Goal: Information Seeking & Learning: Check status

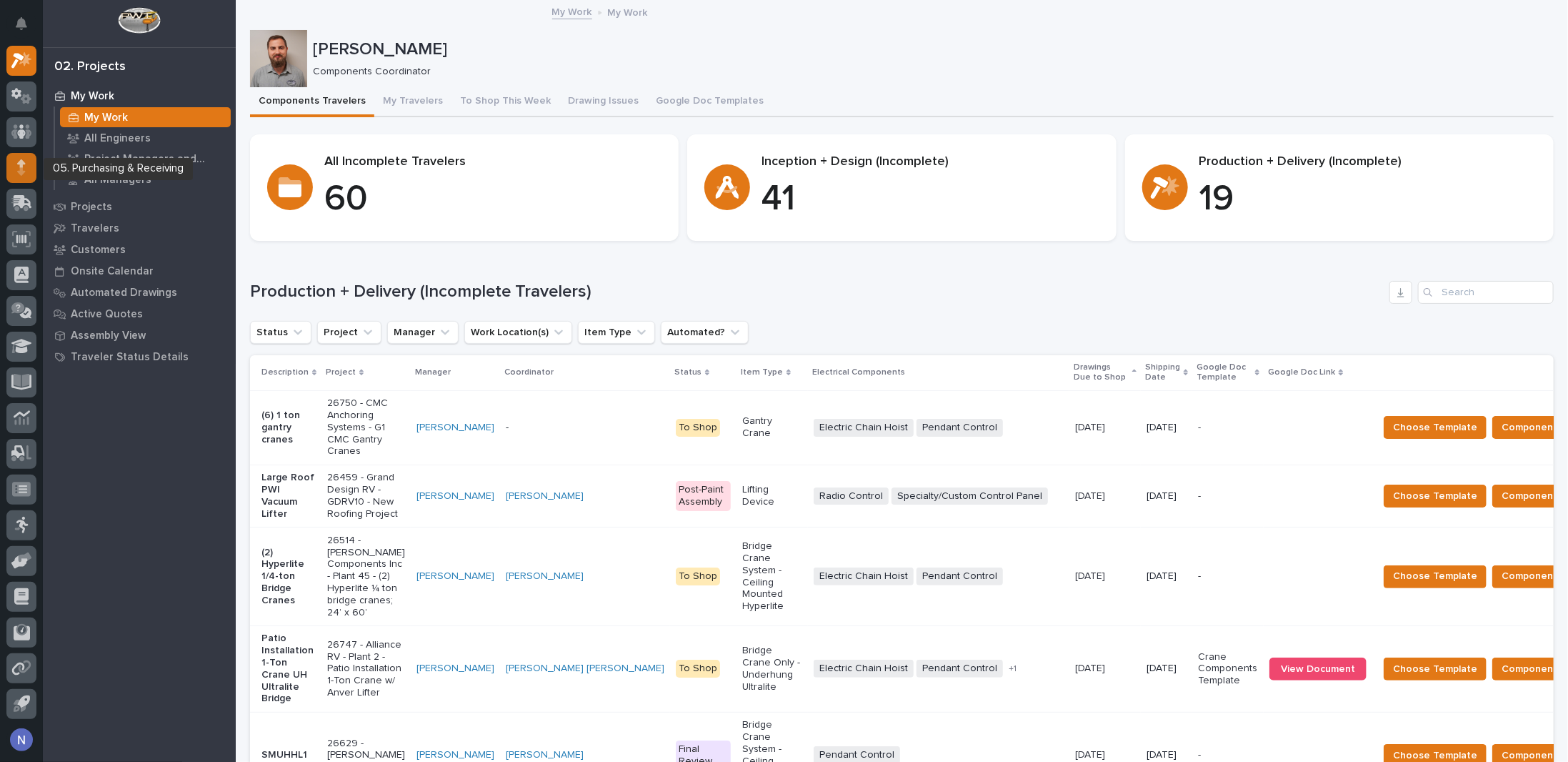
click at [22, 165] on icon at bounding box center [21, 163] width 8 height 8
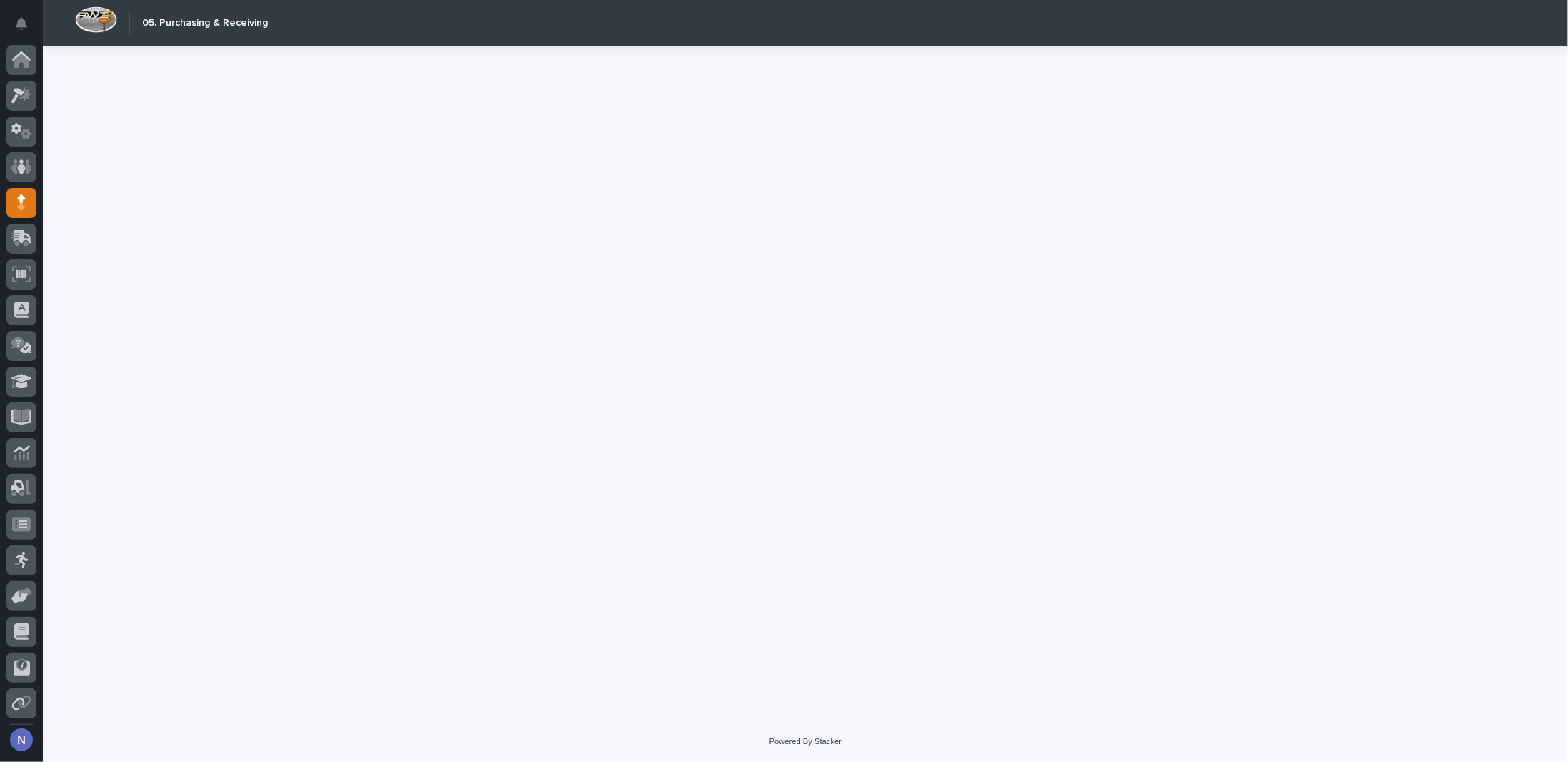
scroll to position [35, 0]
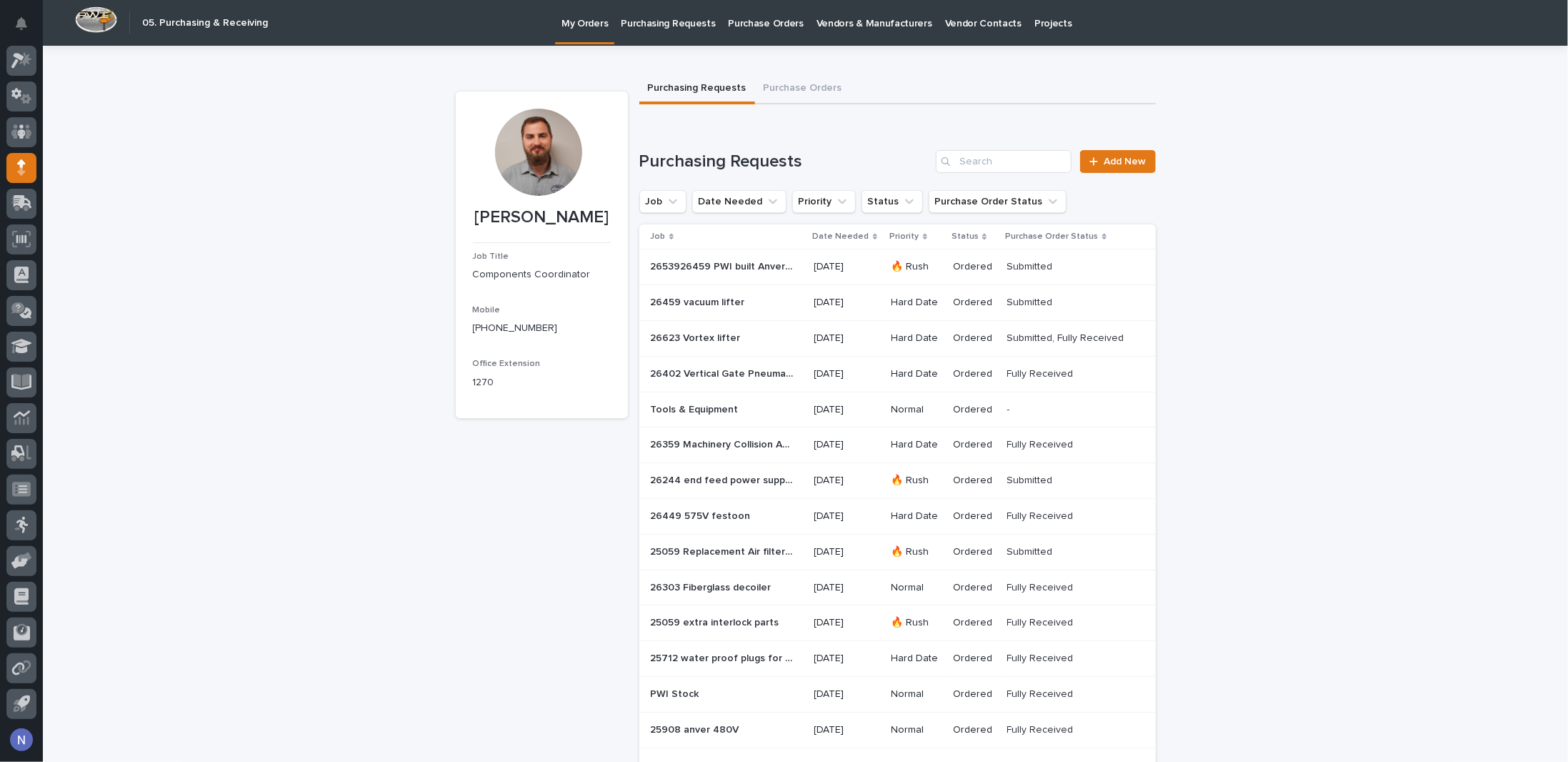
click at [784, 269] on p "2653926459 PWI built Anver lifters" at bounding box center [723, 265] width 146 height 15
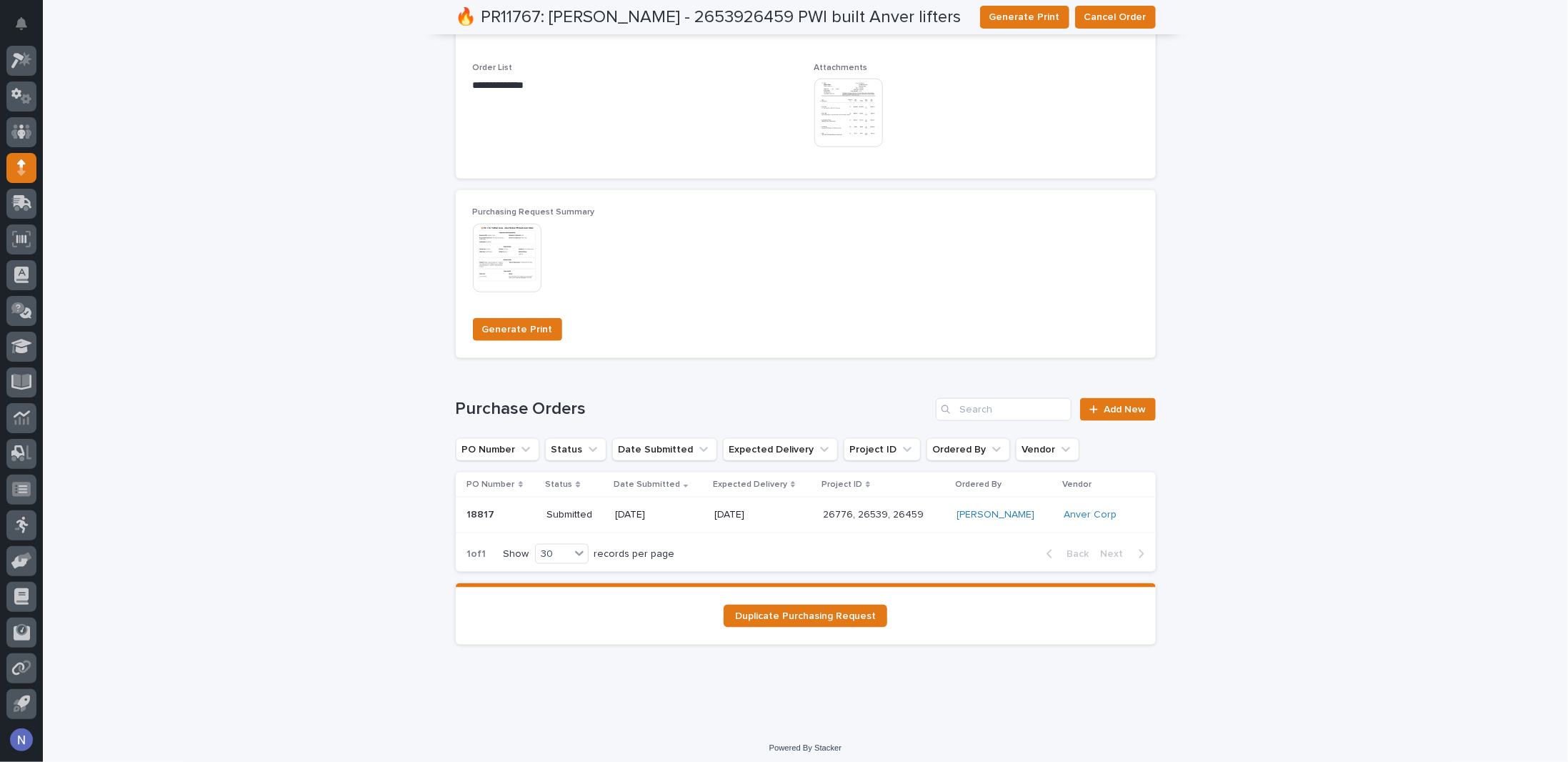
scroll to position [1029, 0]
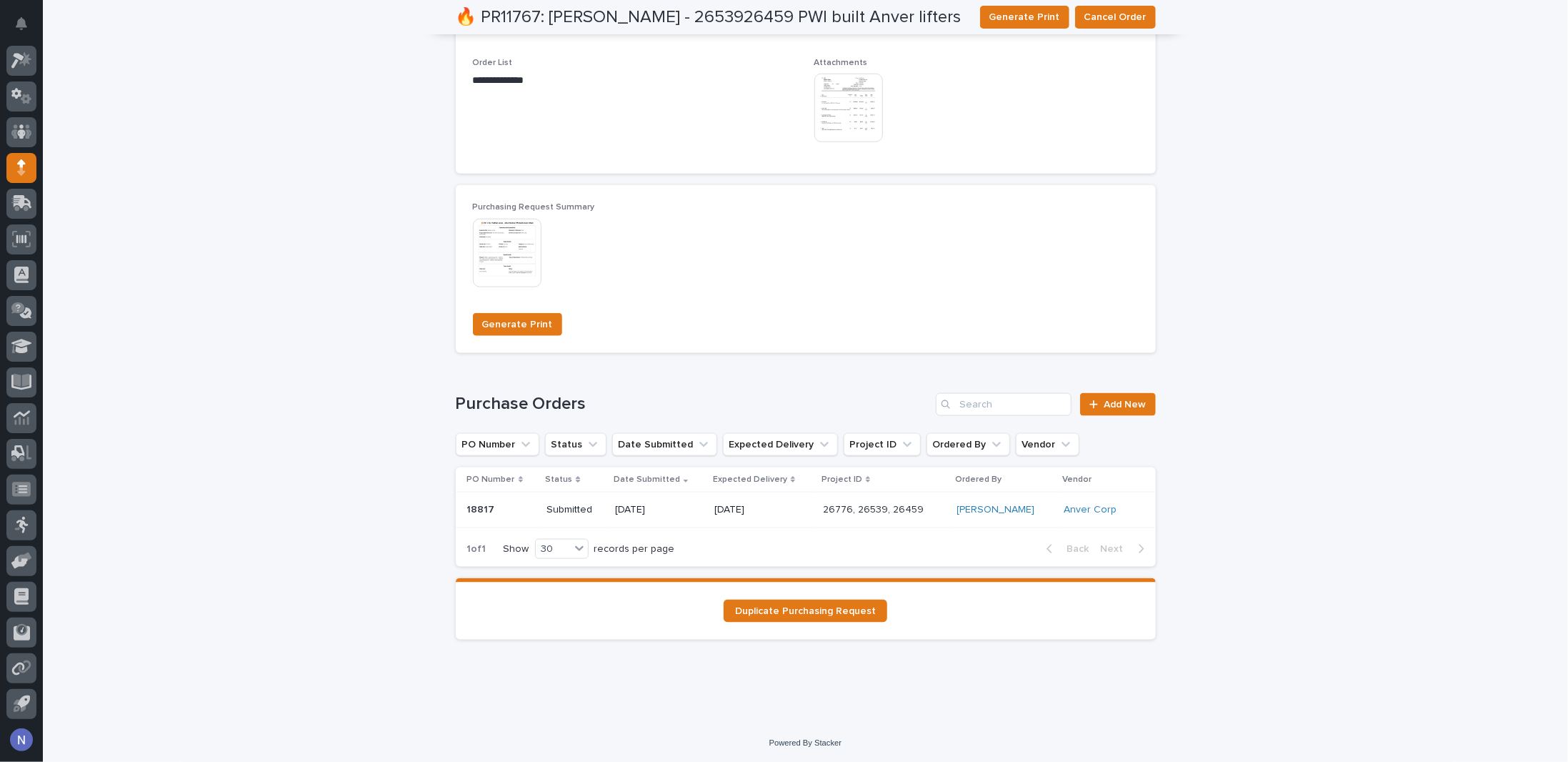
click at [790, 514] on p "[DATE]" at bounding box center [763, 509] width 97 height 12
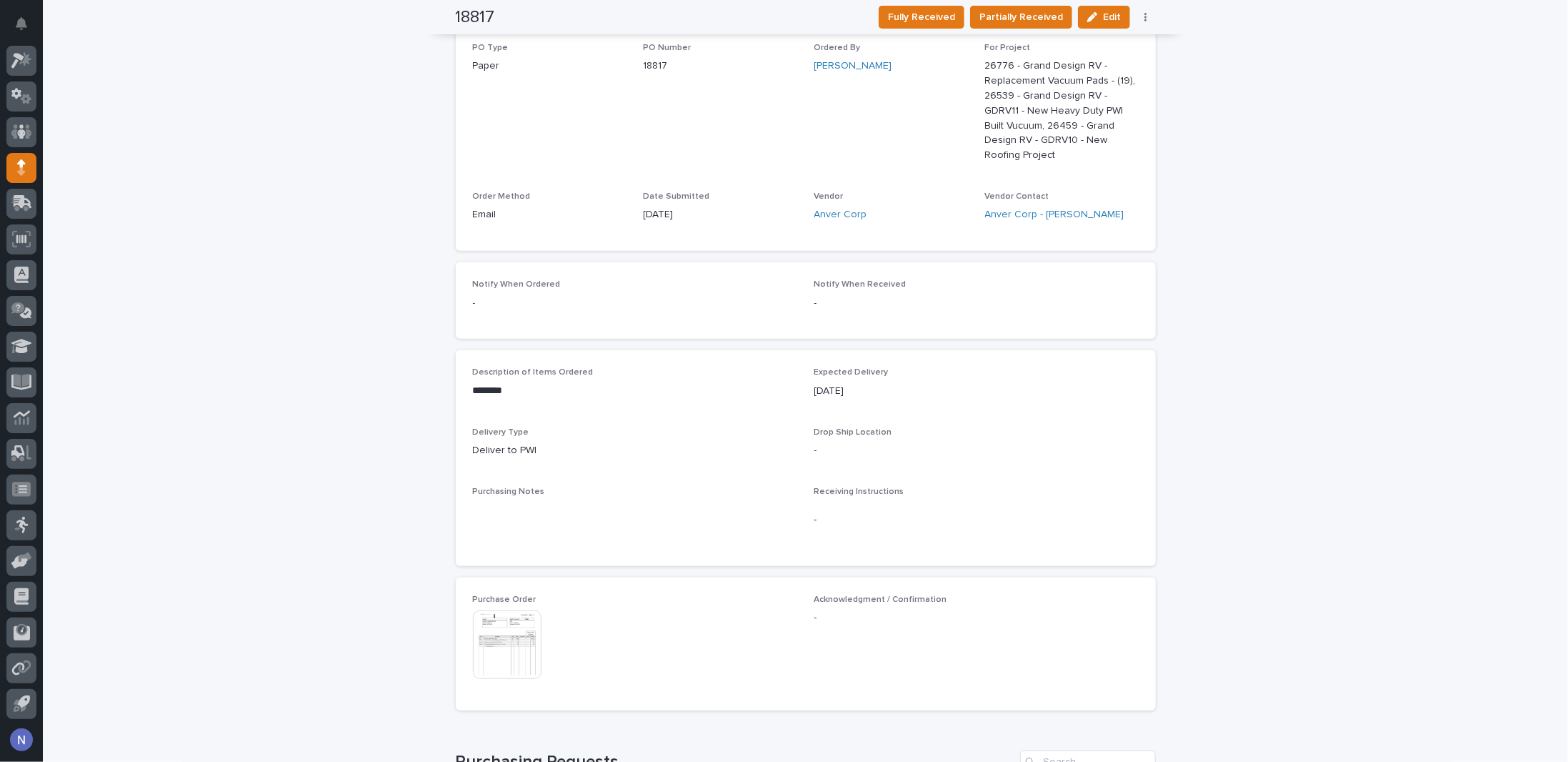
scroll to position [523, 0]
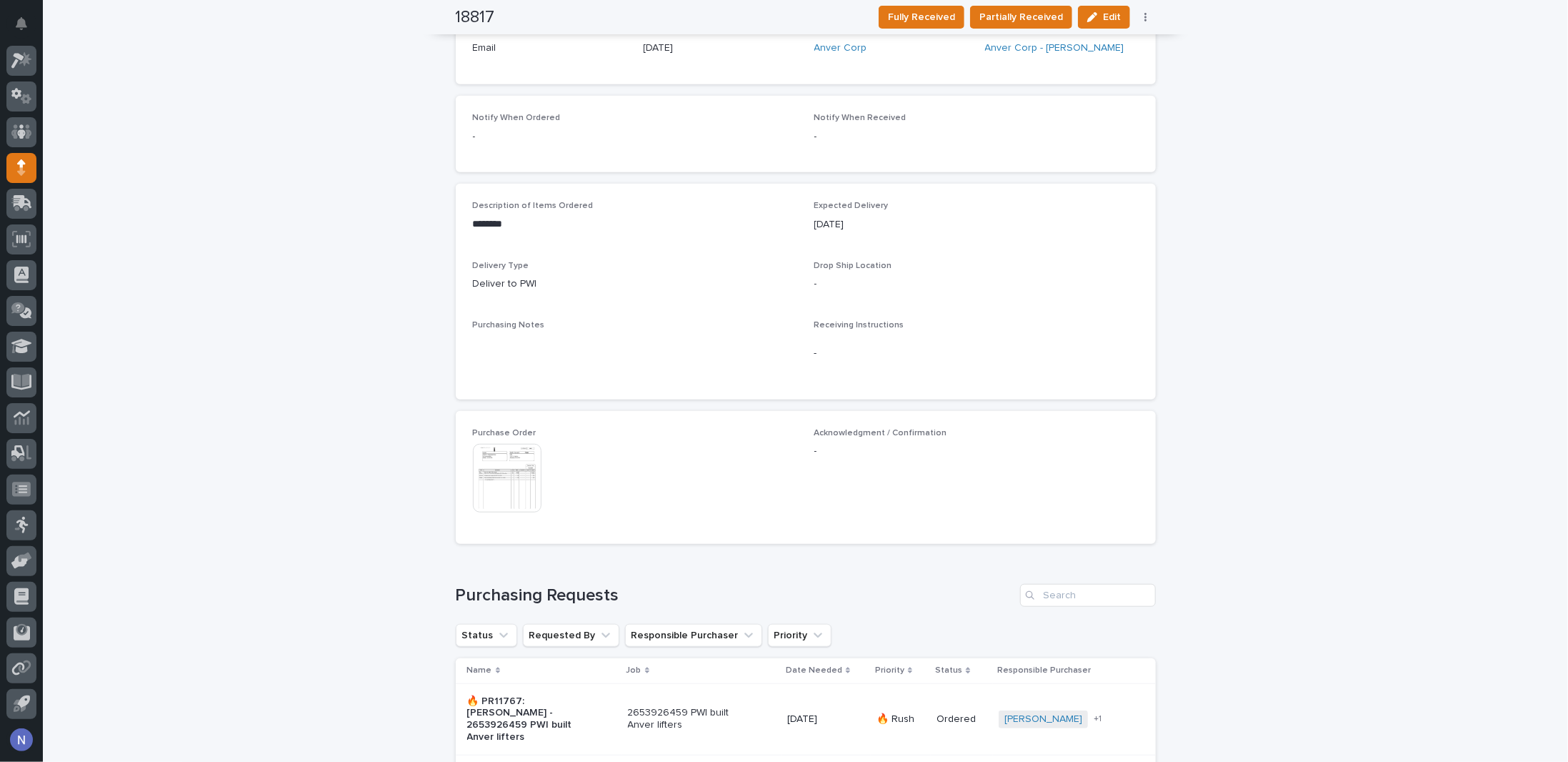
click at [525, 466] on img at bounding box center [507, 477] width 68 height 69
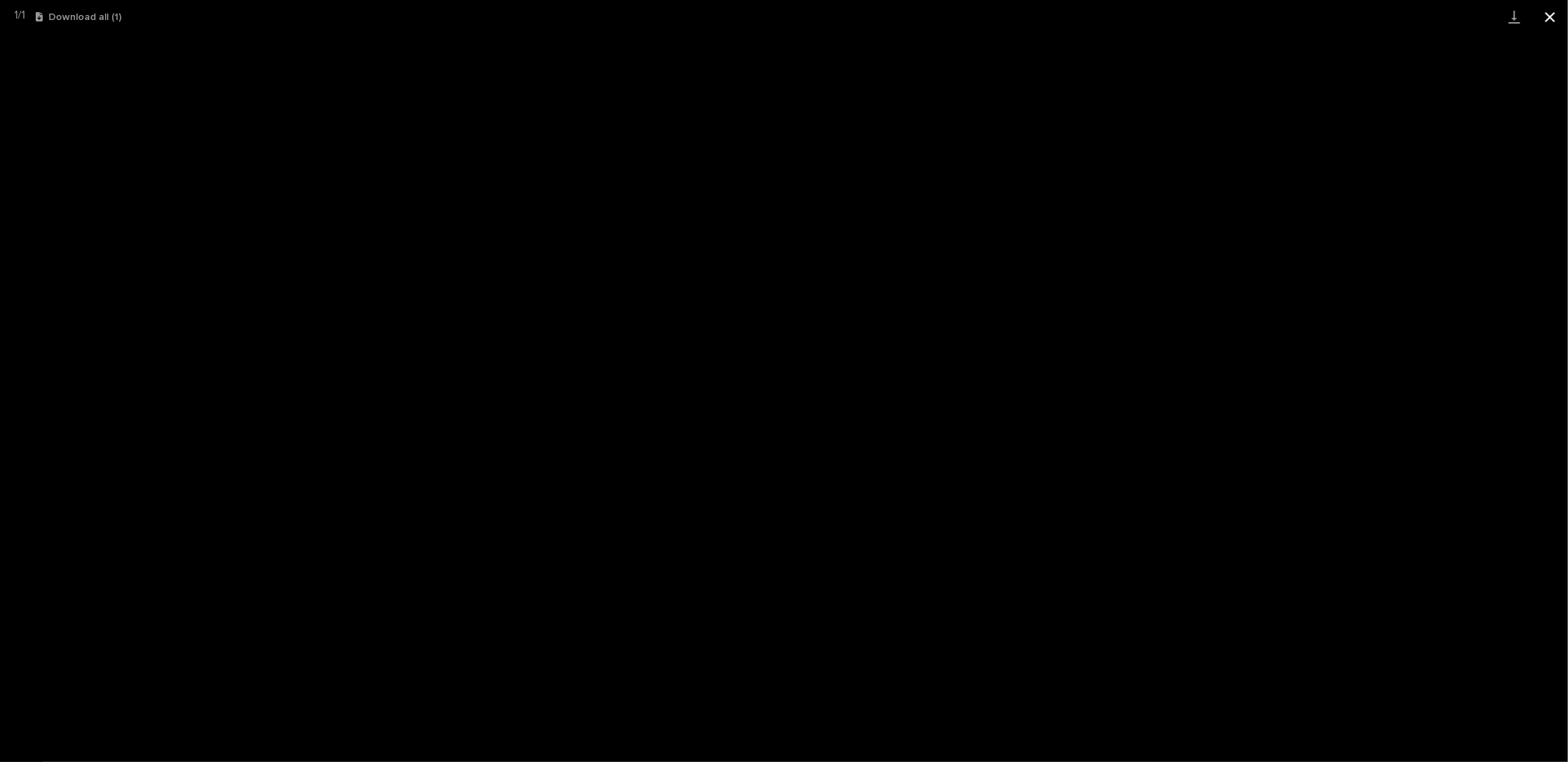
click at [1549, 17] on button "Close gallery" at bounding box center [1549, 17] width 35 height 34
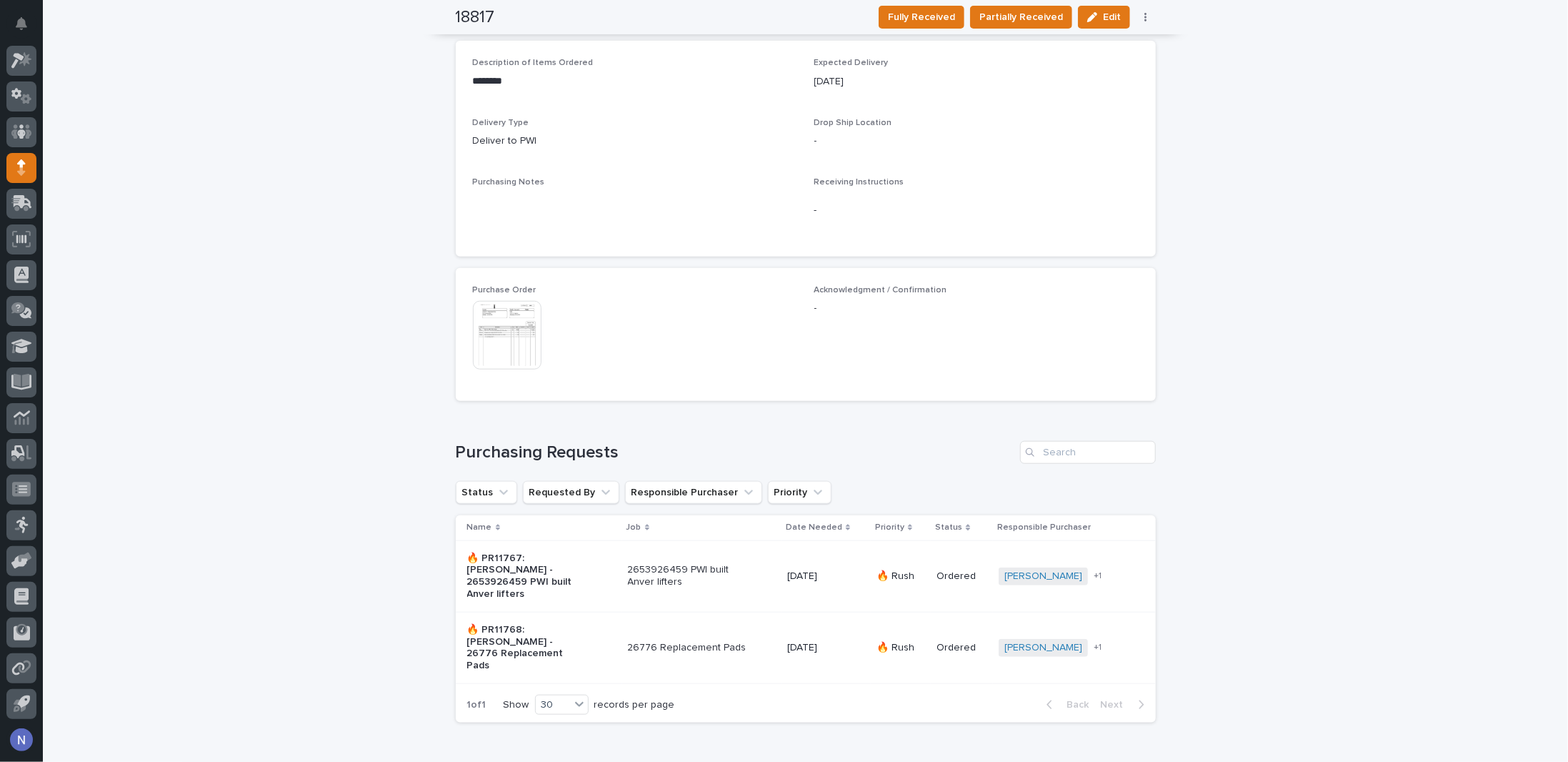
scroll to position [713, 0]
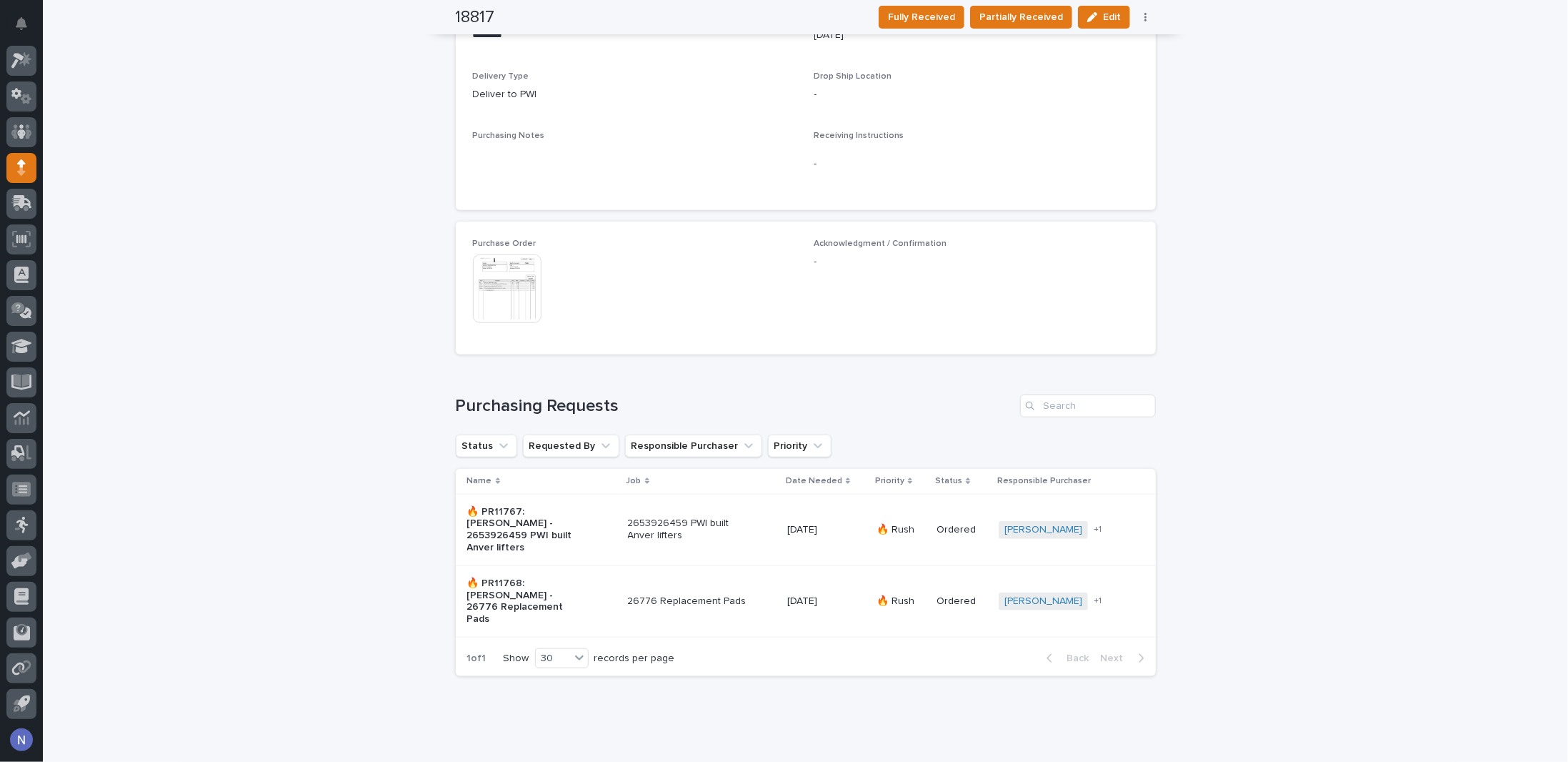
click at [761, 512] on div "2653926459 PWI built Anver lifters" at bounding box center [701, 529] width 148 height 35
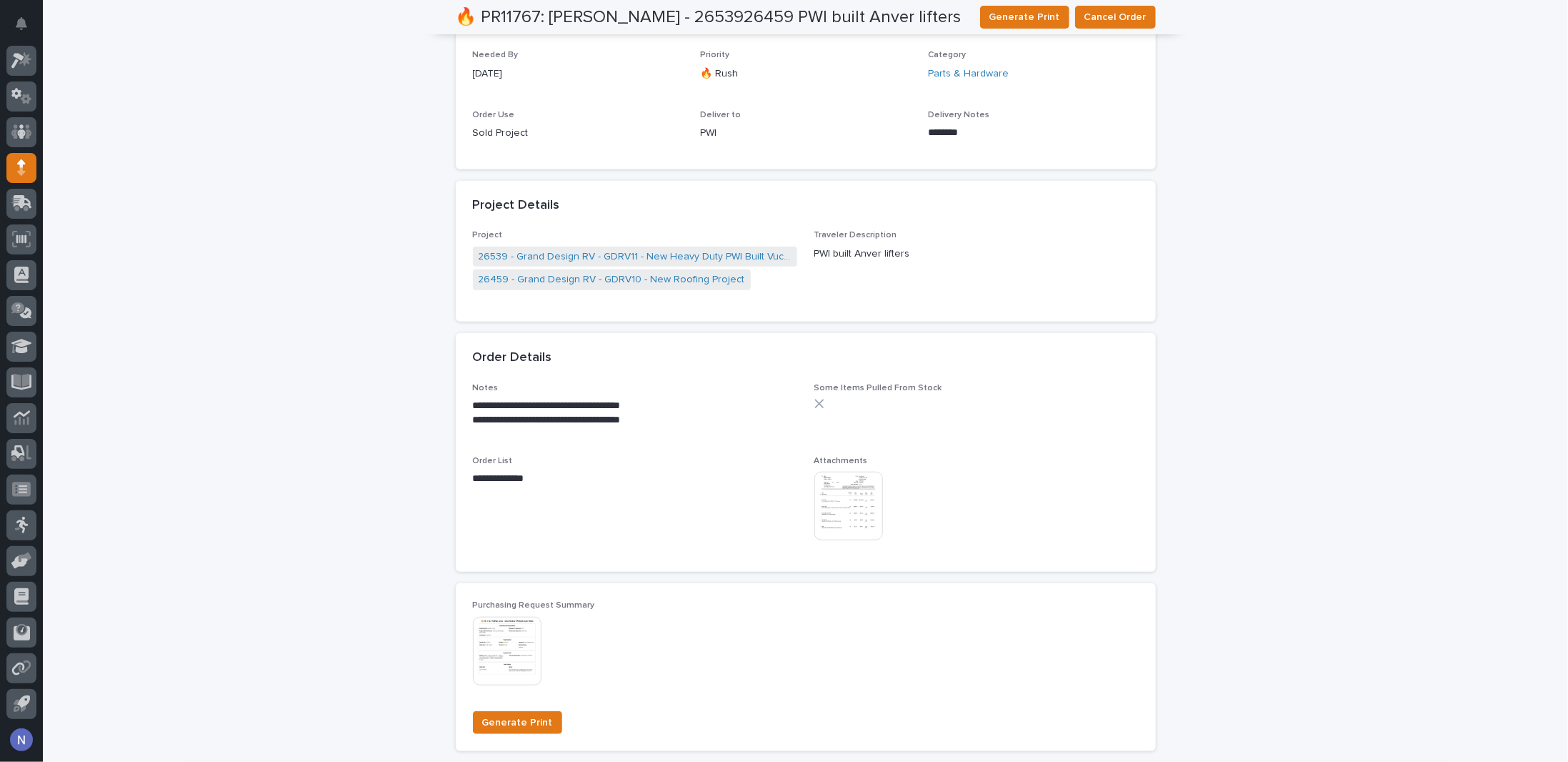
scroll to position [643, 0]
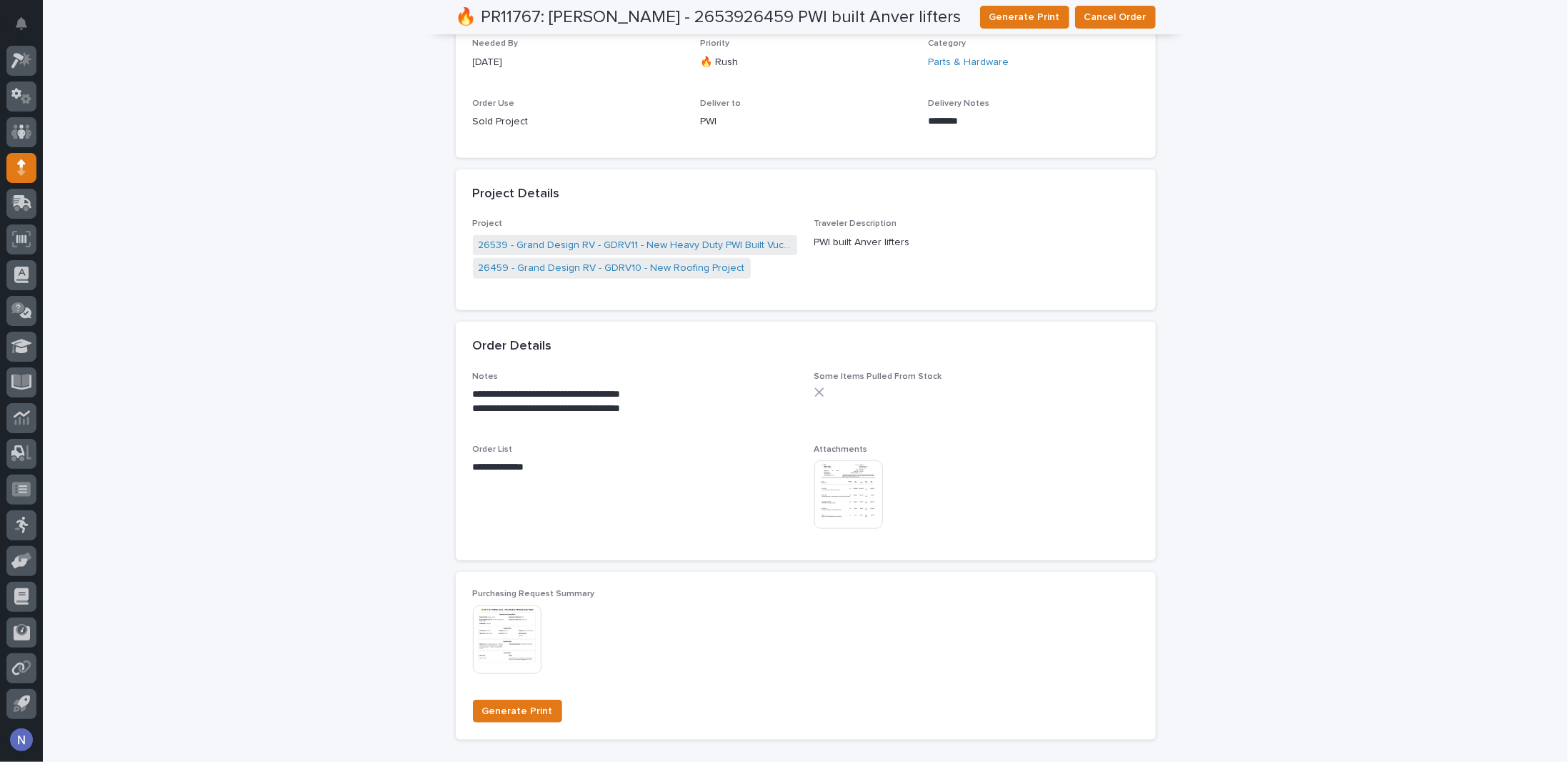
click at [846, 483] on img at bounding box center [848, 494] width 68 height 69
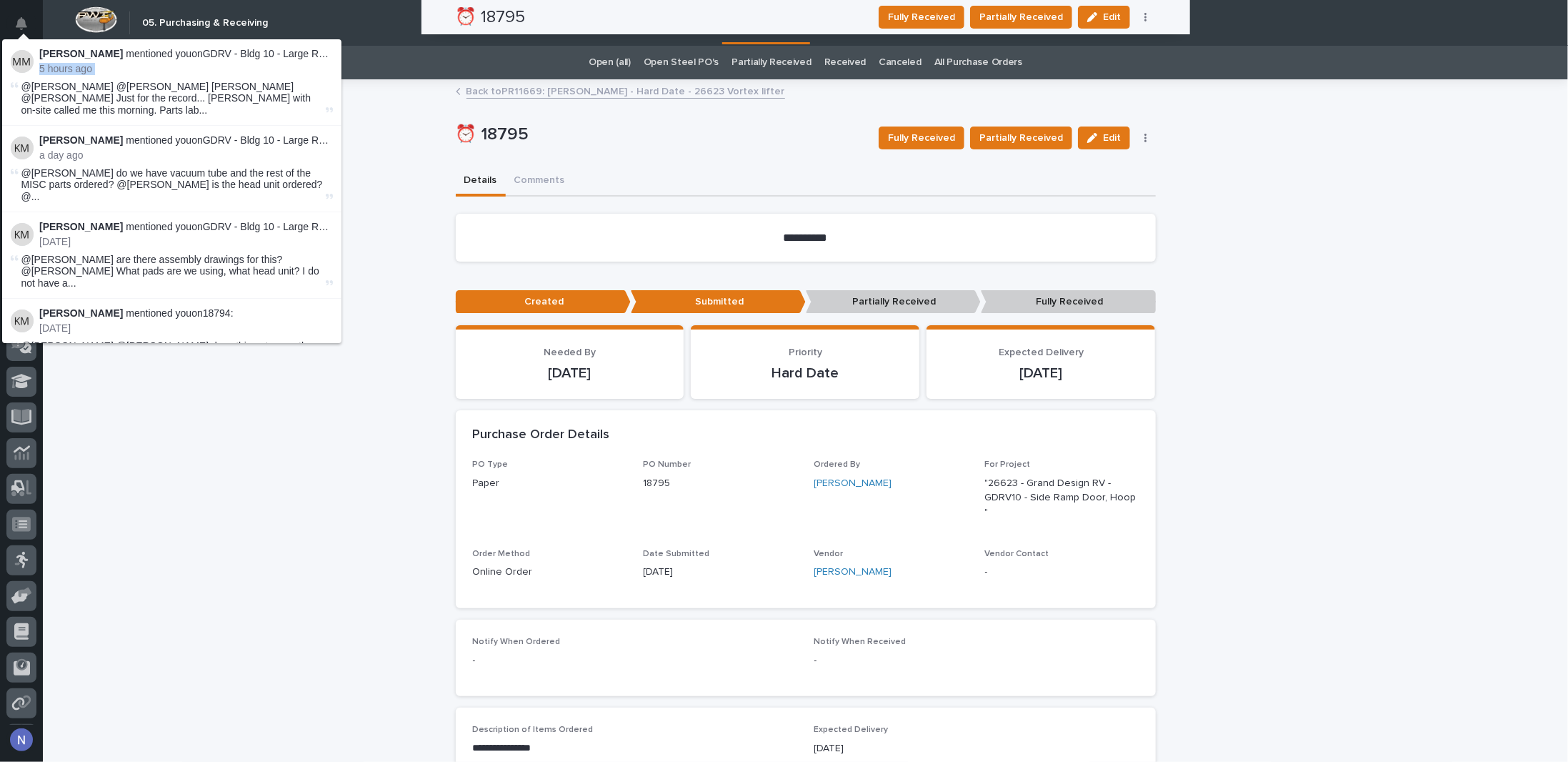
scroll to position [35, 0]
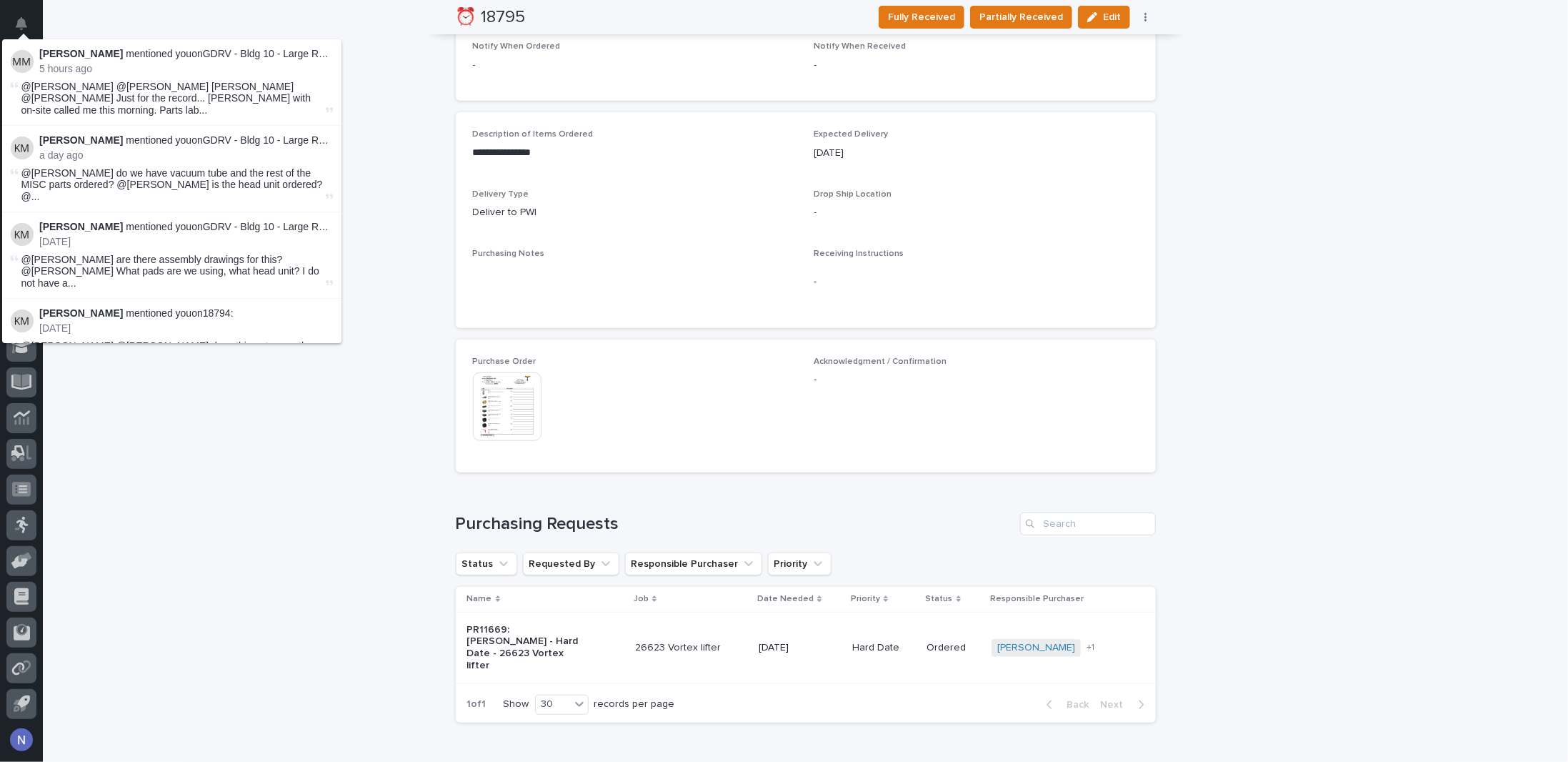
click at [362, 162] on div "**********" at bounding box center [805, 145] width 1525 height 1319
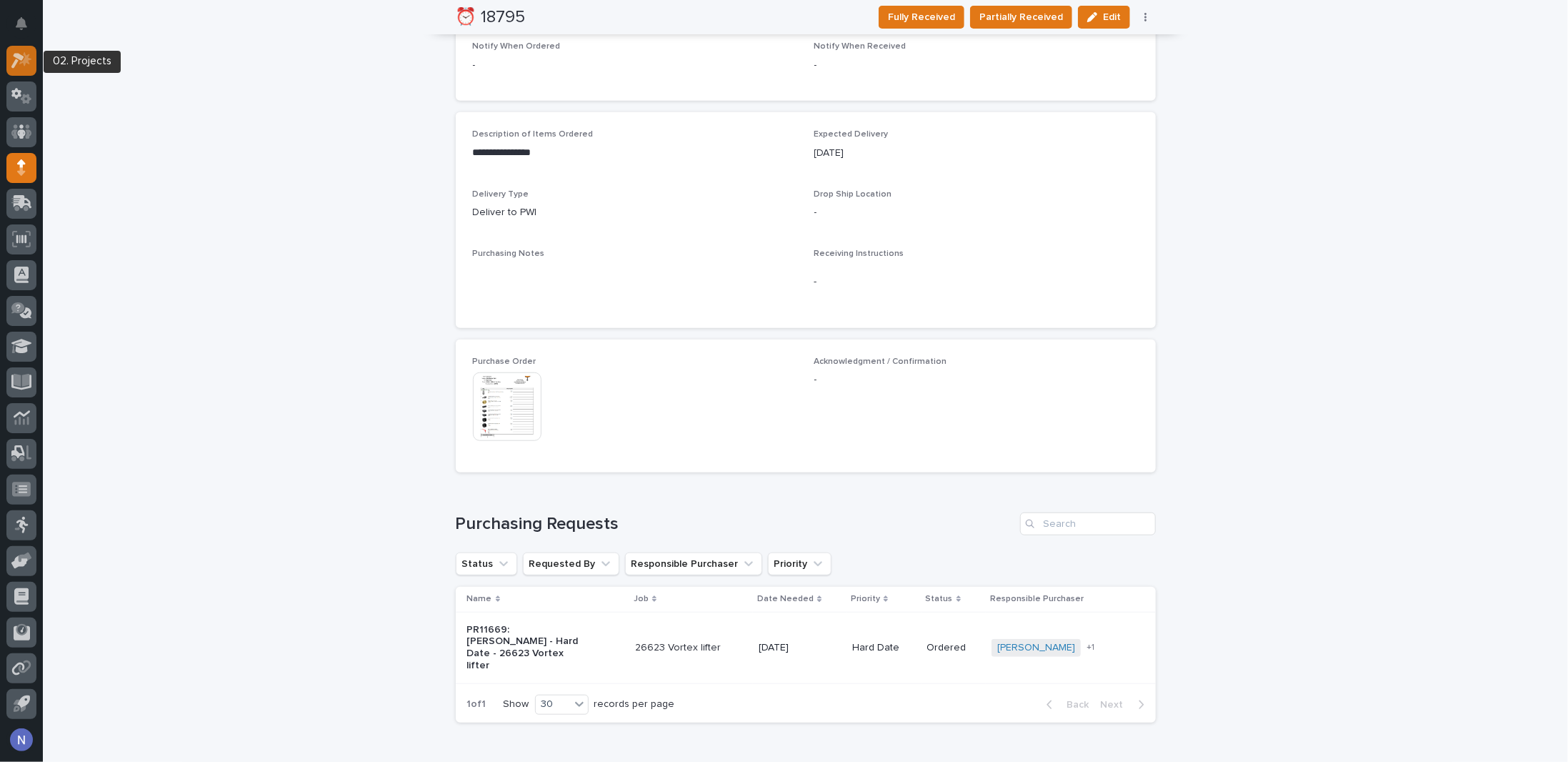
click at [19, 60] on icon at bounding box center [21, 60] width 21 height 17
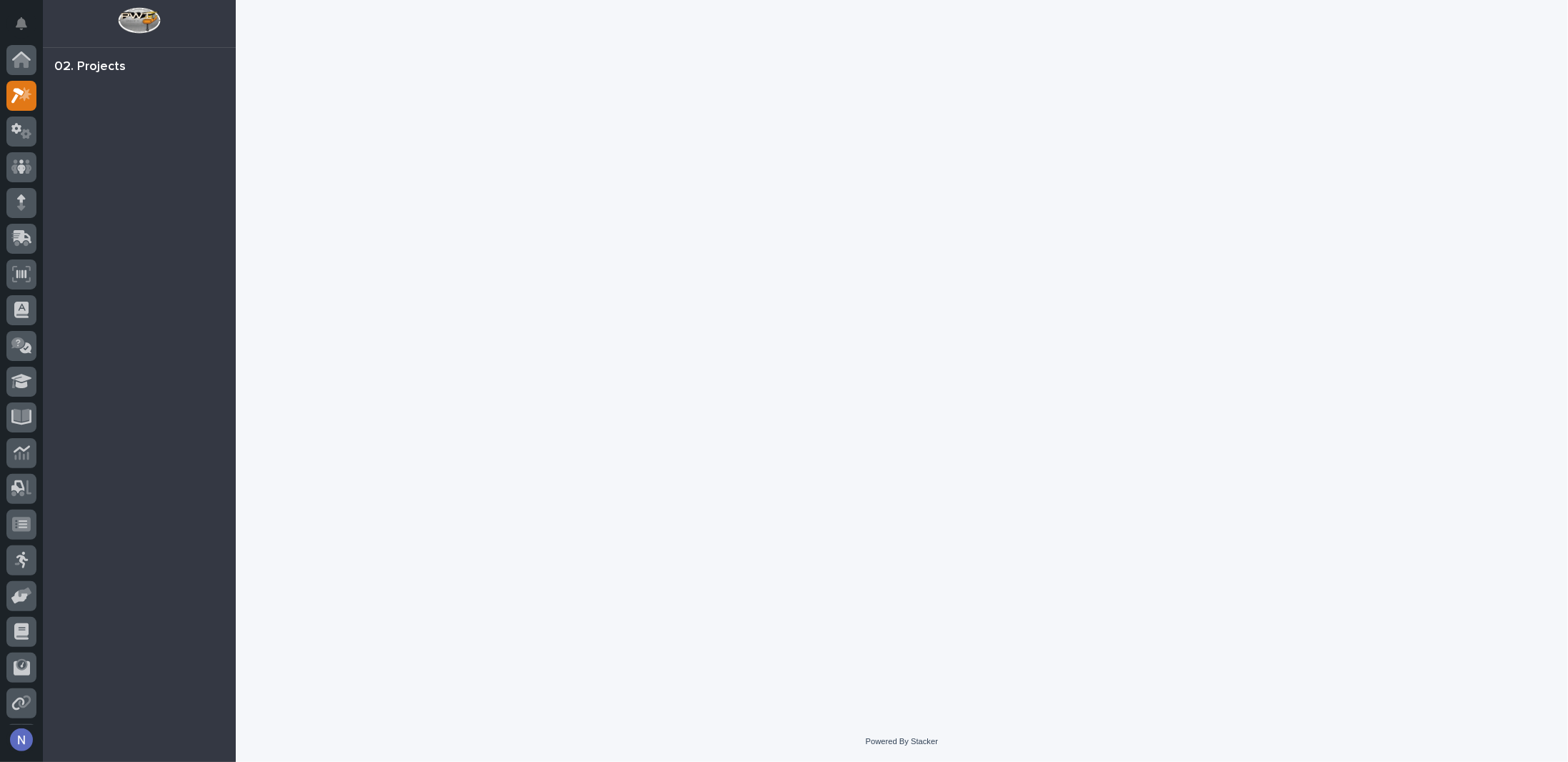
scroll to position [35, 0]
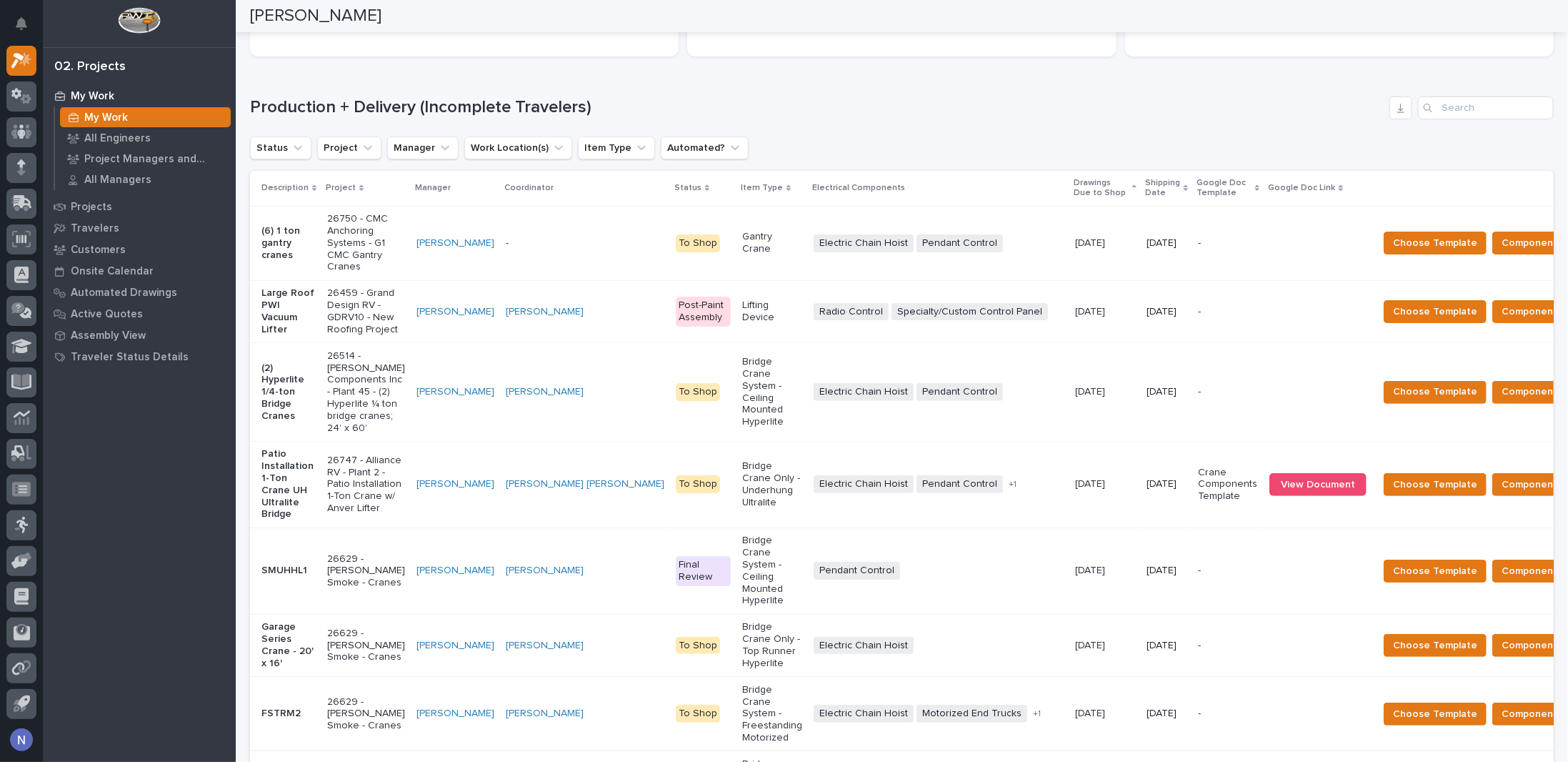
scroll to position [167, 0]
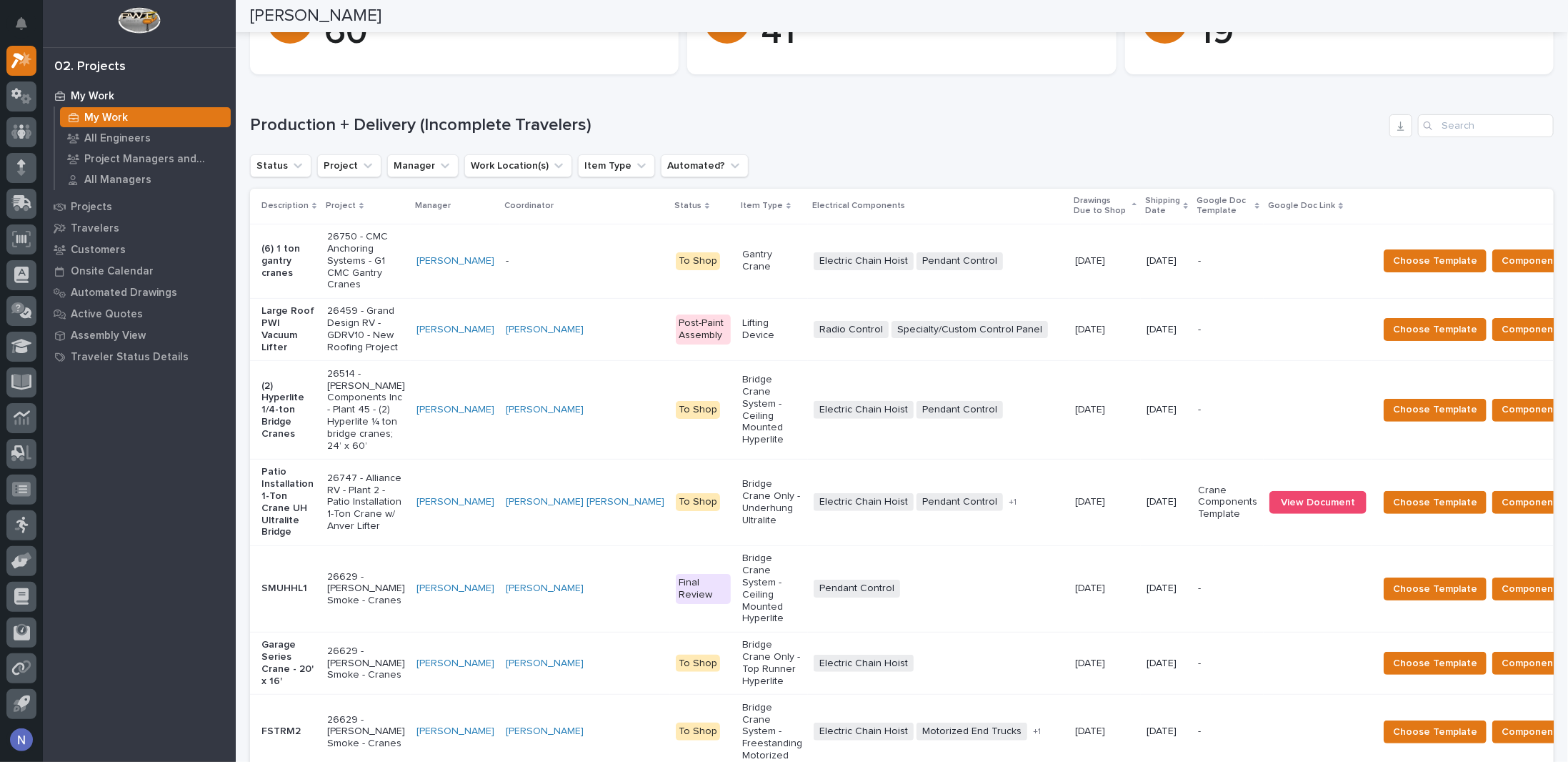
click at [1145, 206] on p "Shipping Date" at bounding box center [1162, 206] width 35 height 26
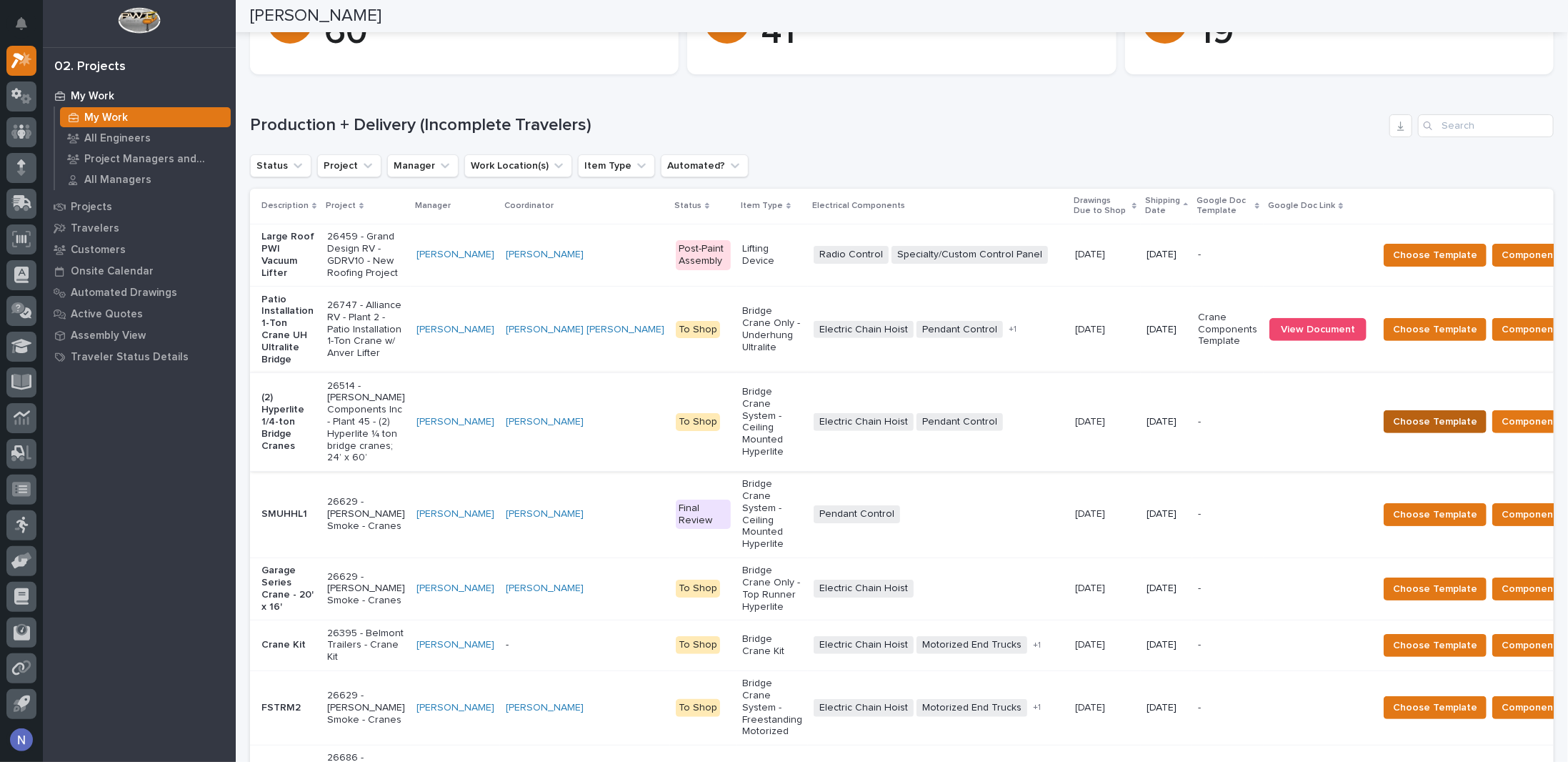
click at [1393, 430] on span "Choose Template" at bounding box center [1435, 421] width 84 height 17
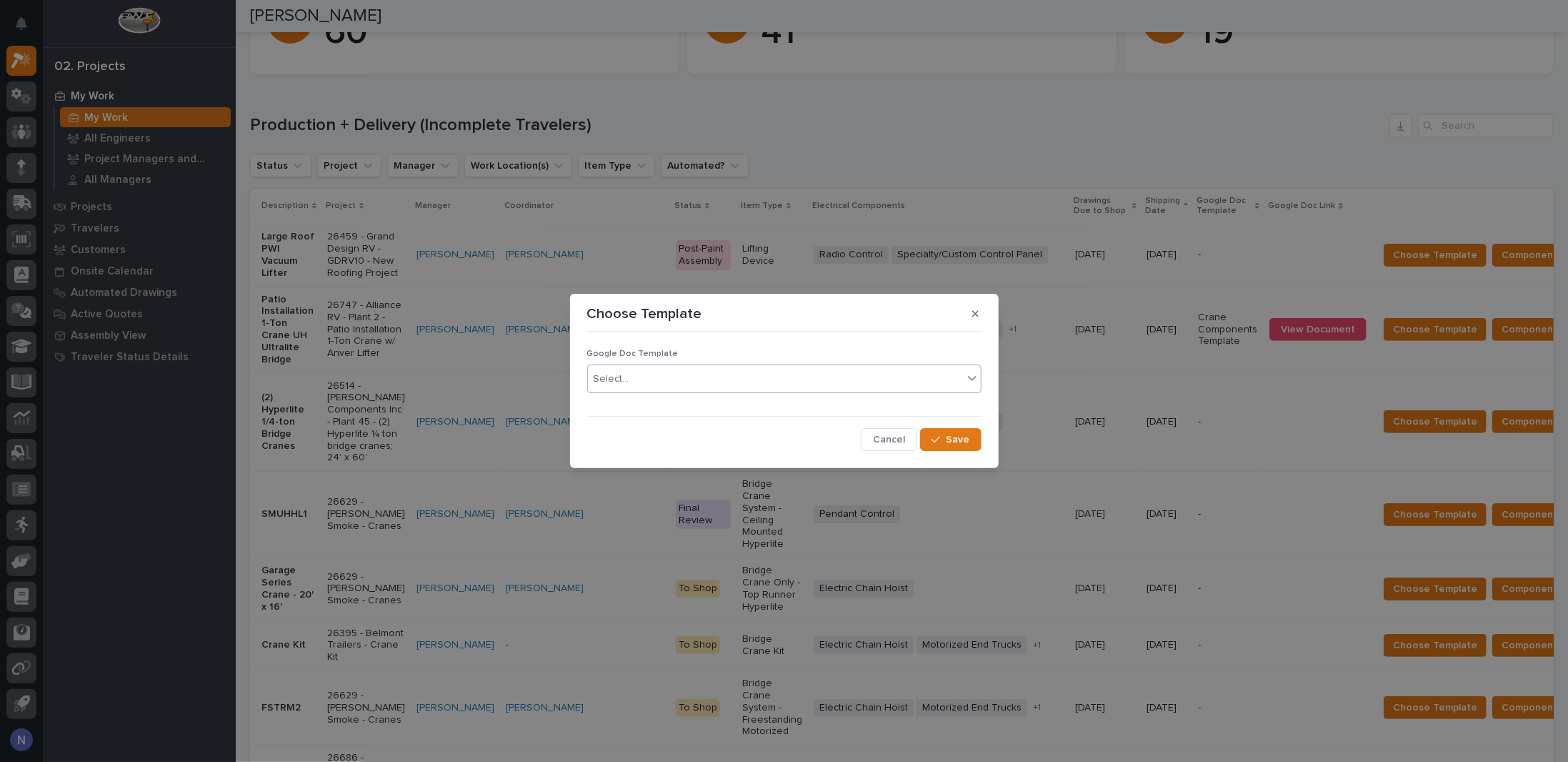
click at [614, 385] on div "Select..." at bounding box center [611, 379] width 35 height 15
click at [664, 434] on div "Crane Components Template" at bounding box center [784, 431] width 393 height 25
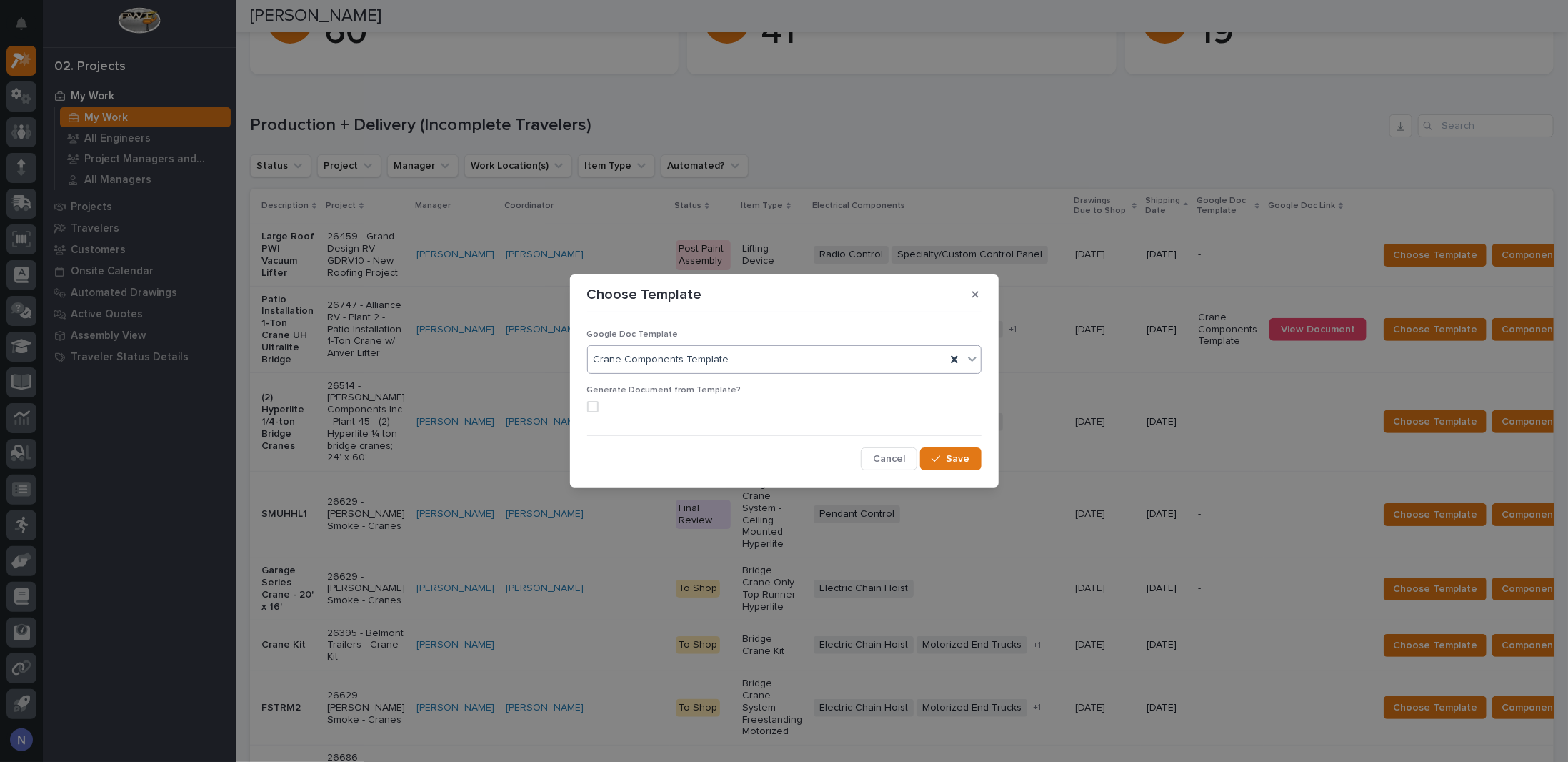
click at [595, 405] on span at bounding box center [593, 406] width 12 height 12
click at [955, 455] on span "Save" at bounding box center [958, 459] width 24 height 13
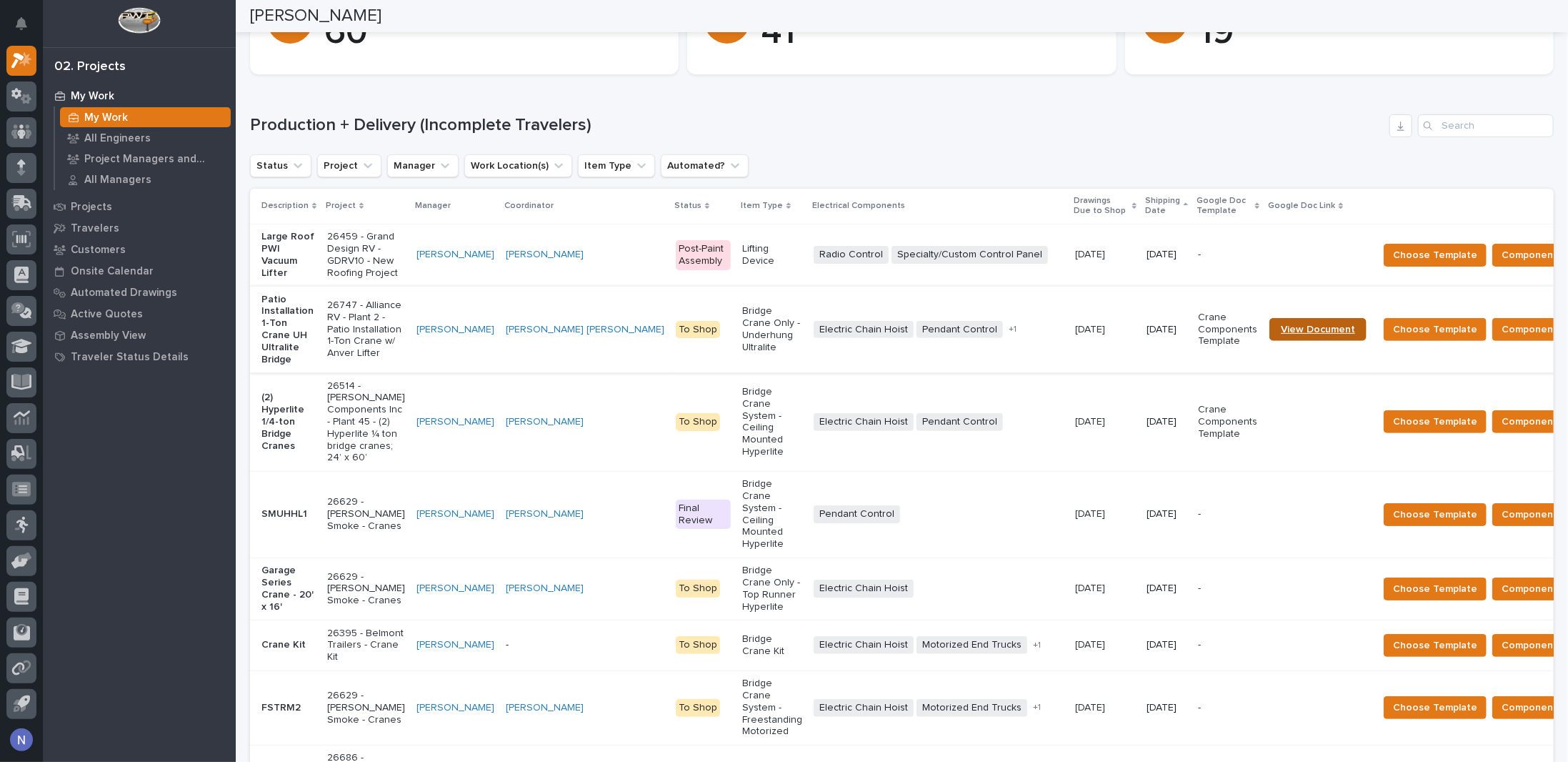
click at [1281, 334] on span "View Document" at bounding box center [1318, 329] width 74 height 10
click at [917, 443] on td "Electric Chain Hoist Pendant Control + 0" at bounding box center [938, 421] width 262 height 98
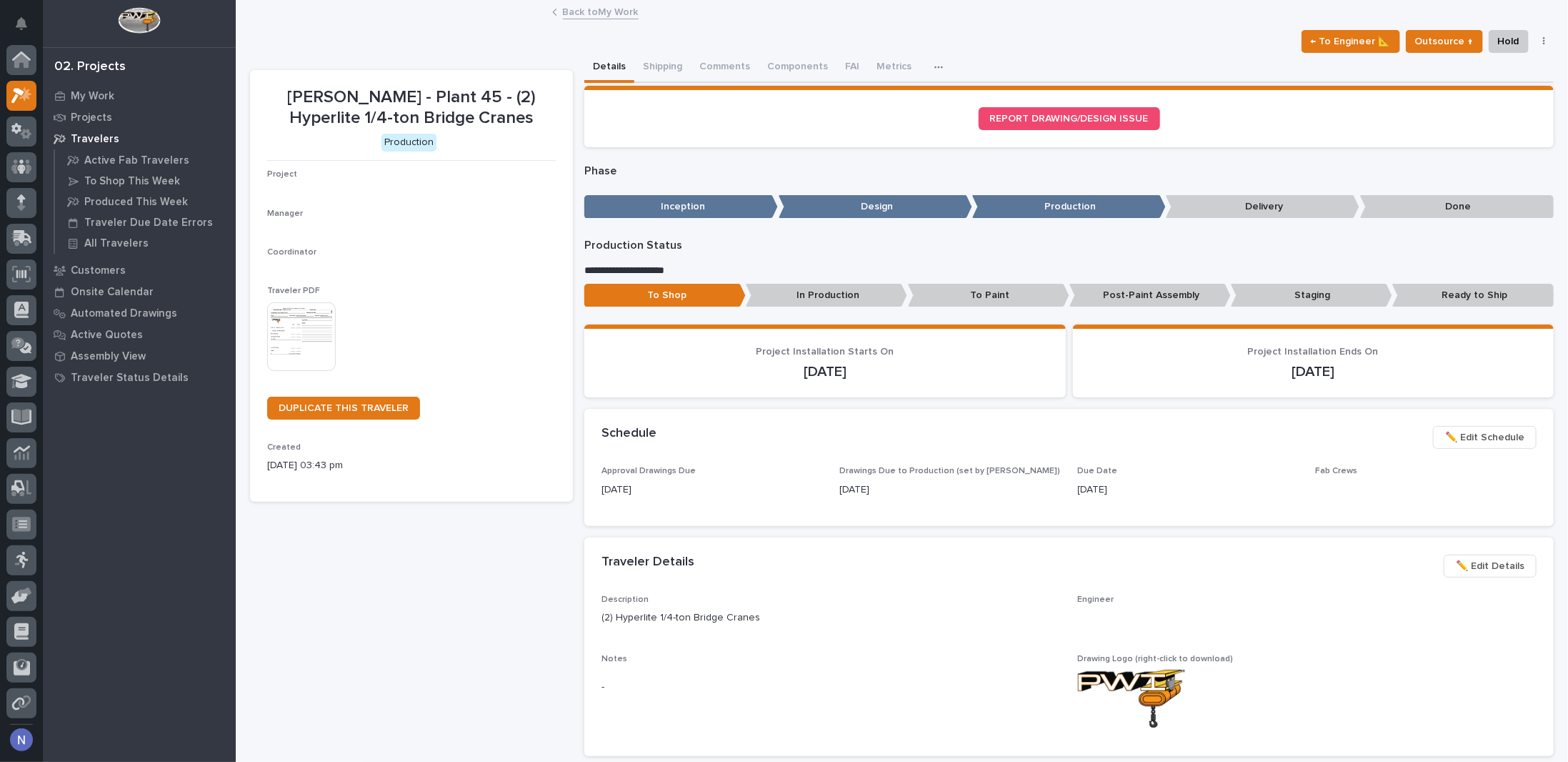
scroll to position [35, 0]
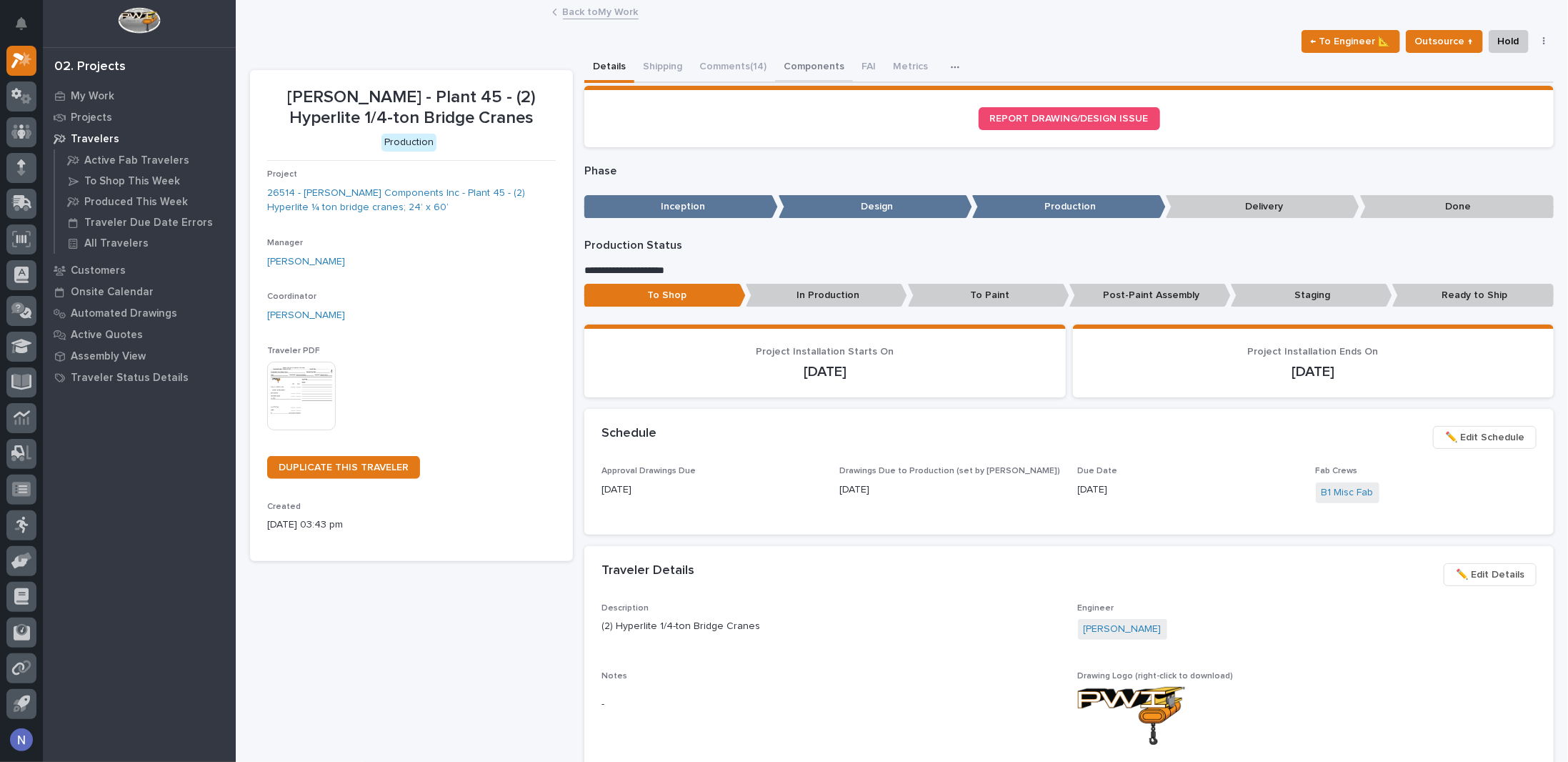
click at [815, 69] on button "Components" at bounding box center [814, 68] width 78 height 30
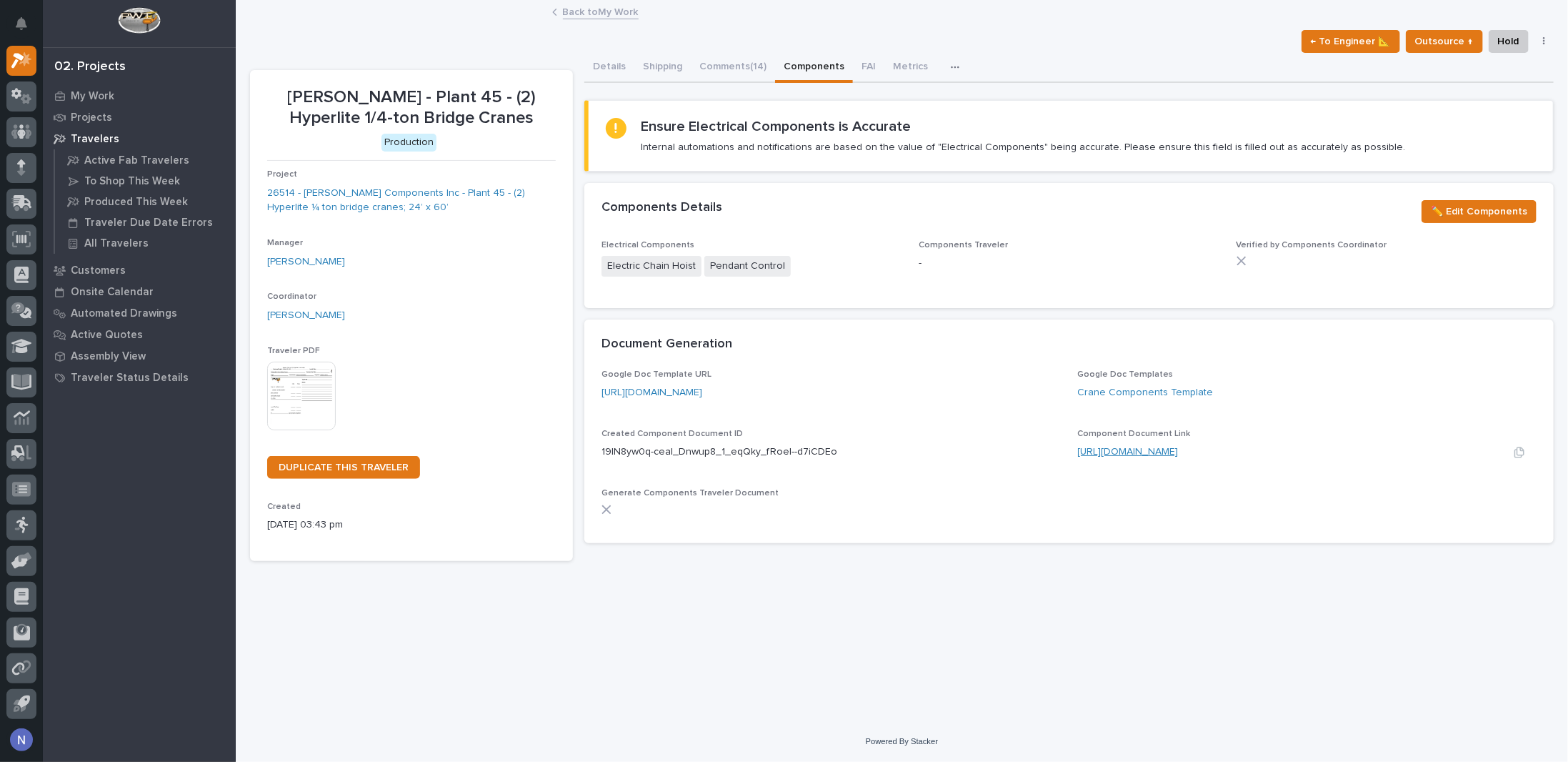
click at [1178, 448] on link "https://docs.google.com/document/d/19lN8yw0q-ceal_Dnwup8_1_eqQky_fRoel--d7iCDEo…" at bounding box center [1128, 452] width 101 height 10
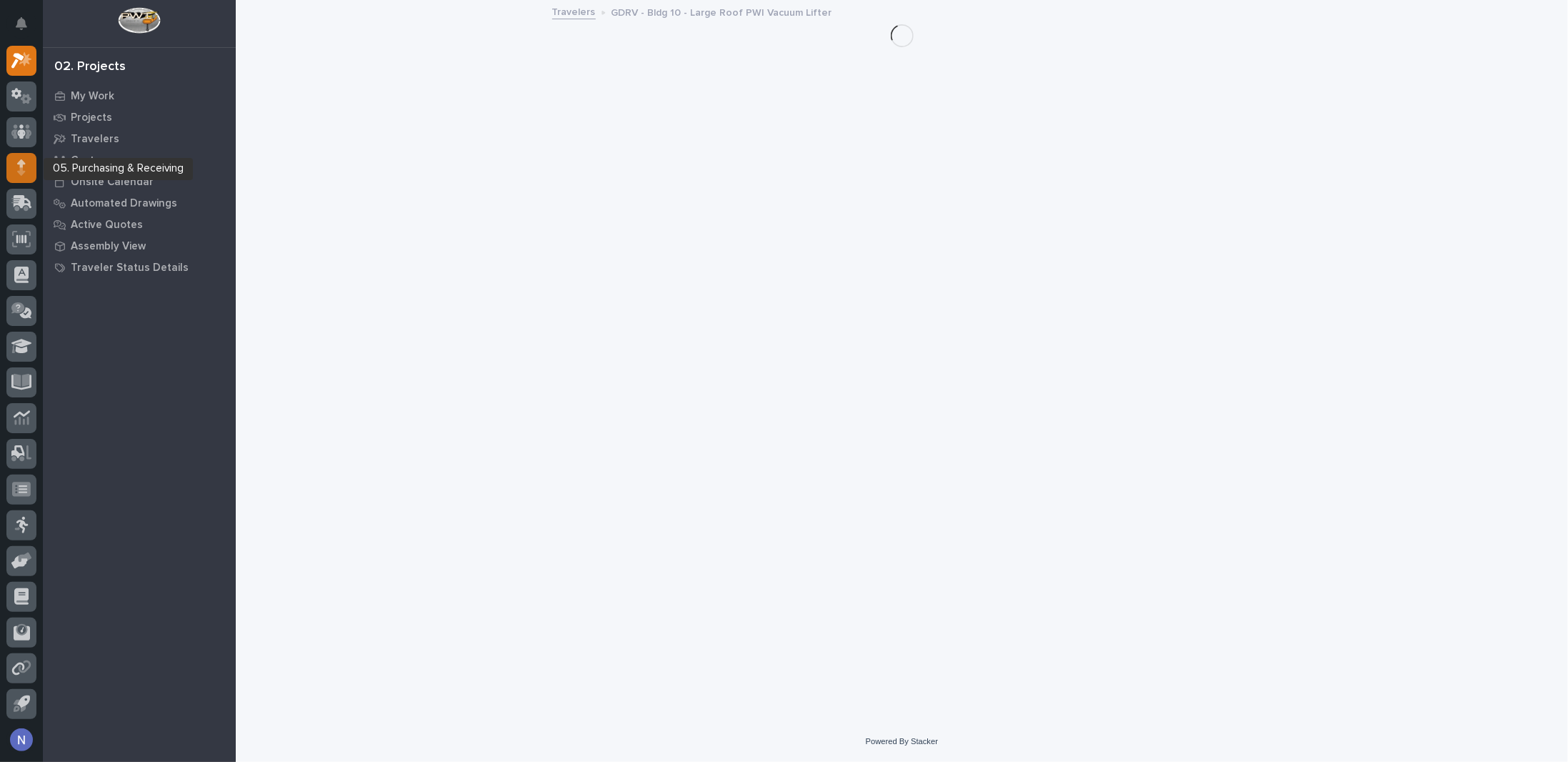
click at [29, 173] on div at bounding box center [21, 168] width 30 height 30
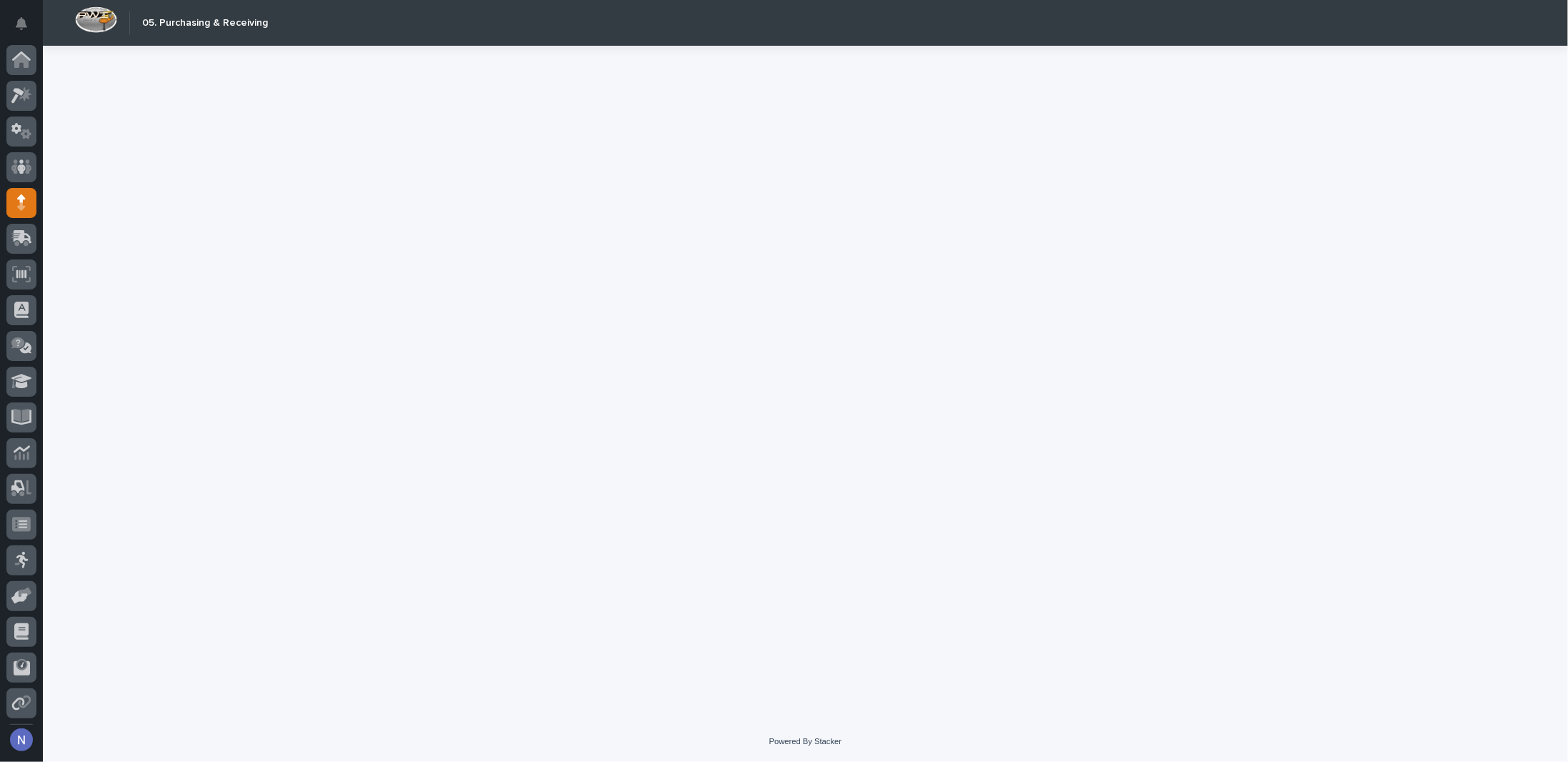
scroll to position [35, 0]
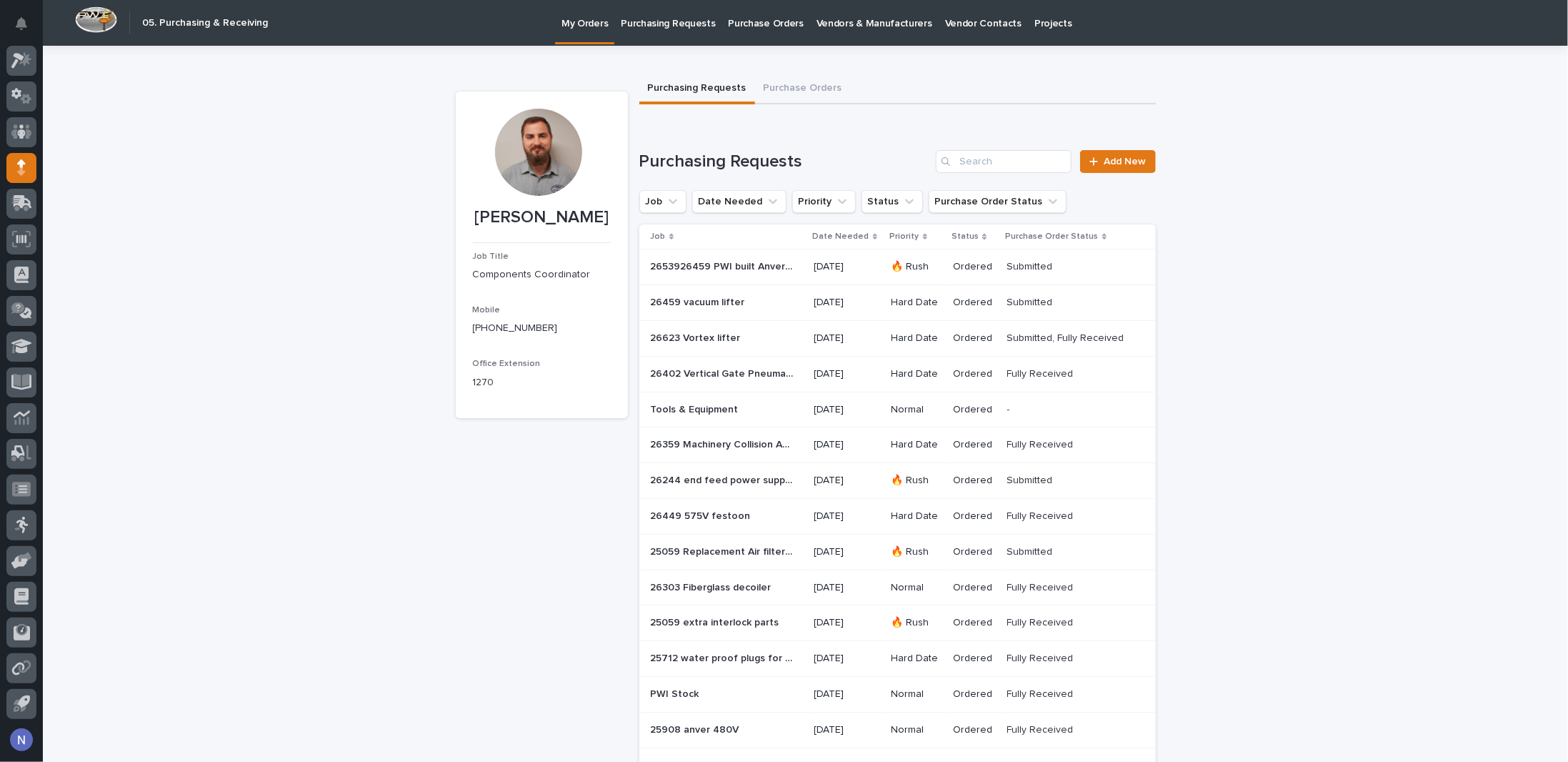
click at [676, 18] on p "Purchasing Requests" at bounding box center [668, 15] width 94 height 30
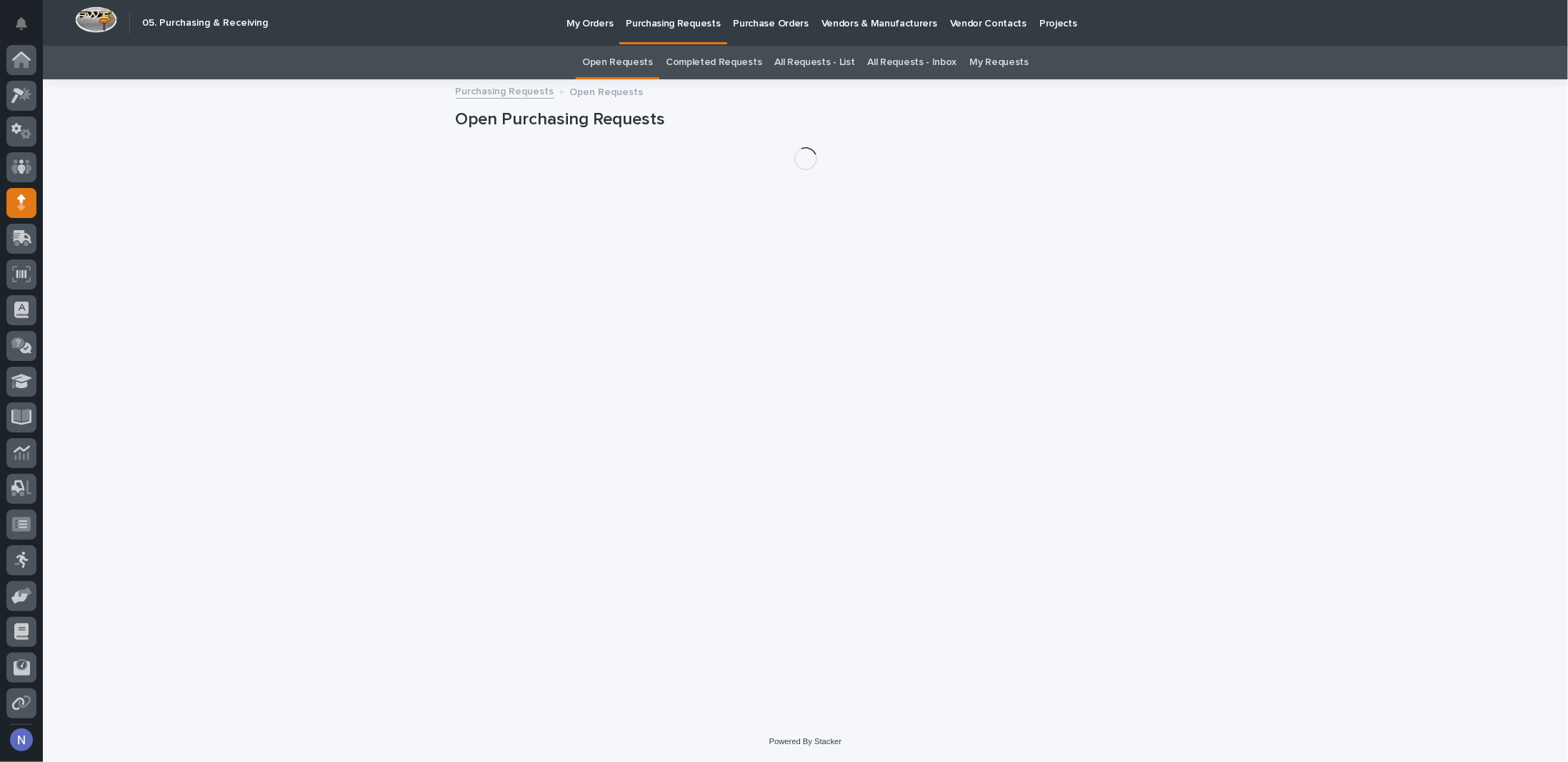
scroll to position [35, 0]
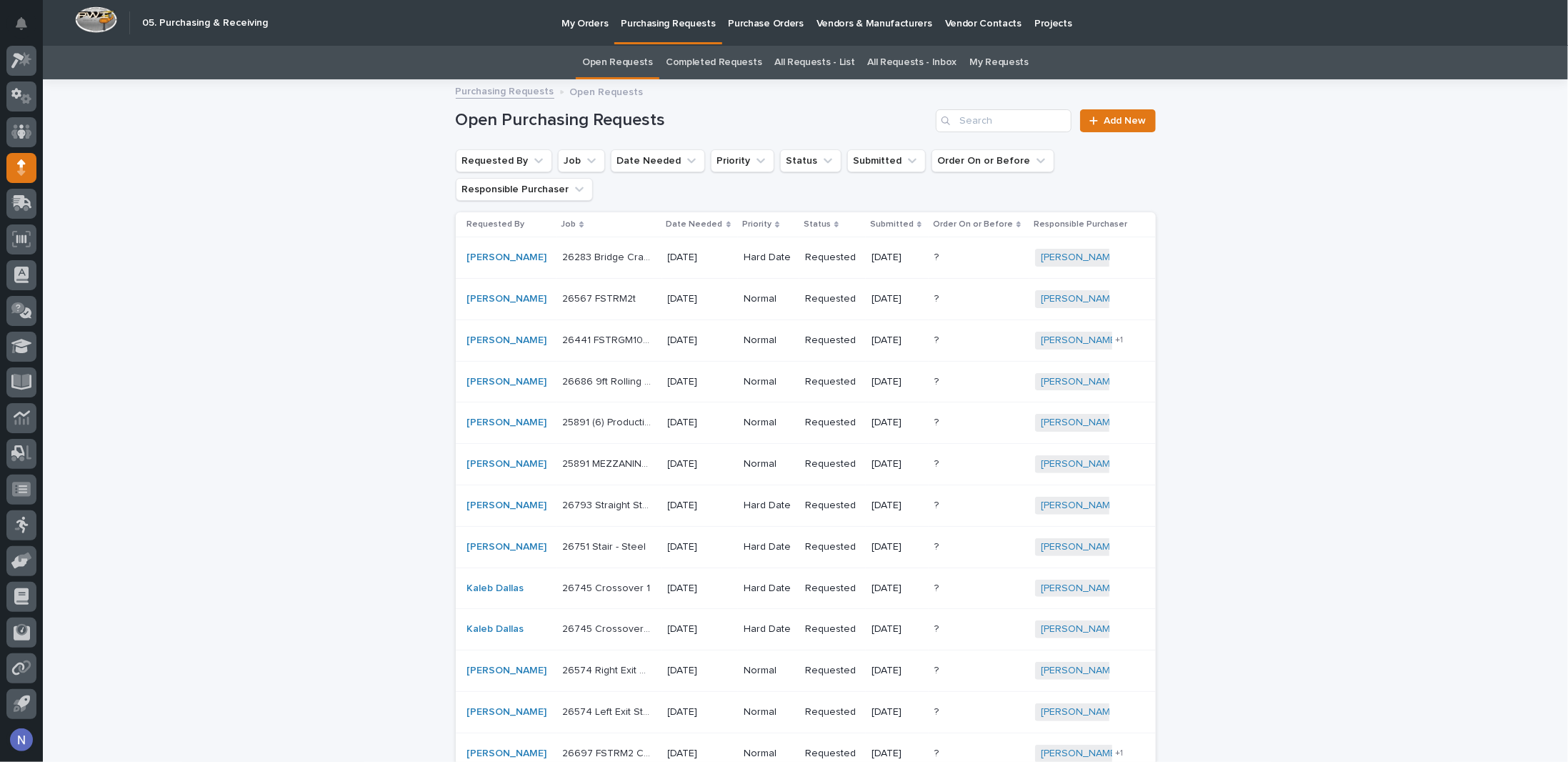
click at [782, 24] on p "Purchase Orders" at bounding box center [766, 15] width 75 height 30
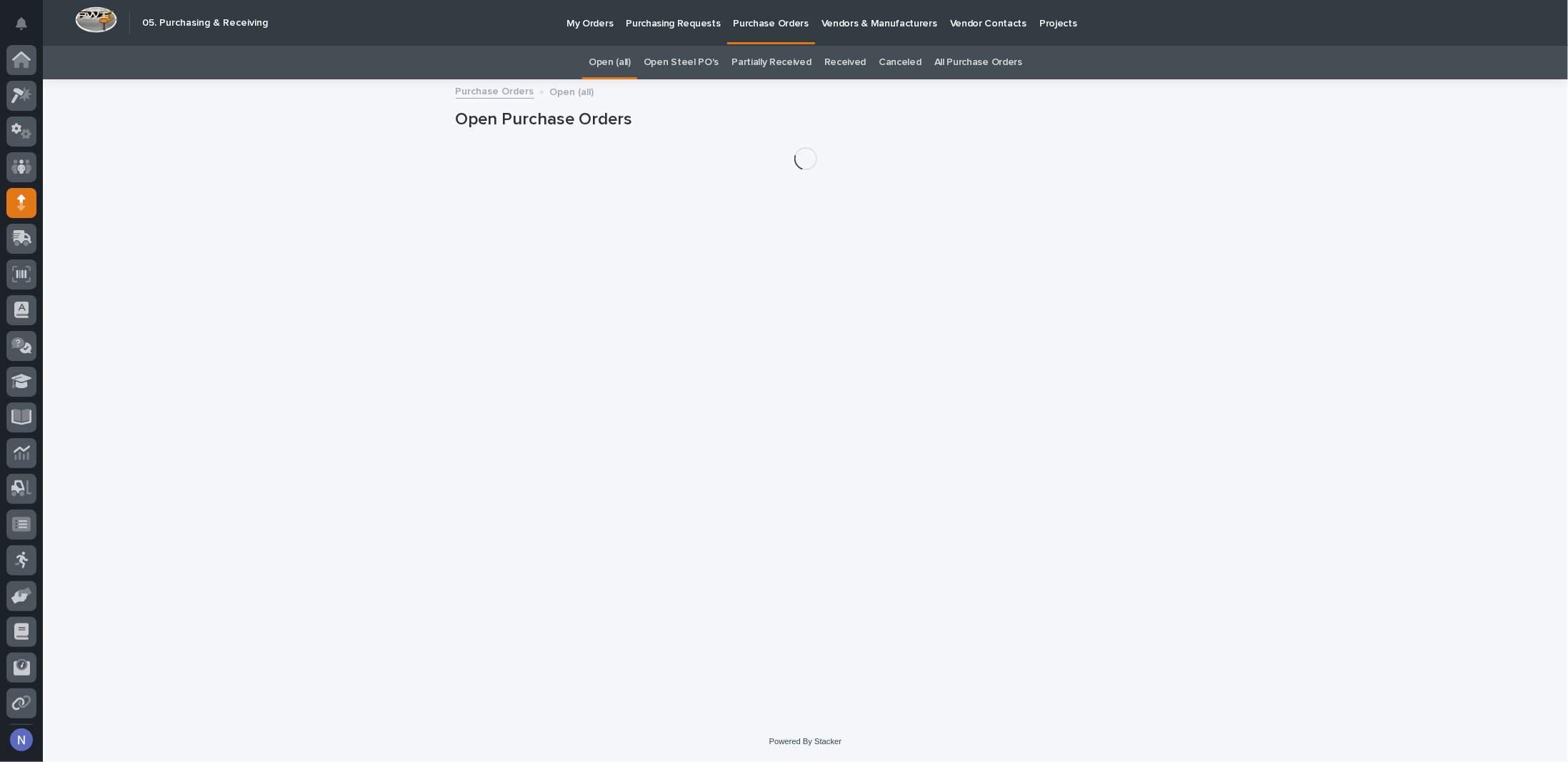
click at [782, 24] on p "Purchase Orders" at bounding box center [771, 15] width 75 height 30
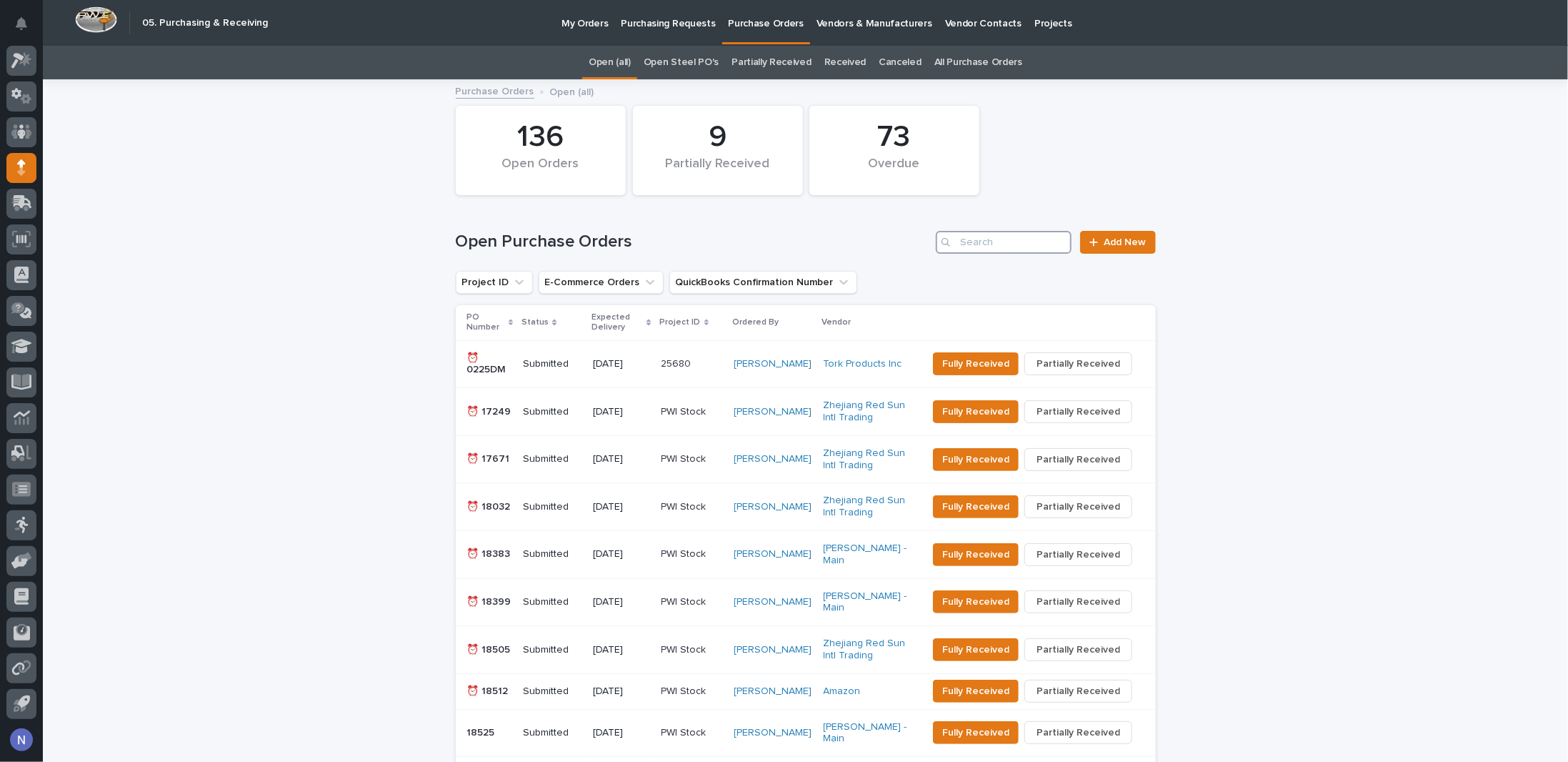
click at [989, 245] on input "Search" at bounding box center [1004, 243] width 135 height 23
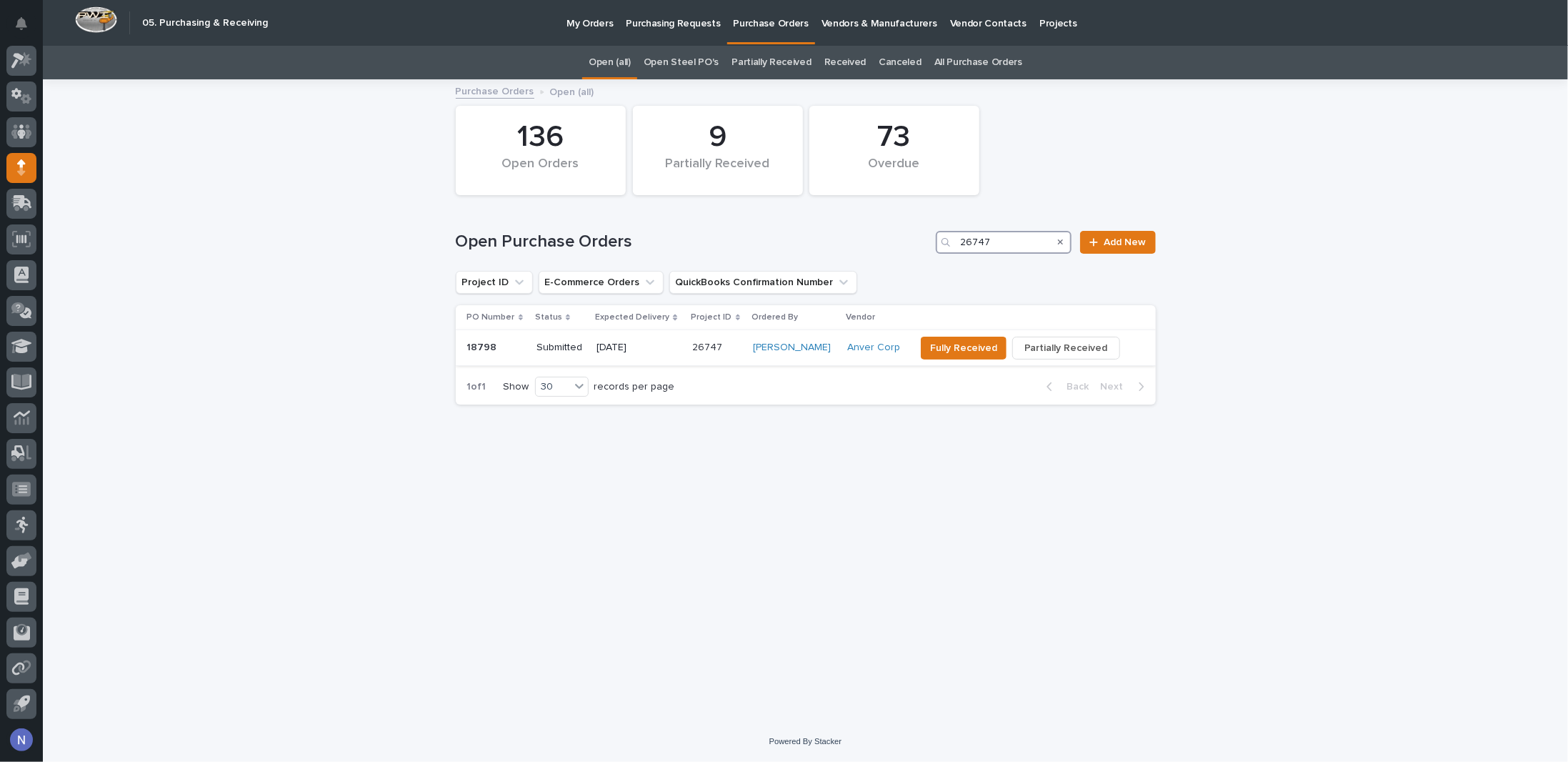
type input "26747"
click at [825, 337] on td "Arlyn Miller" at bounding box center [794, 348] width 94 height 35
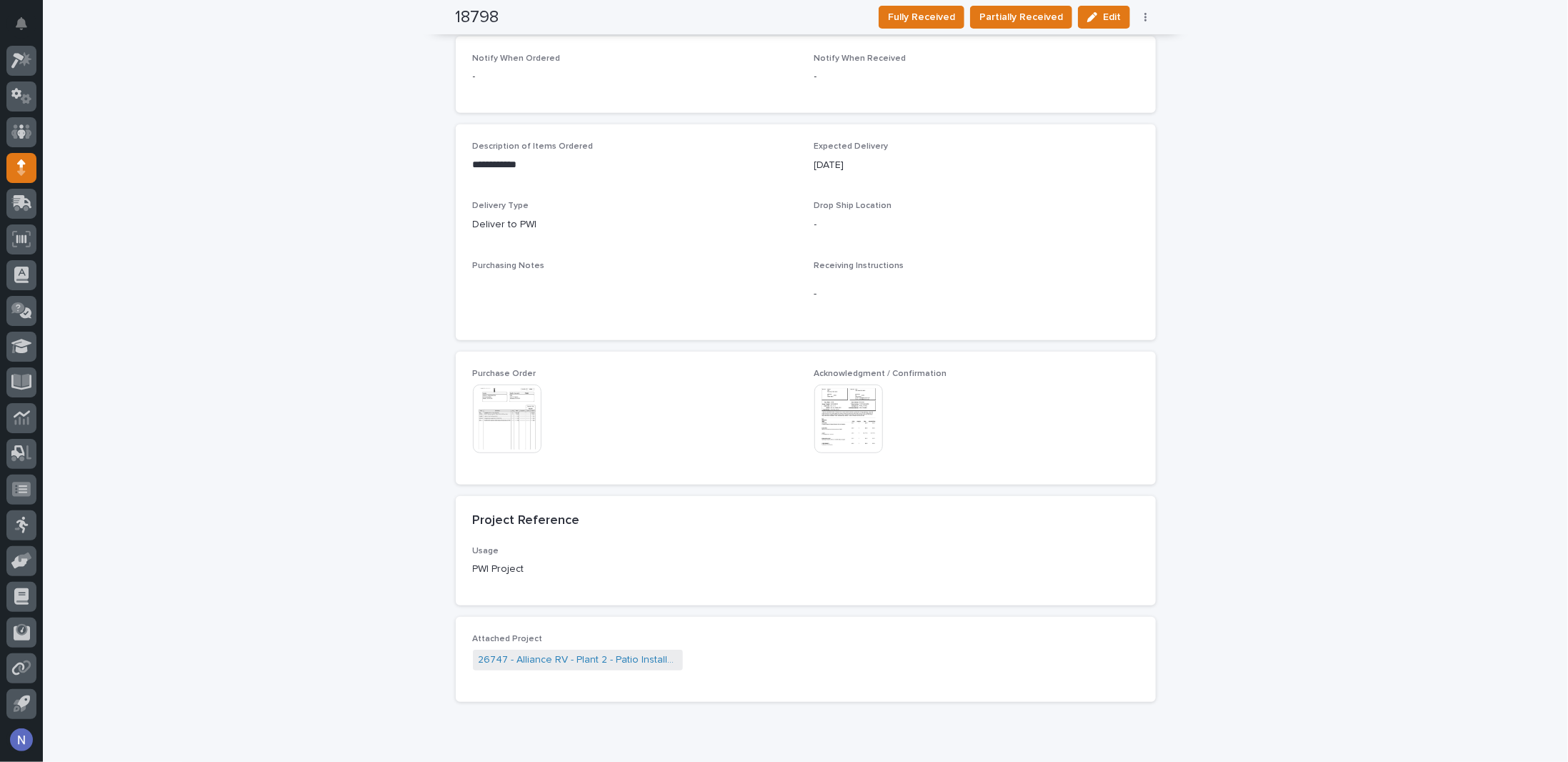
scroll to position [586, 0]
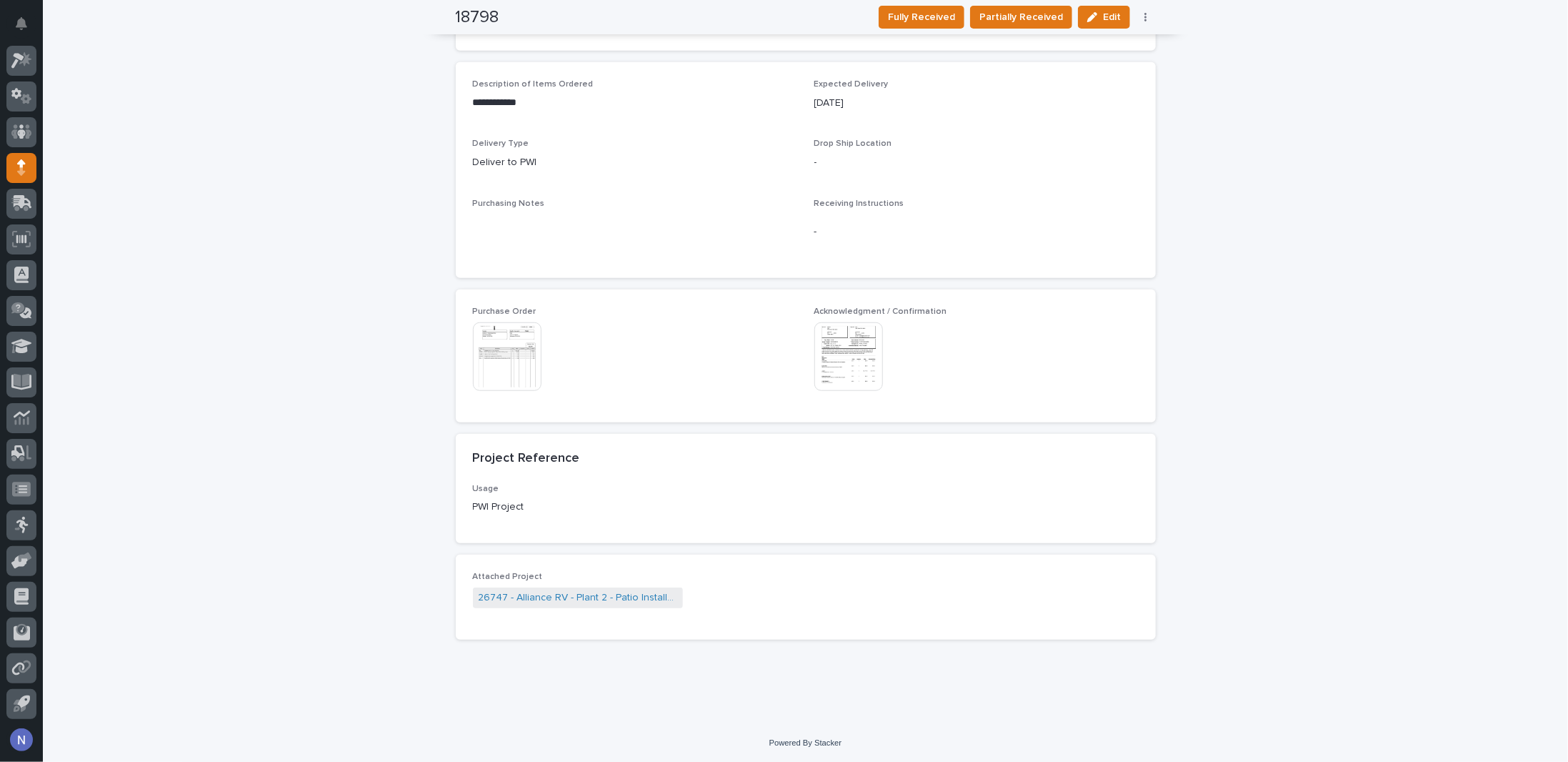
click at [827, 335] on img at bounding box center [848, 356] width 68 height 69
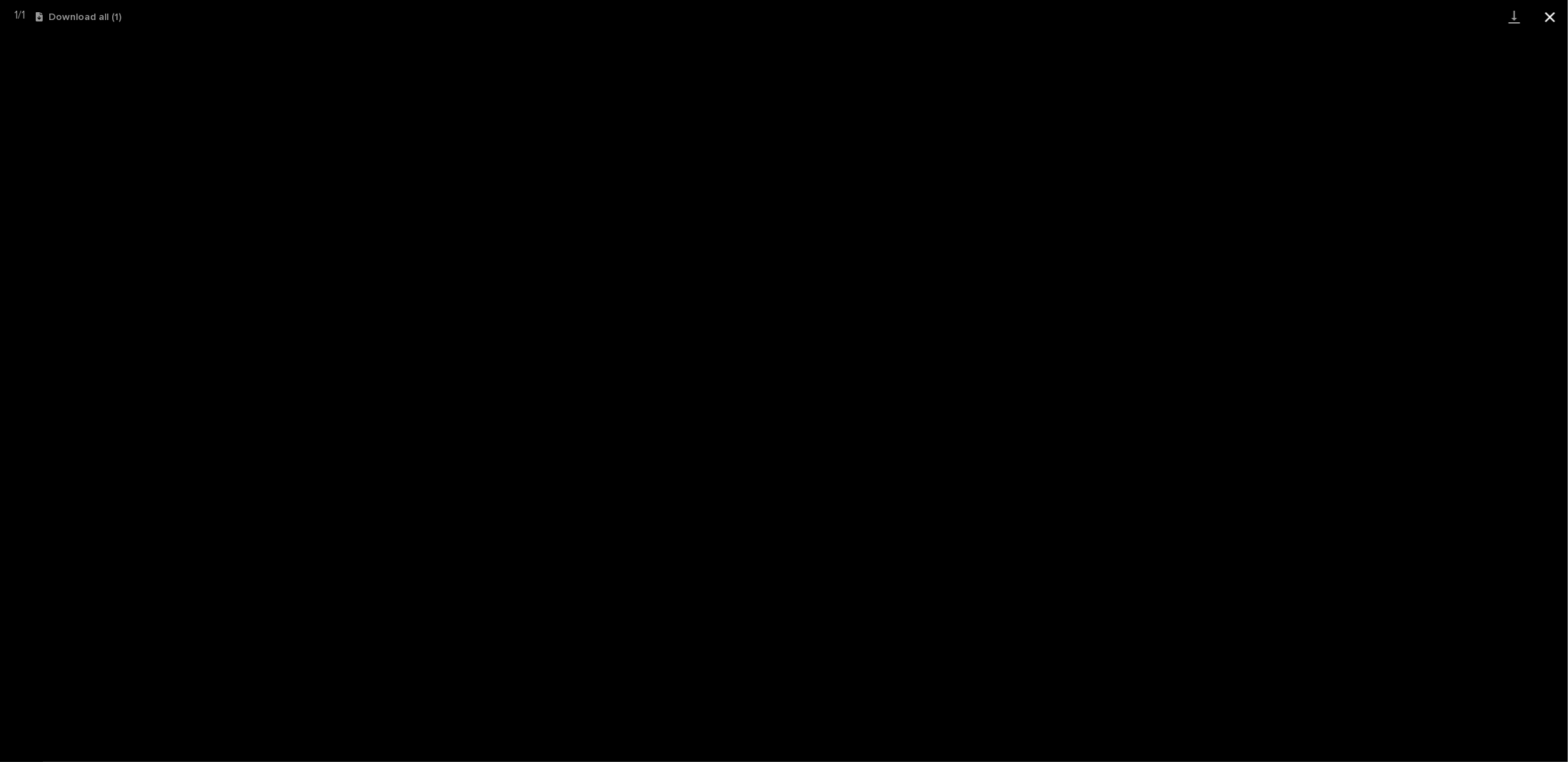
click at [1548, 13] on button "Close gallery" at bounding box center [1549, 17] width 35 height 34
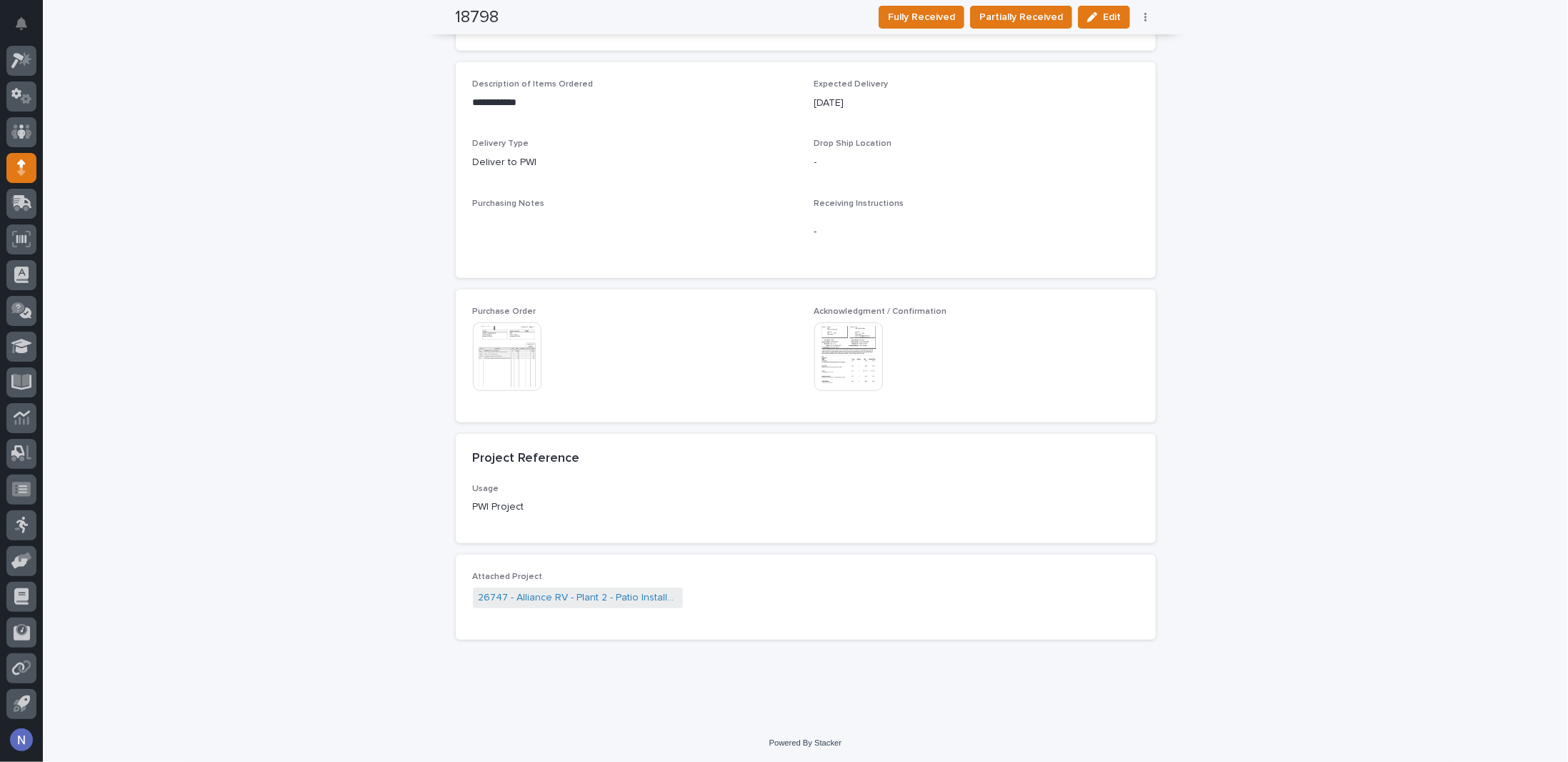
click at [522, 332] on img at bounding box center [507, 356] width 68 height 69
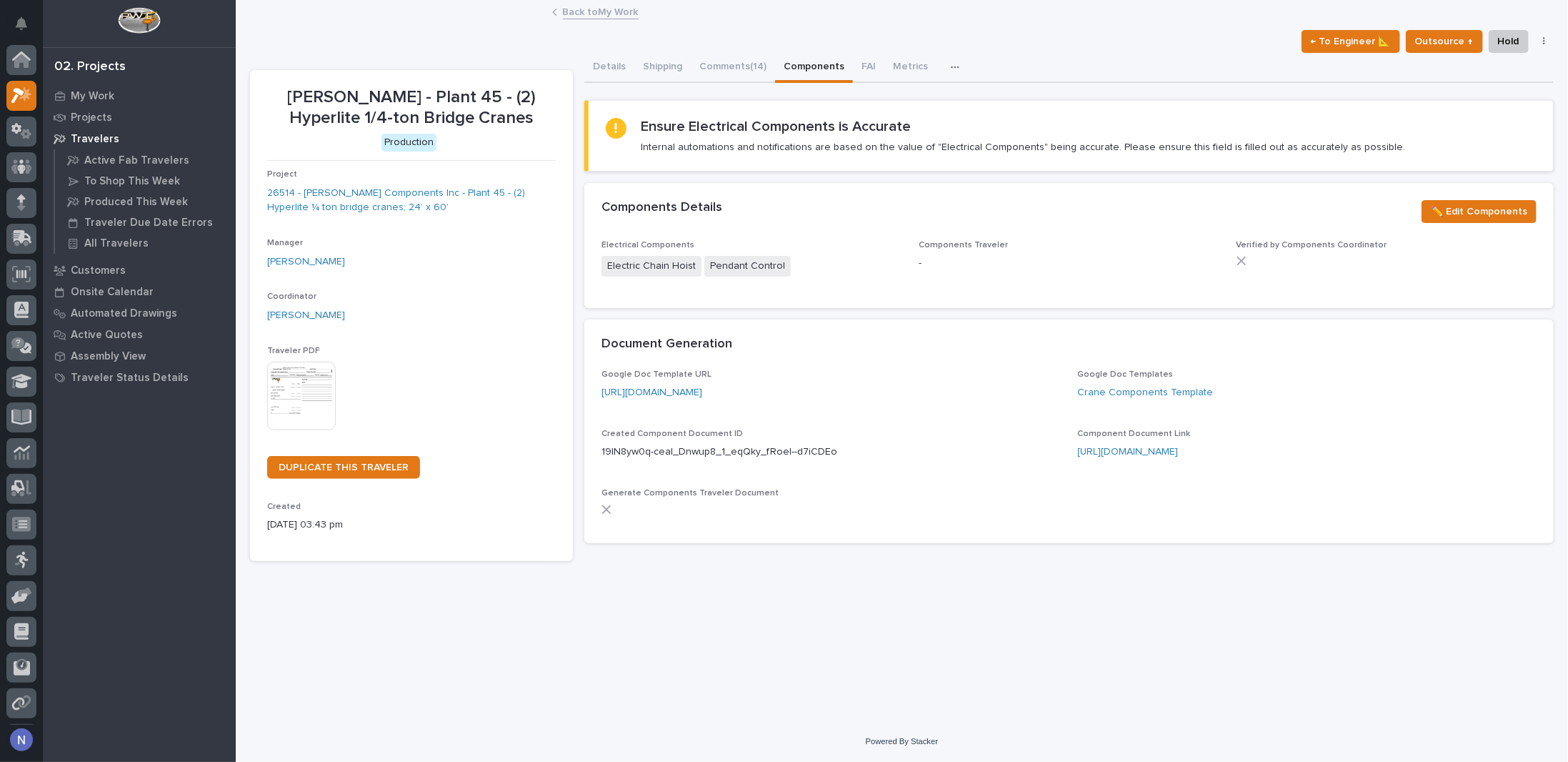
scroll to position [35, 0]
click at [96, 88] on div "My Work" at bounding box center [139, 96] width 186 height 20
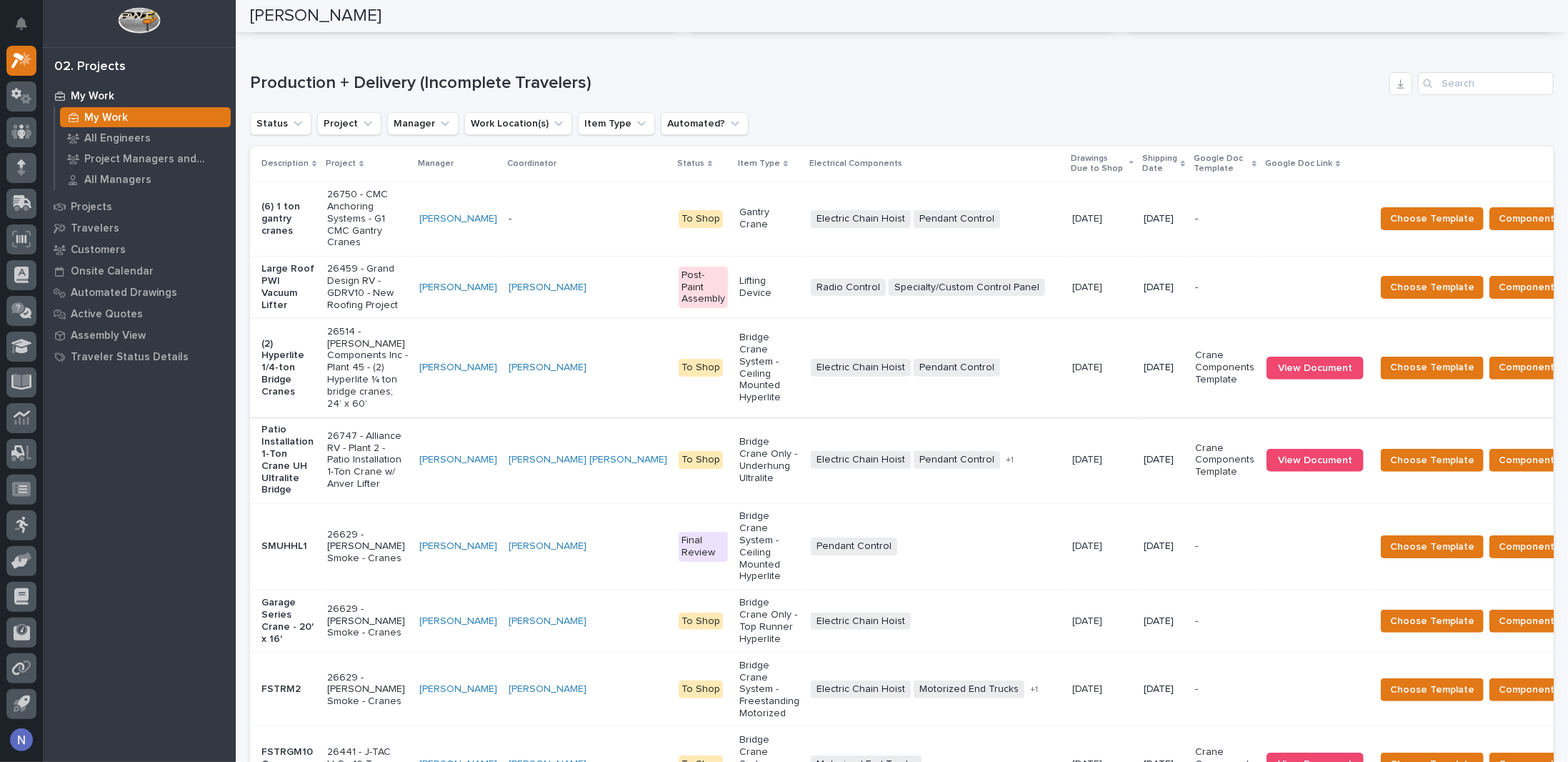
scroll to position [215, 0]
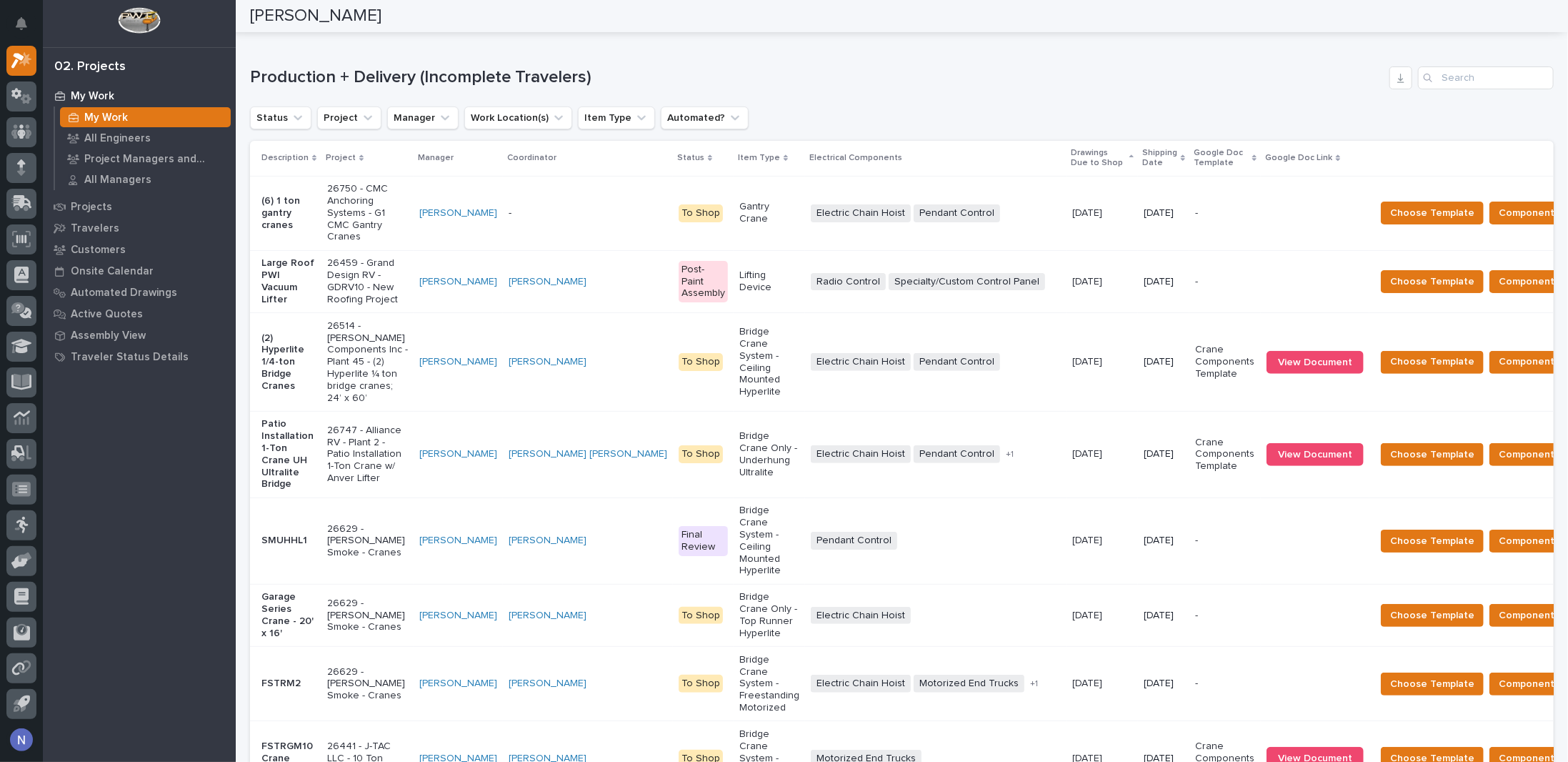
click at [1142, 154] on p "Shipping Date" at bounding box center [1159, 159] width 35 height 26
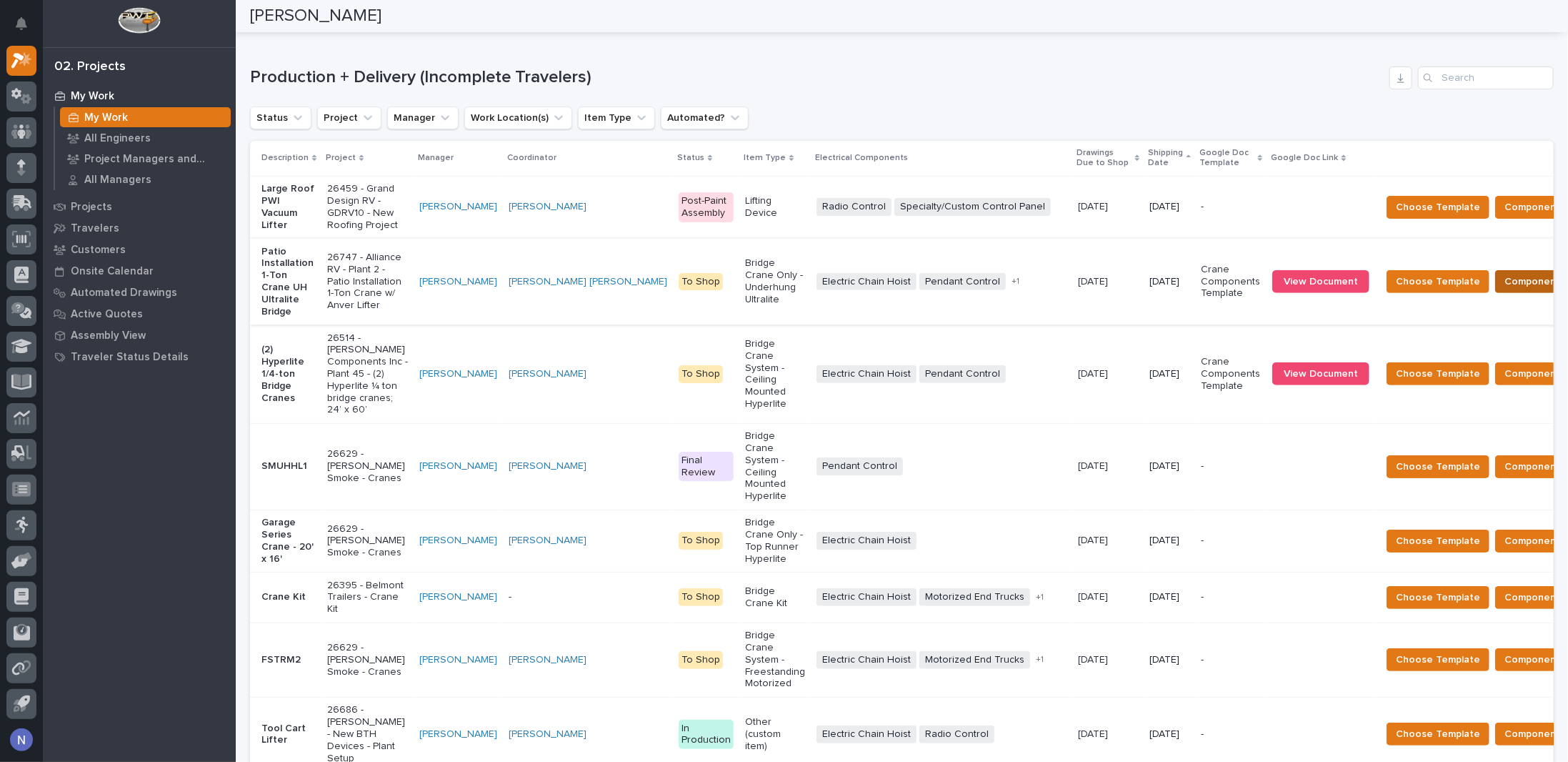
click at [1495, 293] on button "Components Complete" at bounding box center [1559, 282] width 129 height 23
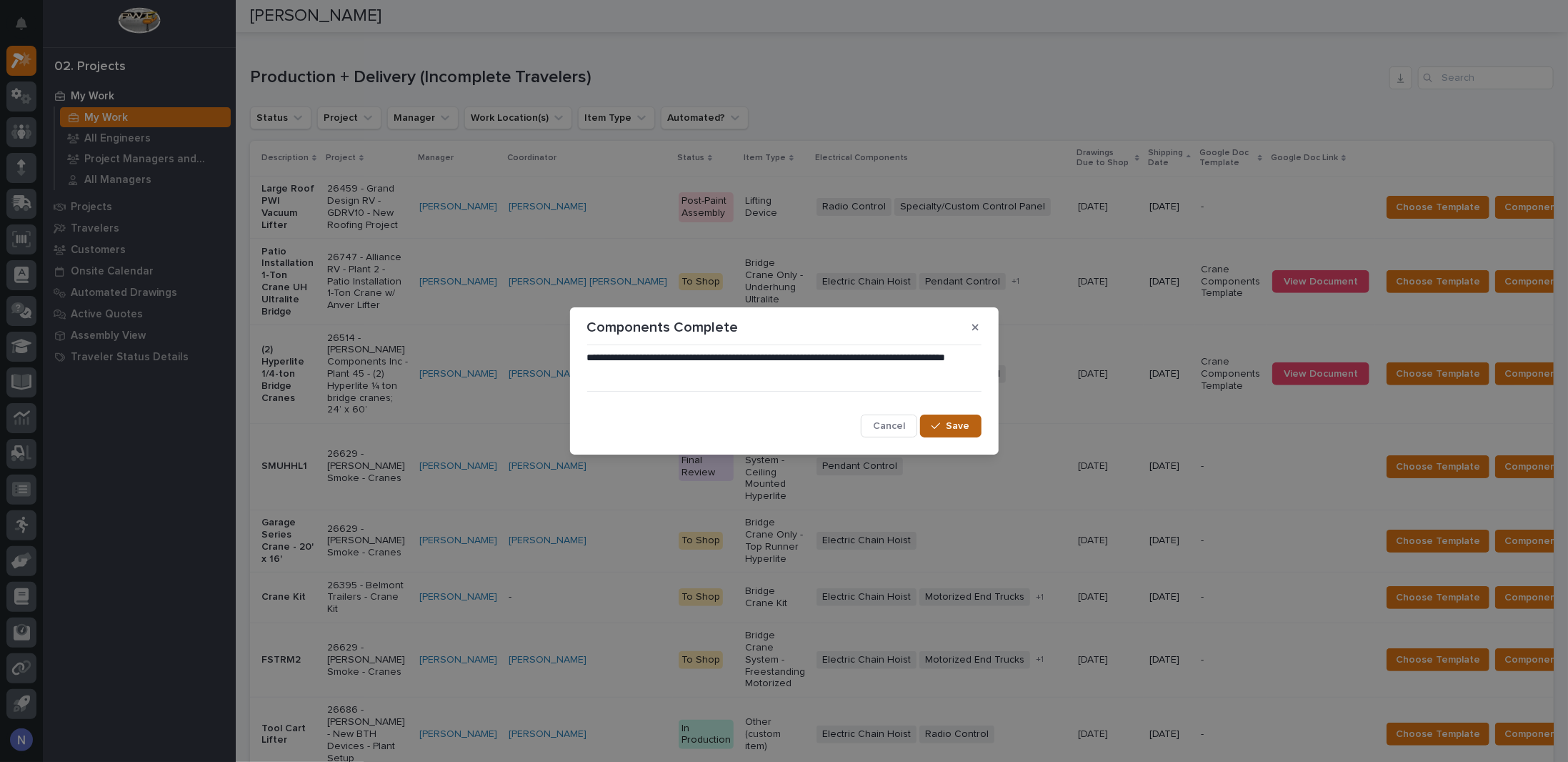
click at [971, 428] on button "Save" at bounding box center [951, 426] width 61 height 23
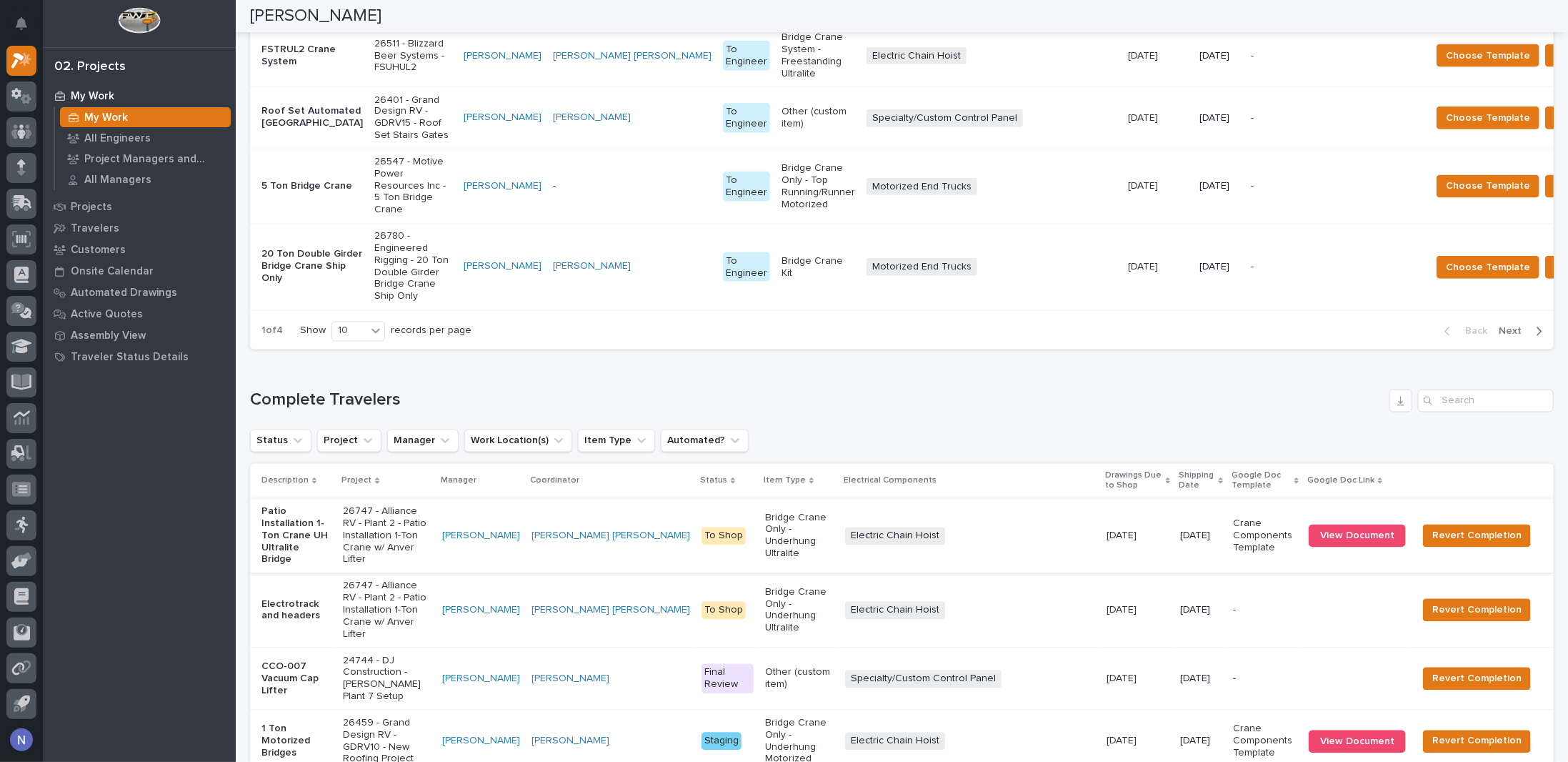
scroll to position [1935, 0]
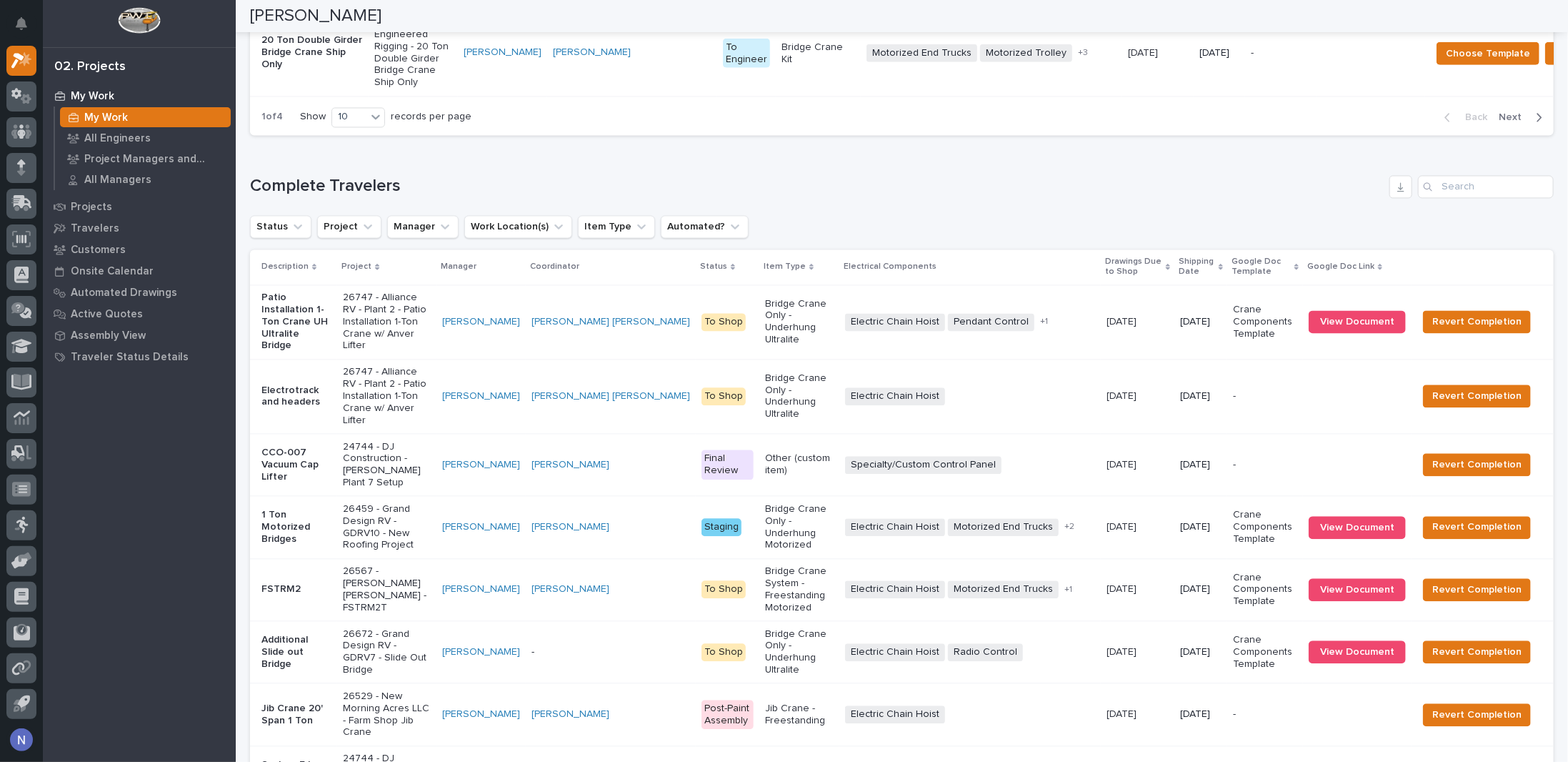
click at [1041, 331] on div "Electric Chain Hoist Pendant Control Radio Control + 1" at bounding box center [970, 322] width 250 height 18
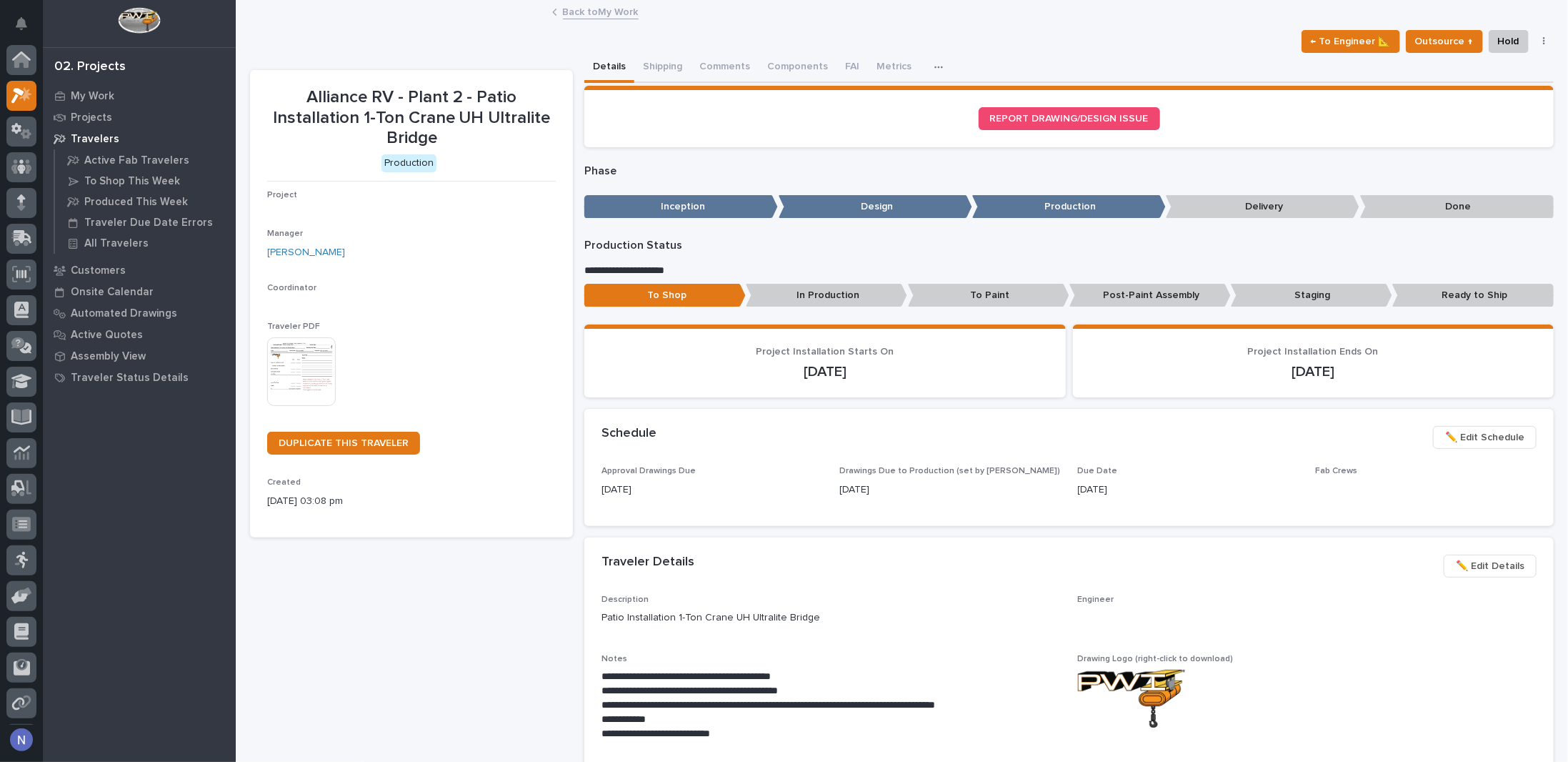
scroll to position [35, 0]
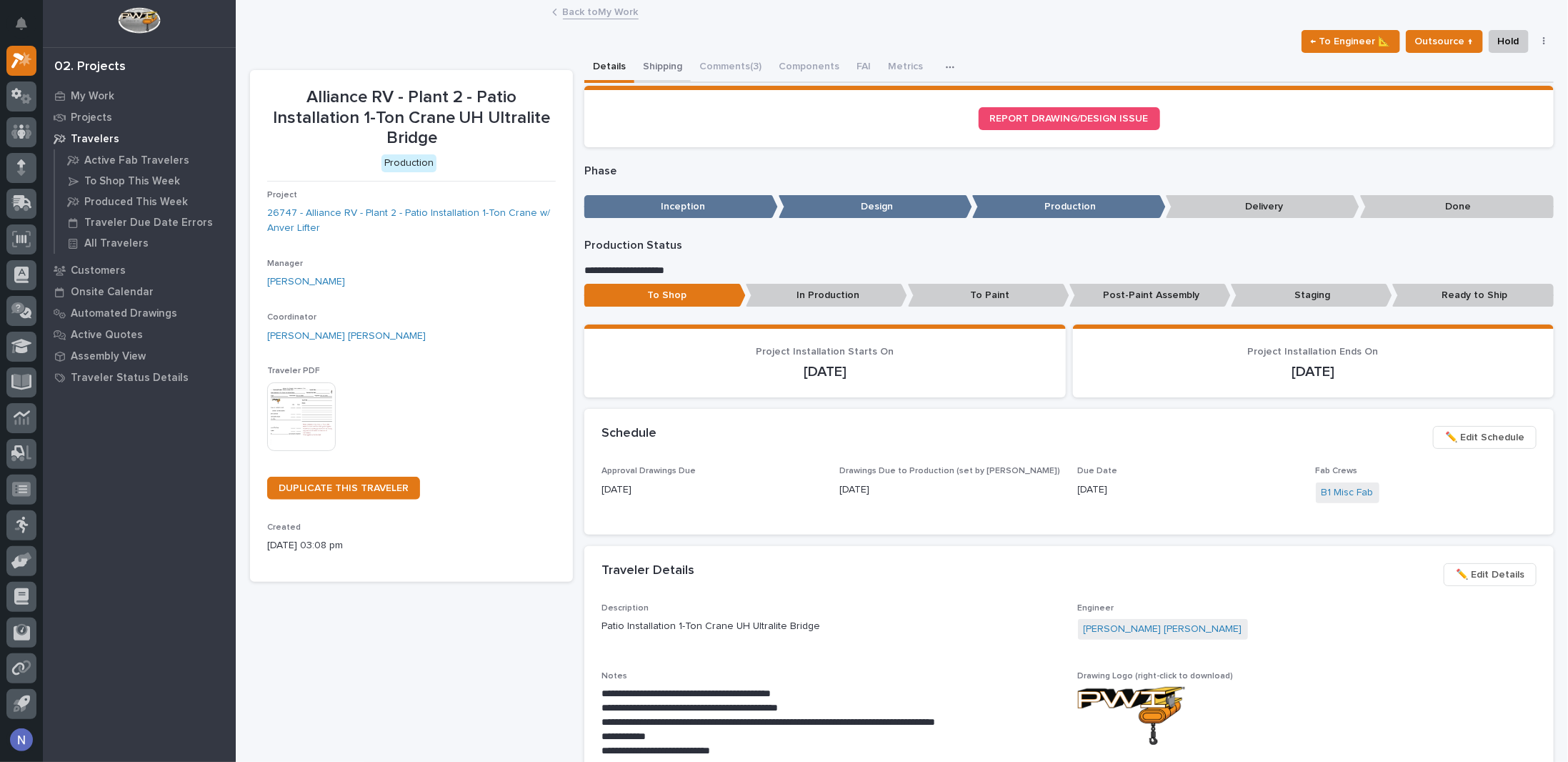
click at [656, 65] on button "Shipping" at bounding box center [662, 68] width 56 height 30
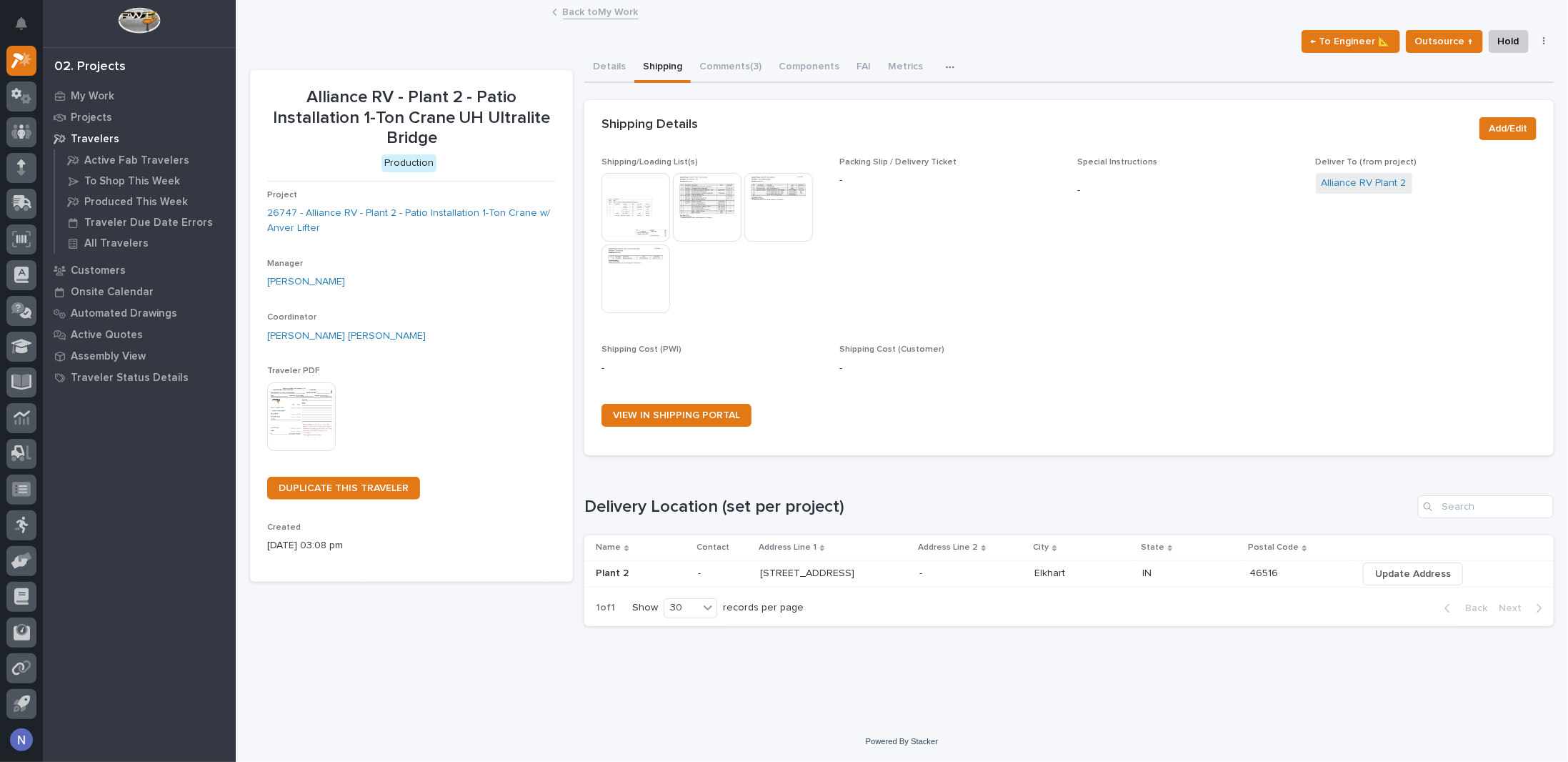
click at [764, 209] on img at bounding box center [778, 206] width 68 height 69
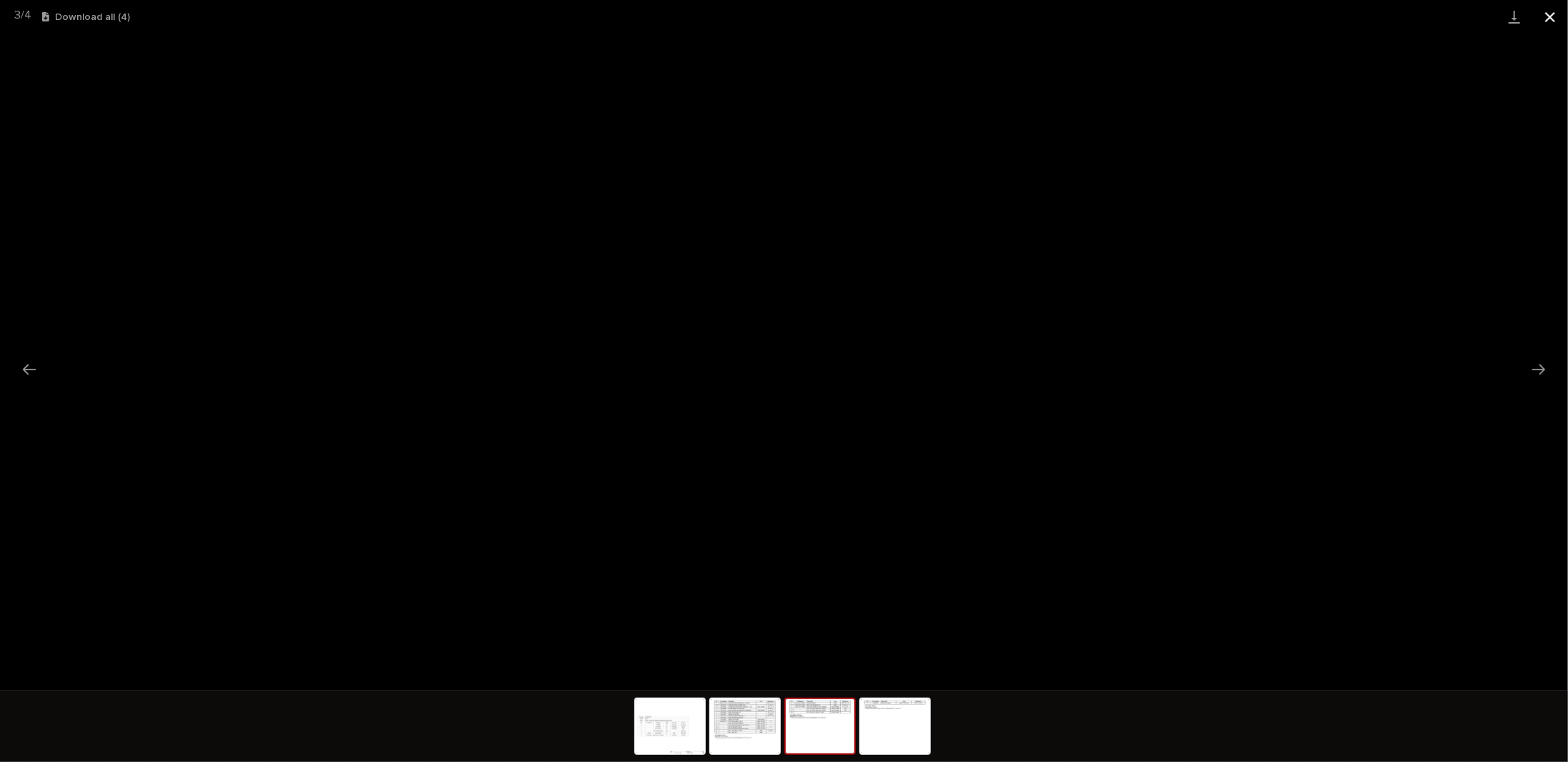
click at [1552, 20] on button "Close gallery" at bounding box center [1549, 17] width 35 height 34
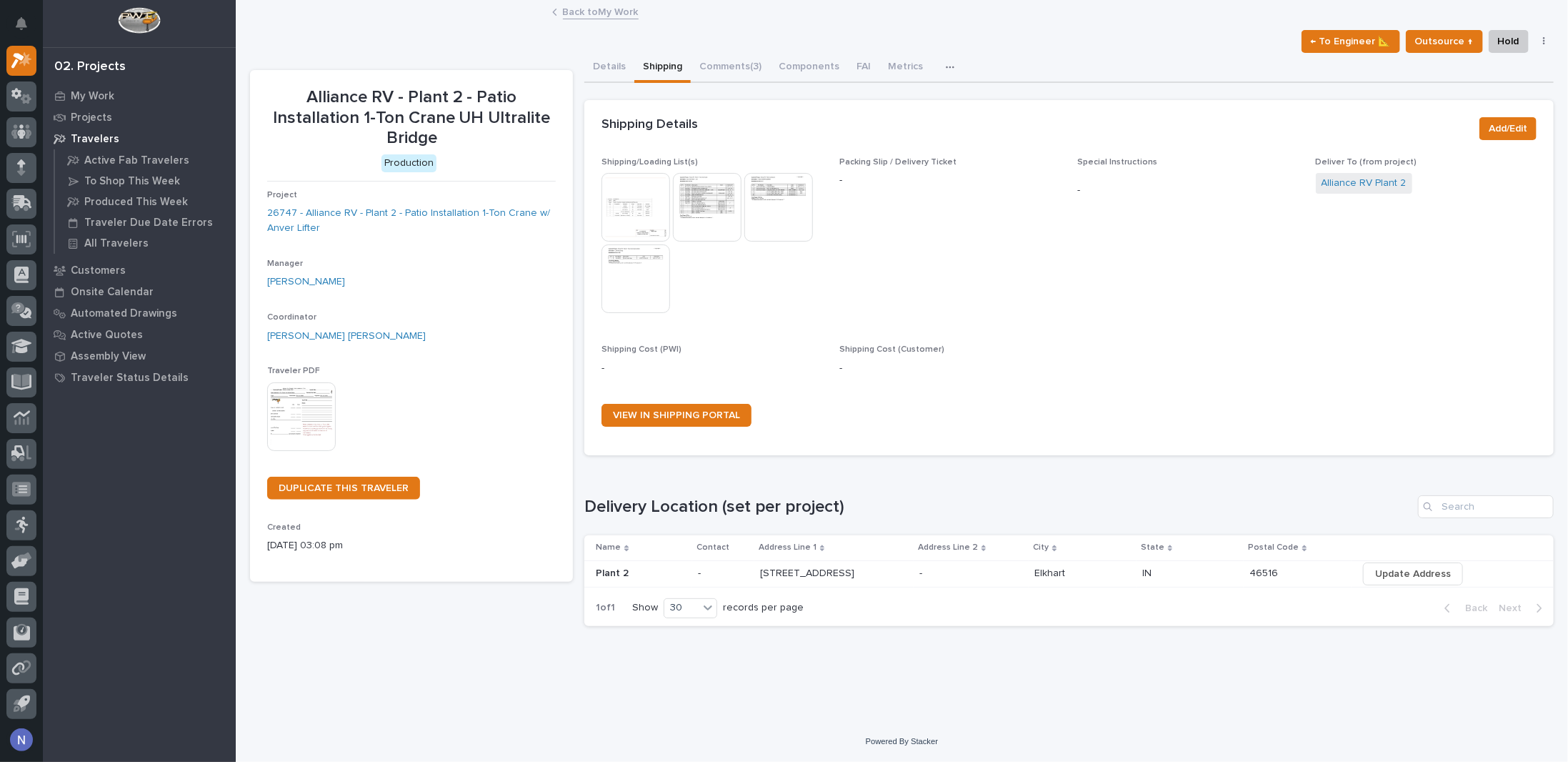
click at [625, 274] on img at bounding box center [635, 278] width 68 height 69
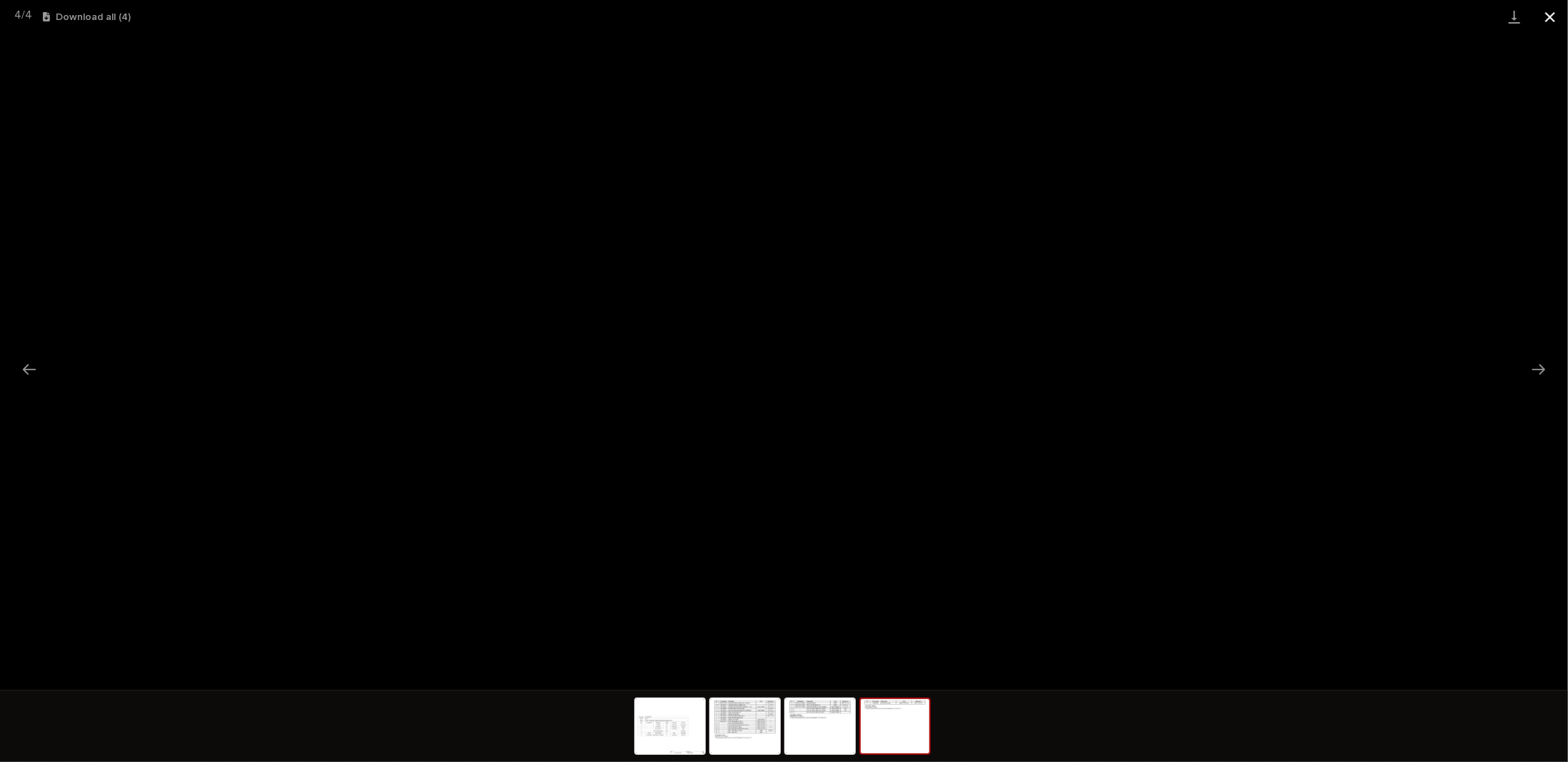
click at [1552, 10] on button "Close gallery" at bounding box center [1549, 17] width 35 height 34
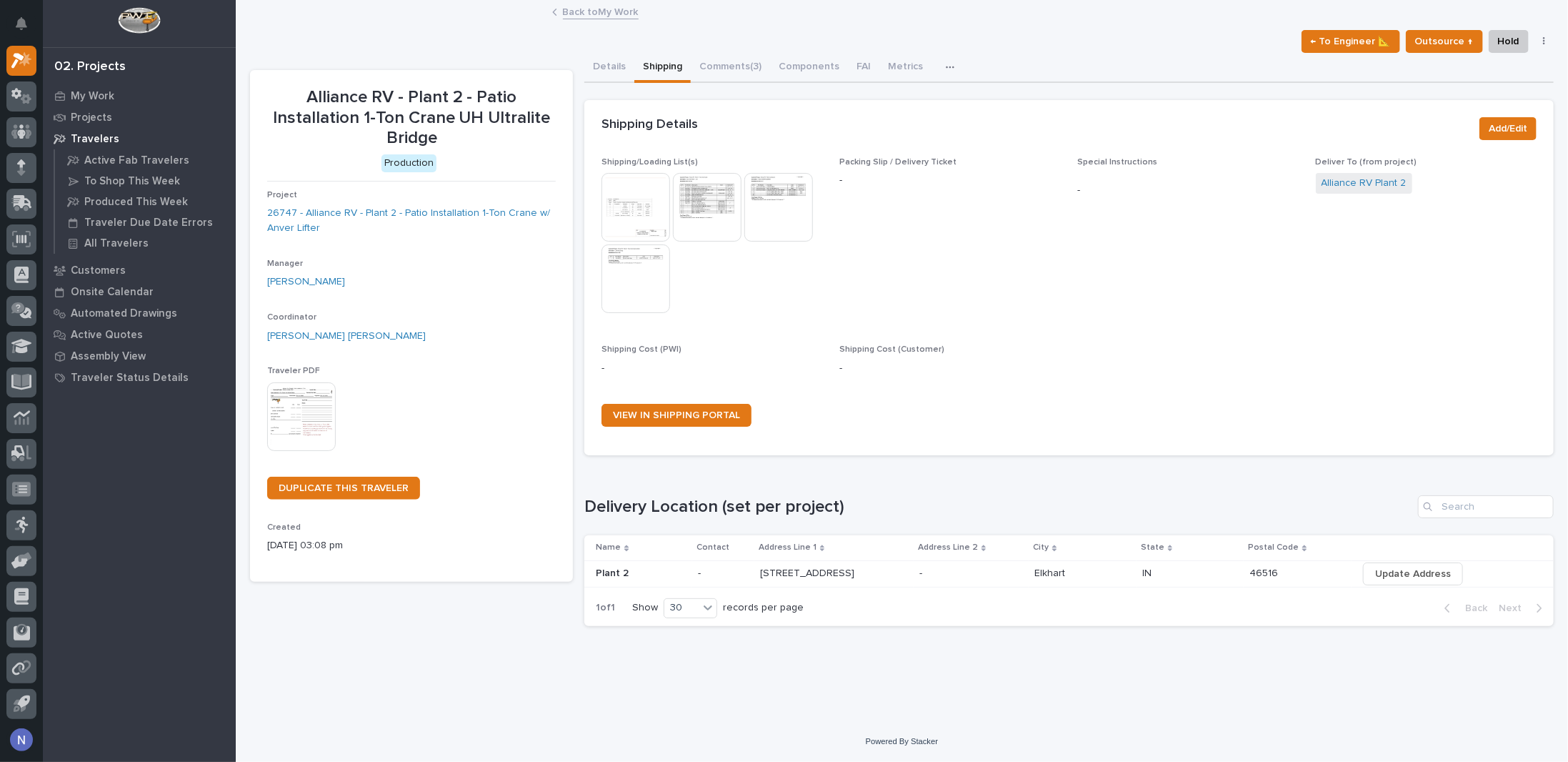
click at [735, 194] on img at bounding box center [706, 206] width 68 height 69
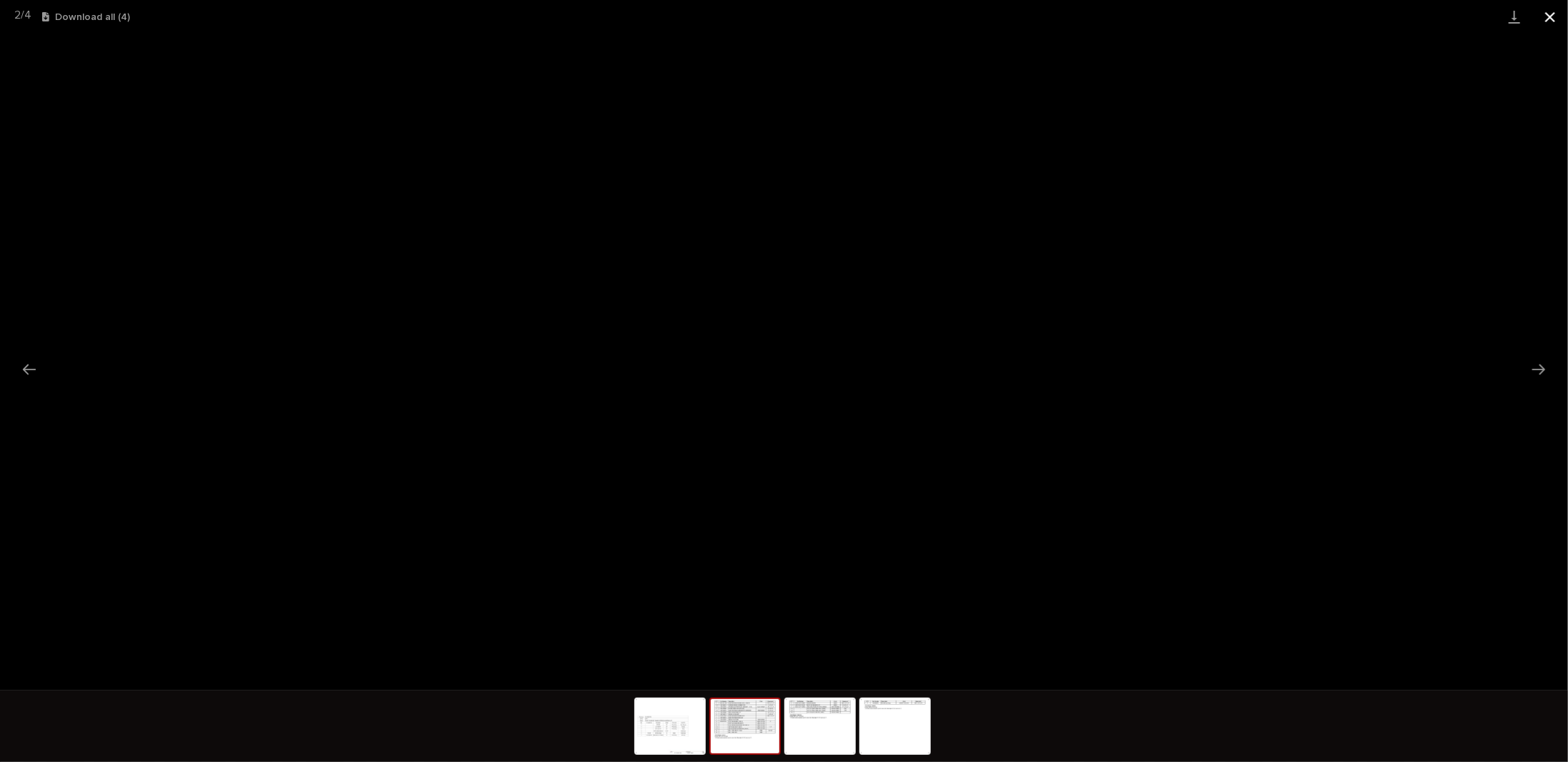
click at [1552, 17] on button "Close gallery" at bounding box center [1549, 17] width 35 height 34
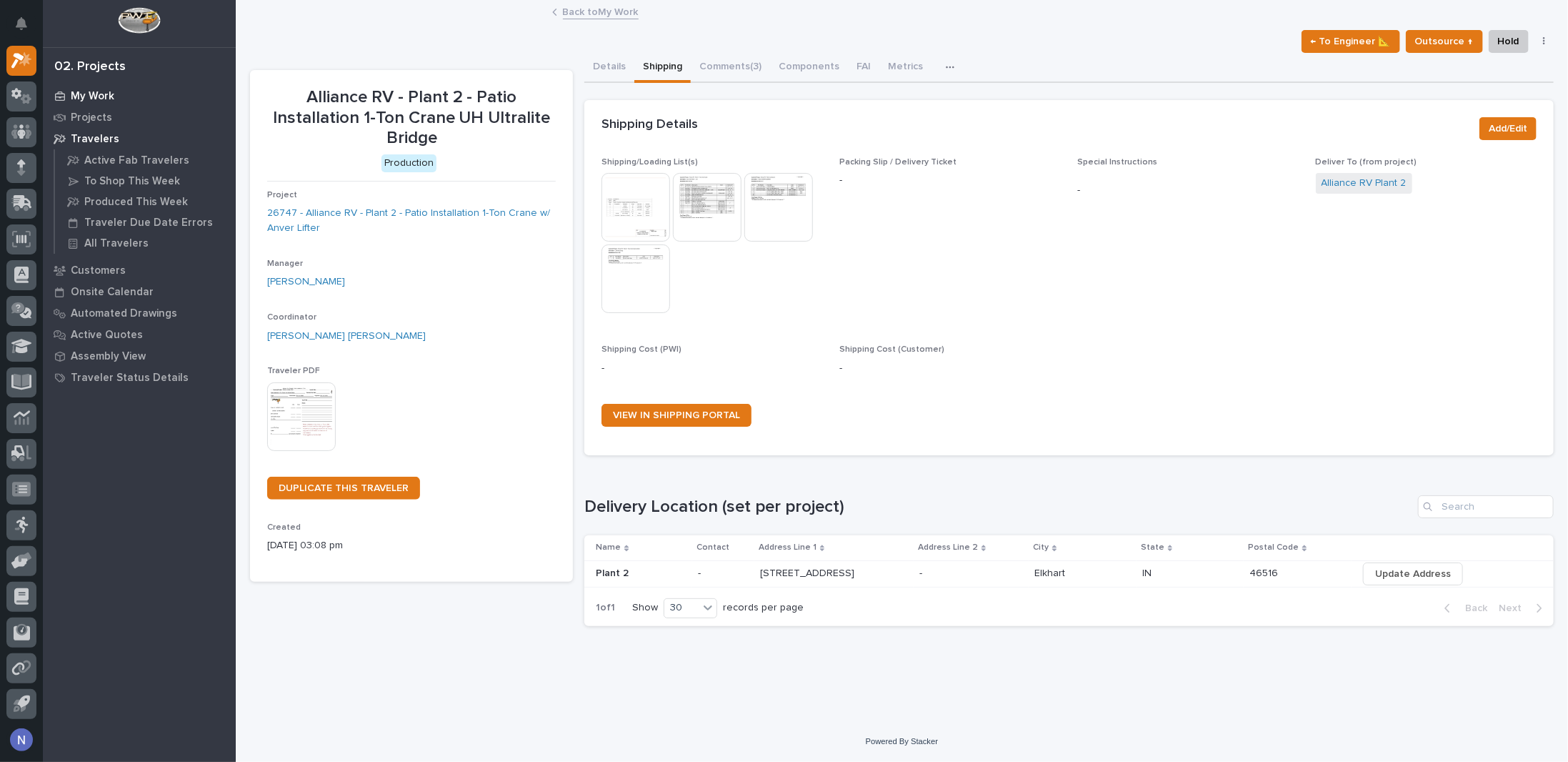
click at [117, 88] on div "My Work" at bounding box center [139, 96] width 186 height 20
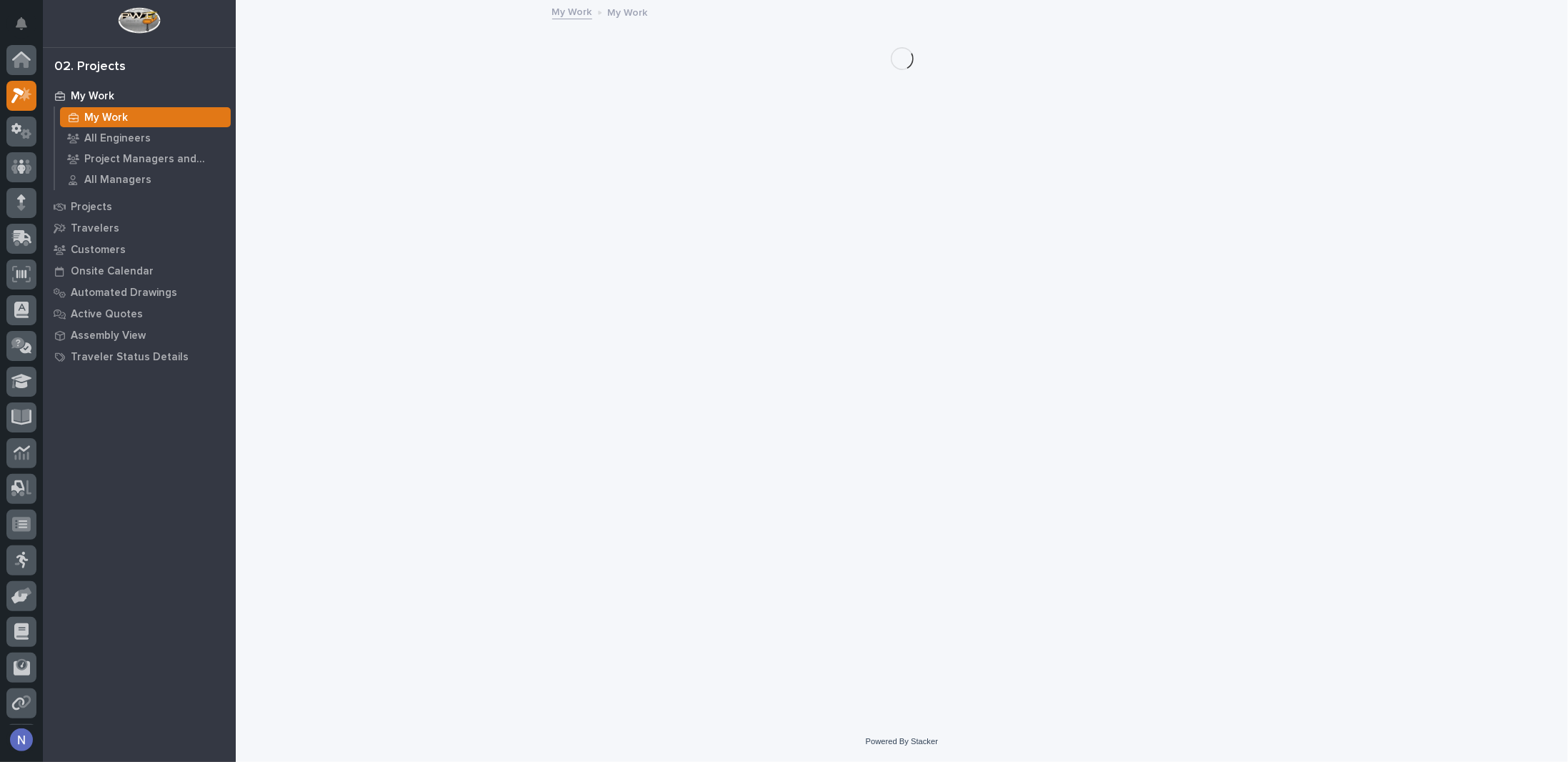
scroll to position [35, 0]
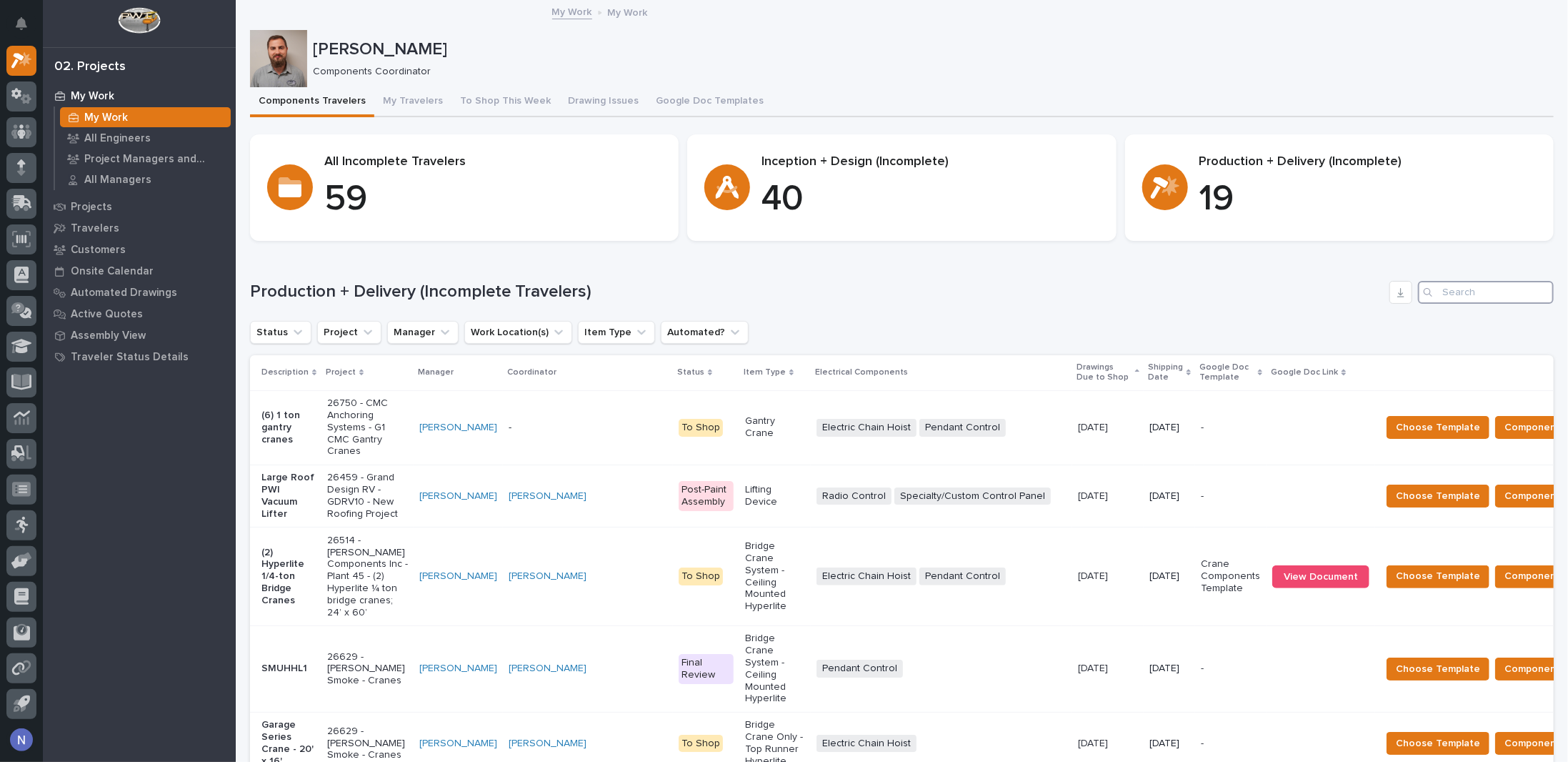
click at [1441, 288] on input "Search" at bounding box center [1485, 292] width 135 height 23
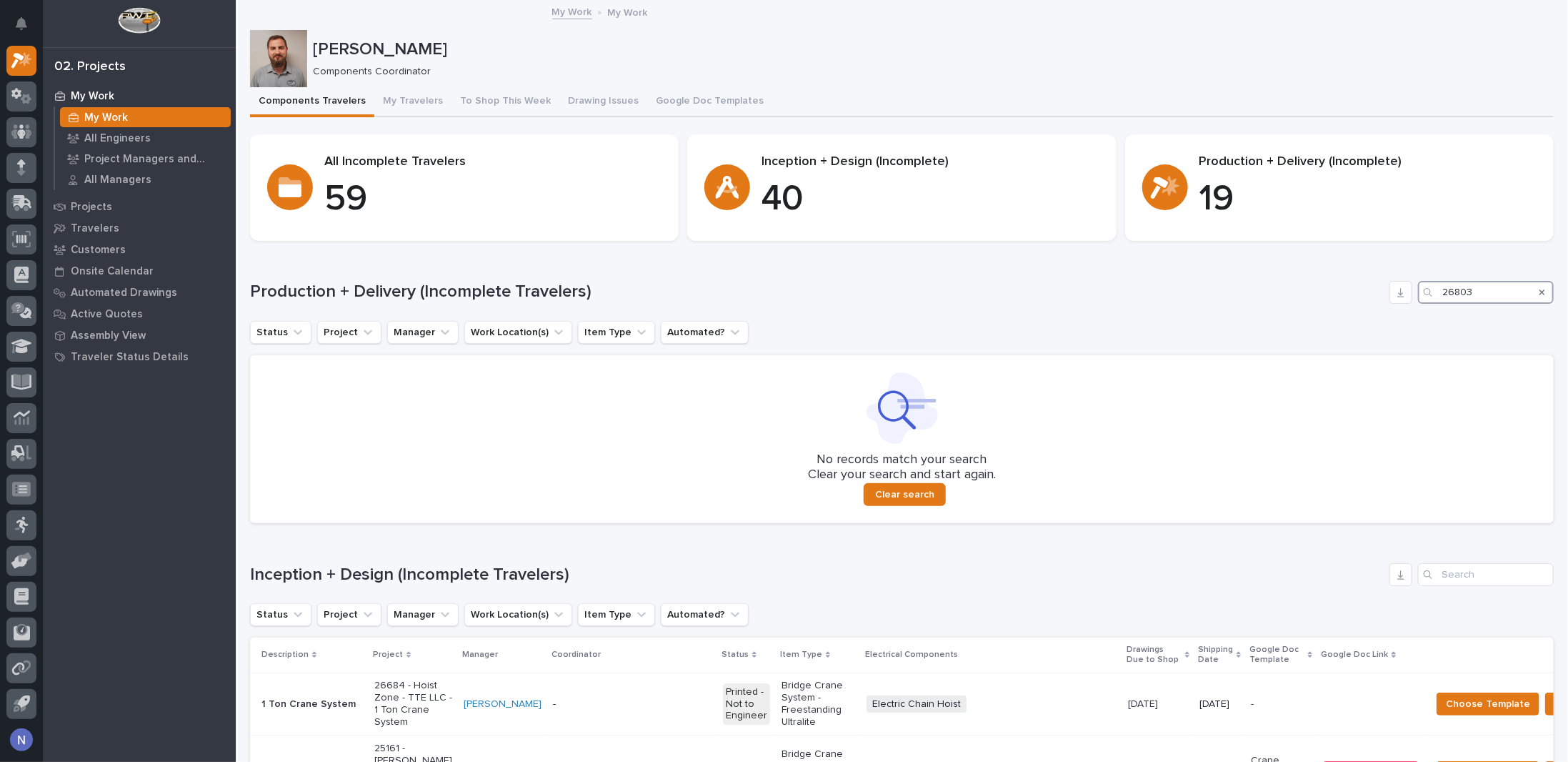
type input "26803"
drag, startPoint x: 1485, startPoint y: 556, endPoint x: 1475, endPoint y: 575, distance: 21.5
click at [1475, 575] on input "Search" at bounding box center [1485, 575] width 135 height 23
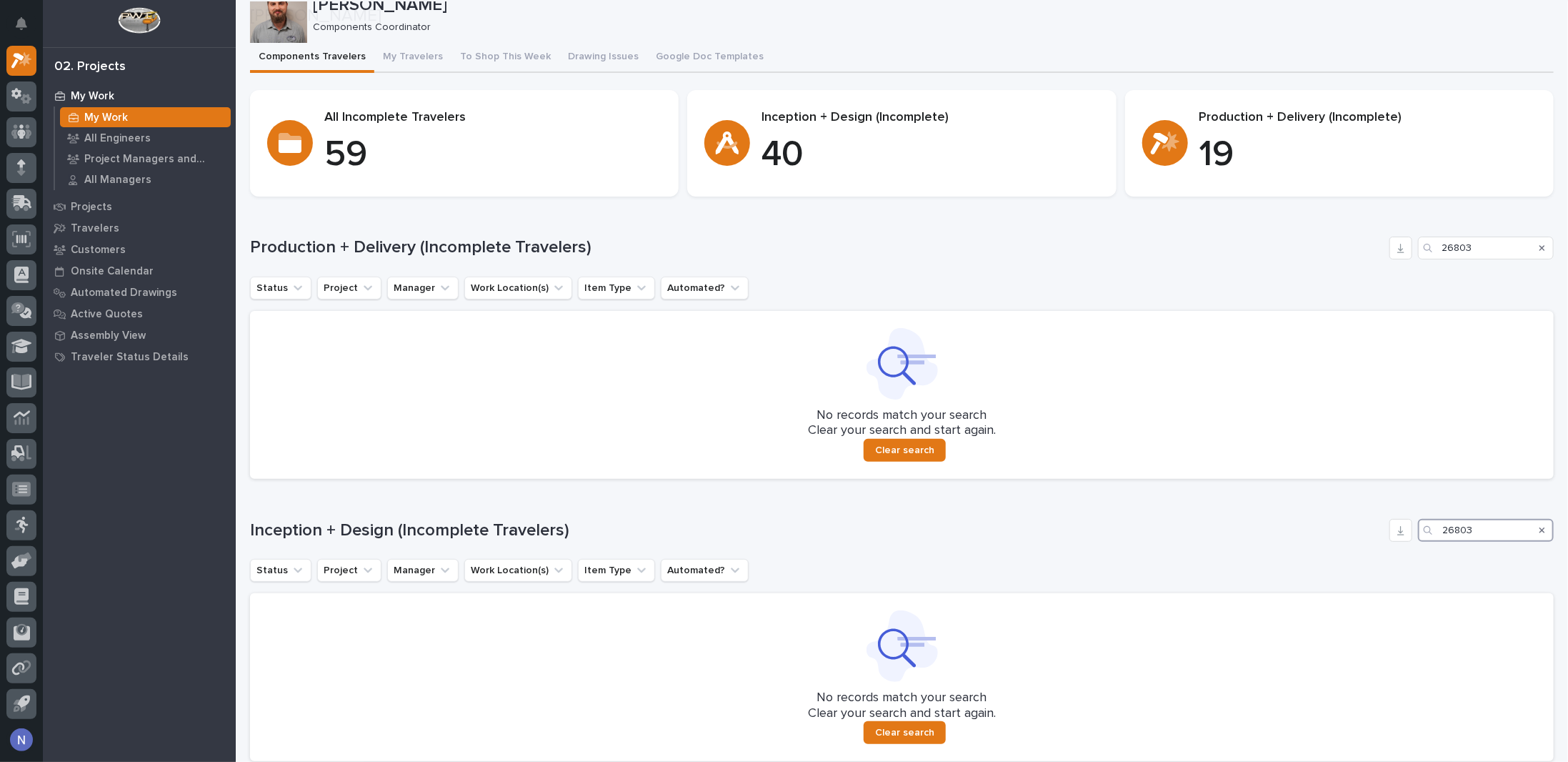
scroll to position [172, 0]
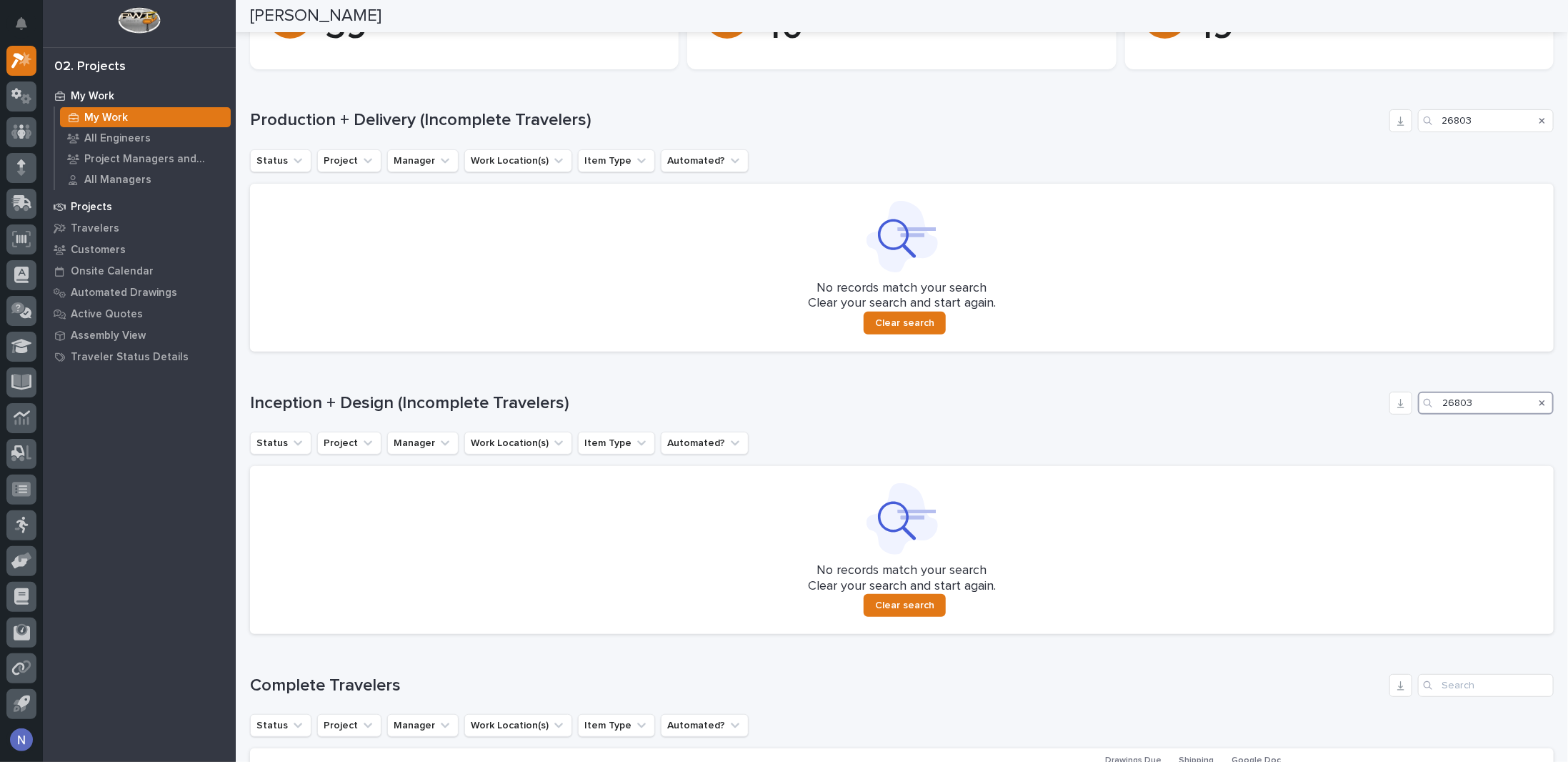
type input "26803"
click at [94, 205] on p "Projects" at bounding box center [92, 207] width 41 height 13
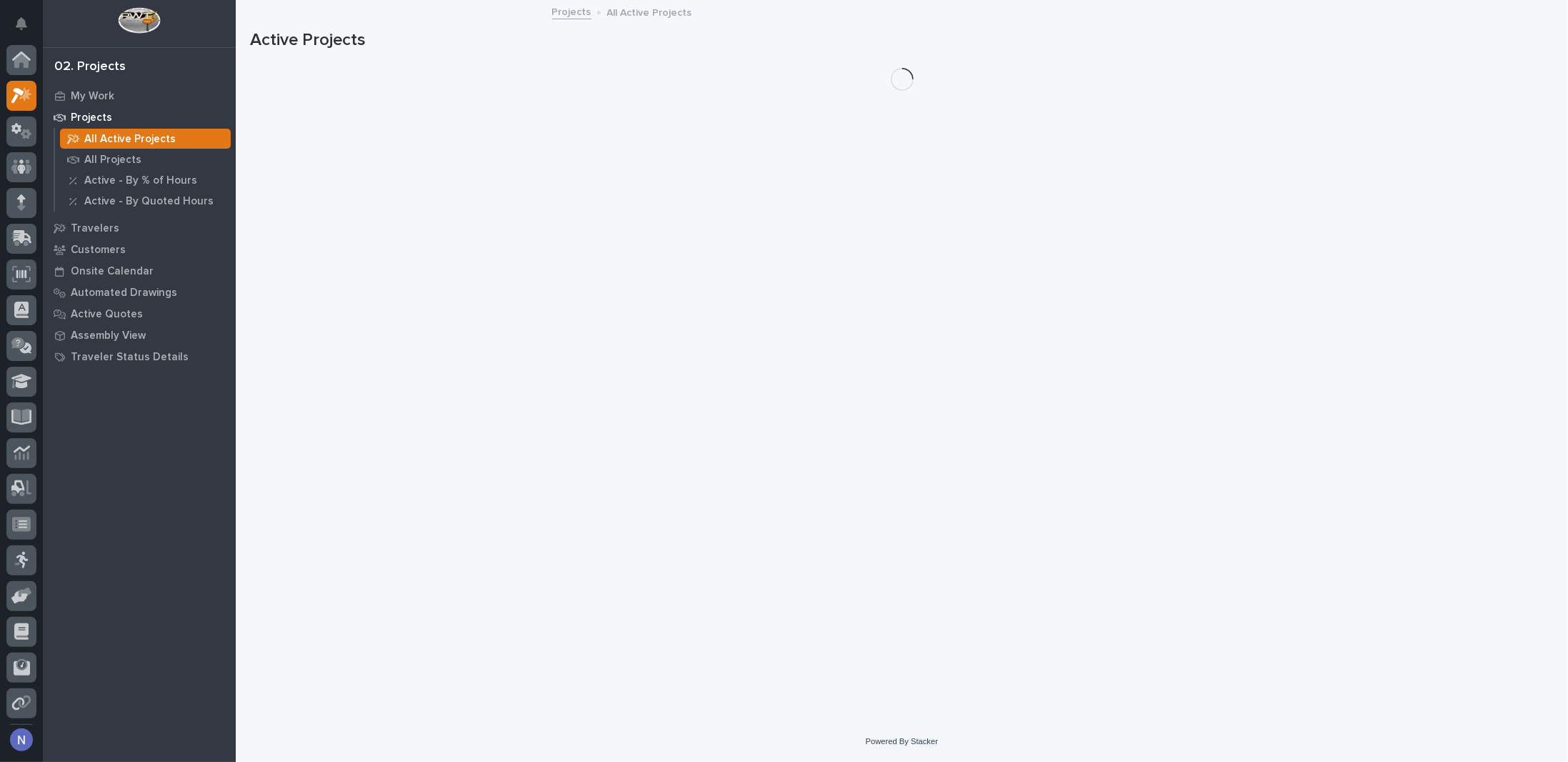
scroll to position [35, 0]
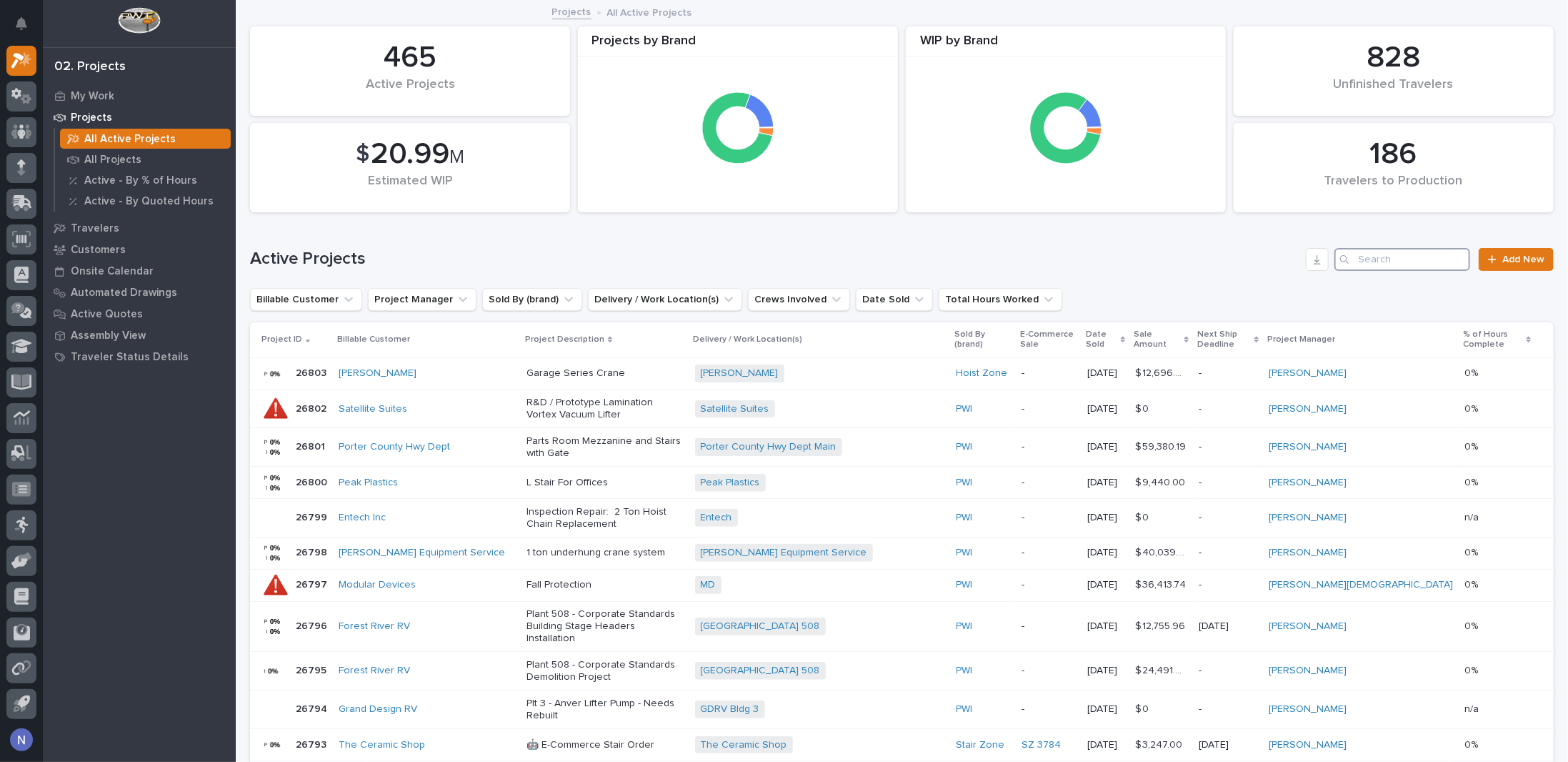
click at [1408, 263] on input "Search" at bounding box center [1402, 259] width 135 height 23
type input "26803"
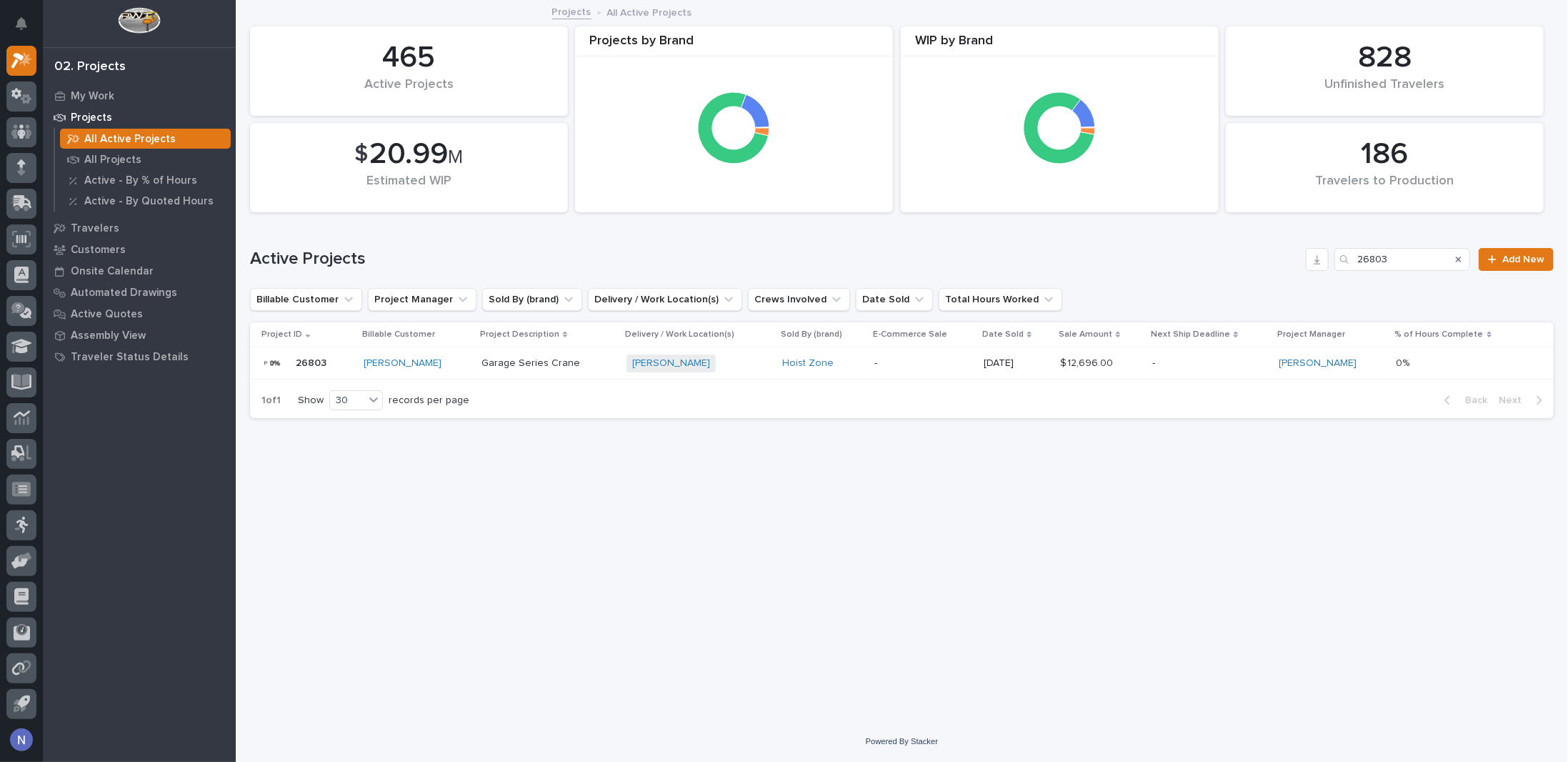
click at [1219, 353] on div "-" at bounding box center [1209, 363] width 115 height 24
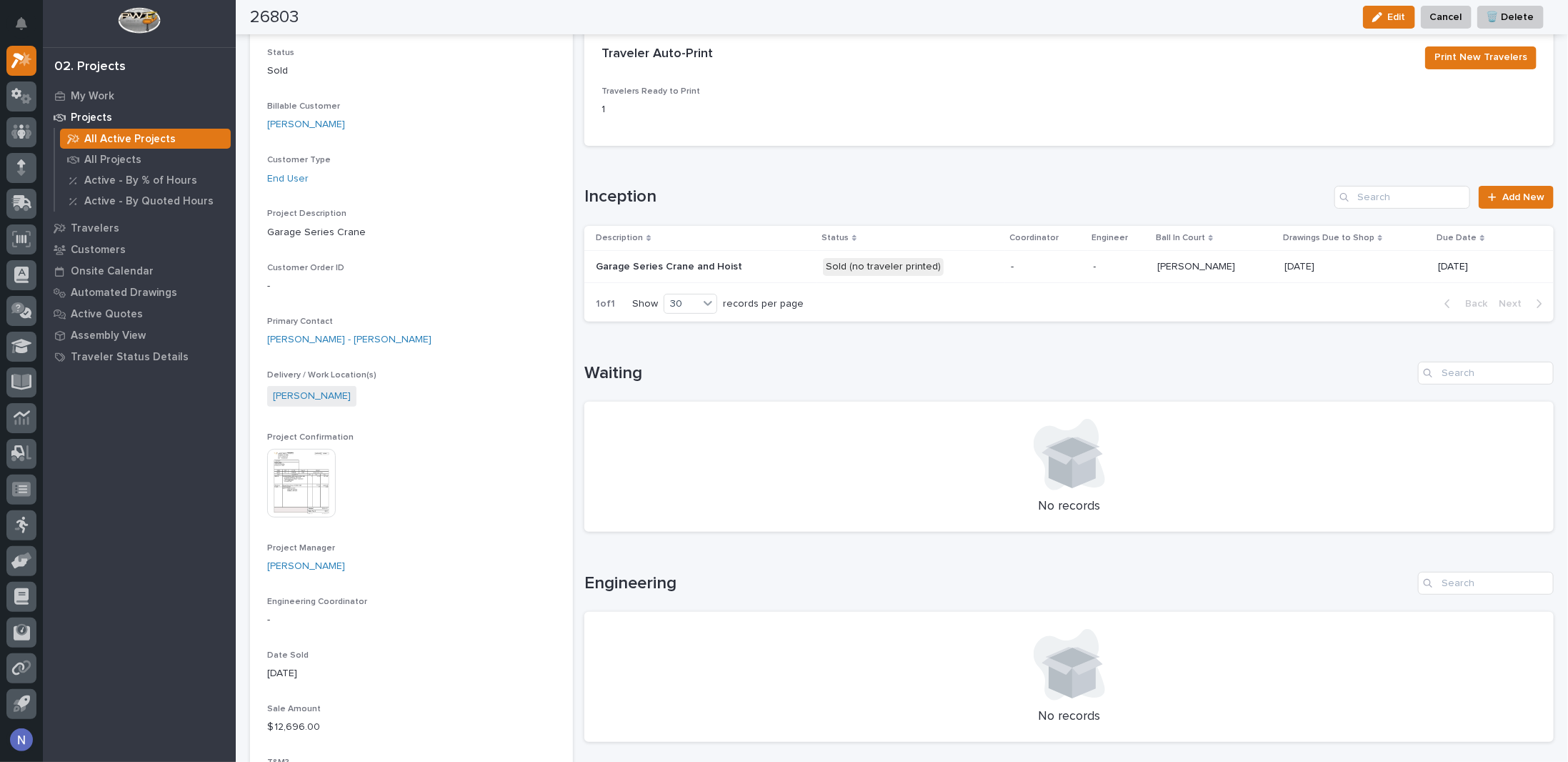
scroll to position [95, 0]
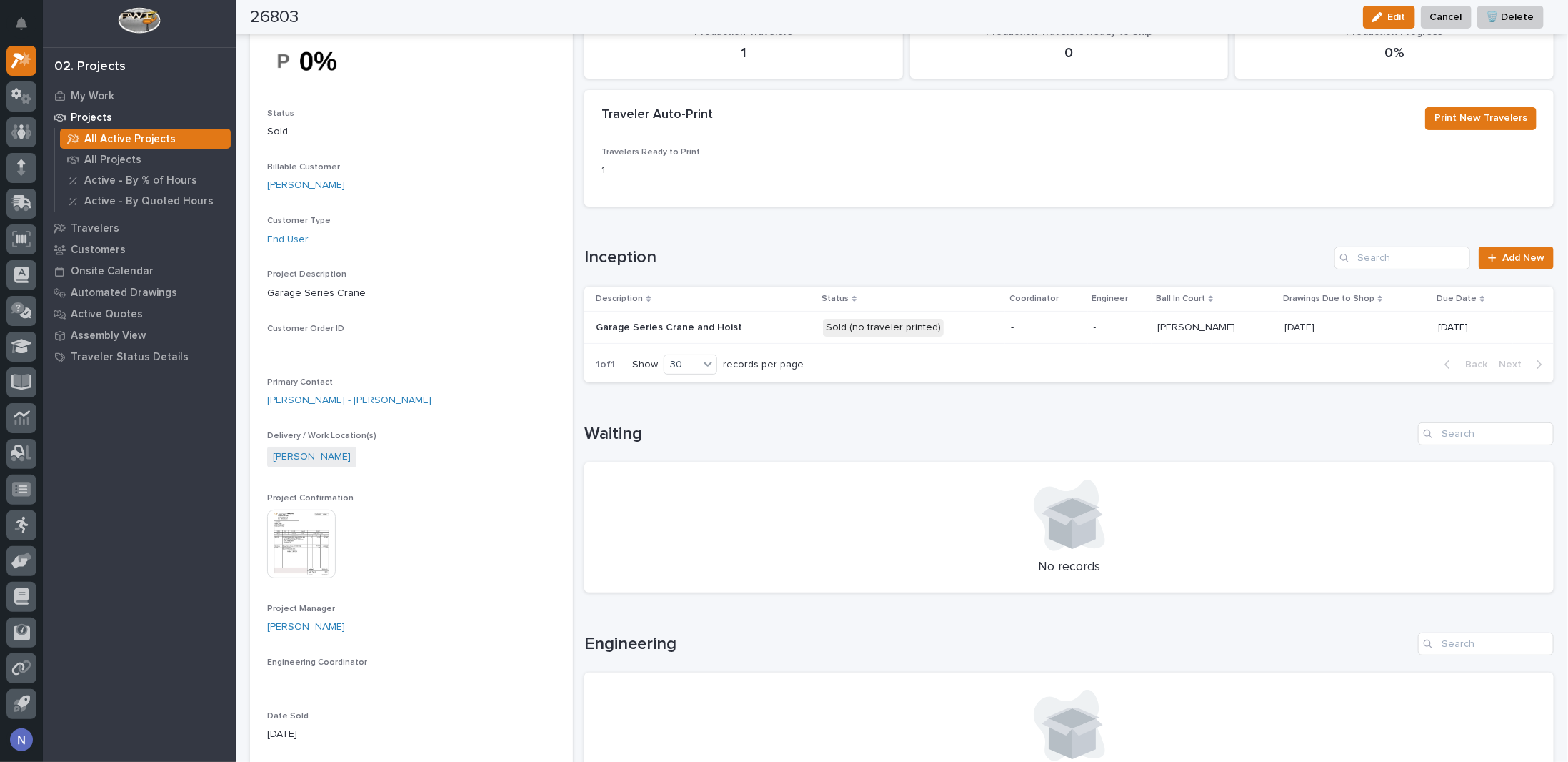
click at [804, 333] on td "Garage Series Crane and Hoist Garage Series Crane and Hoist" at bounding box center [701, 327] width 233 height 32
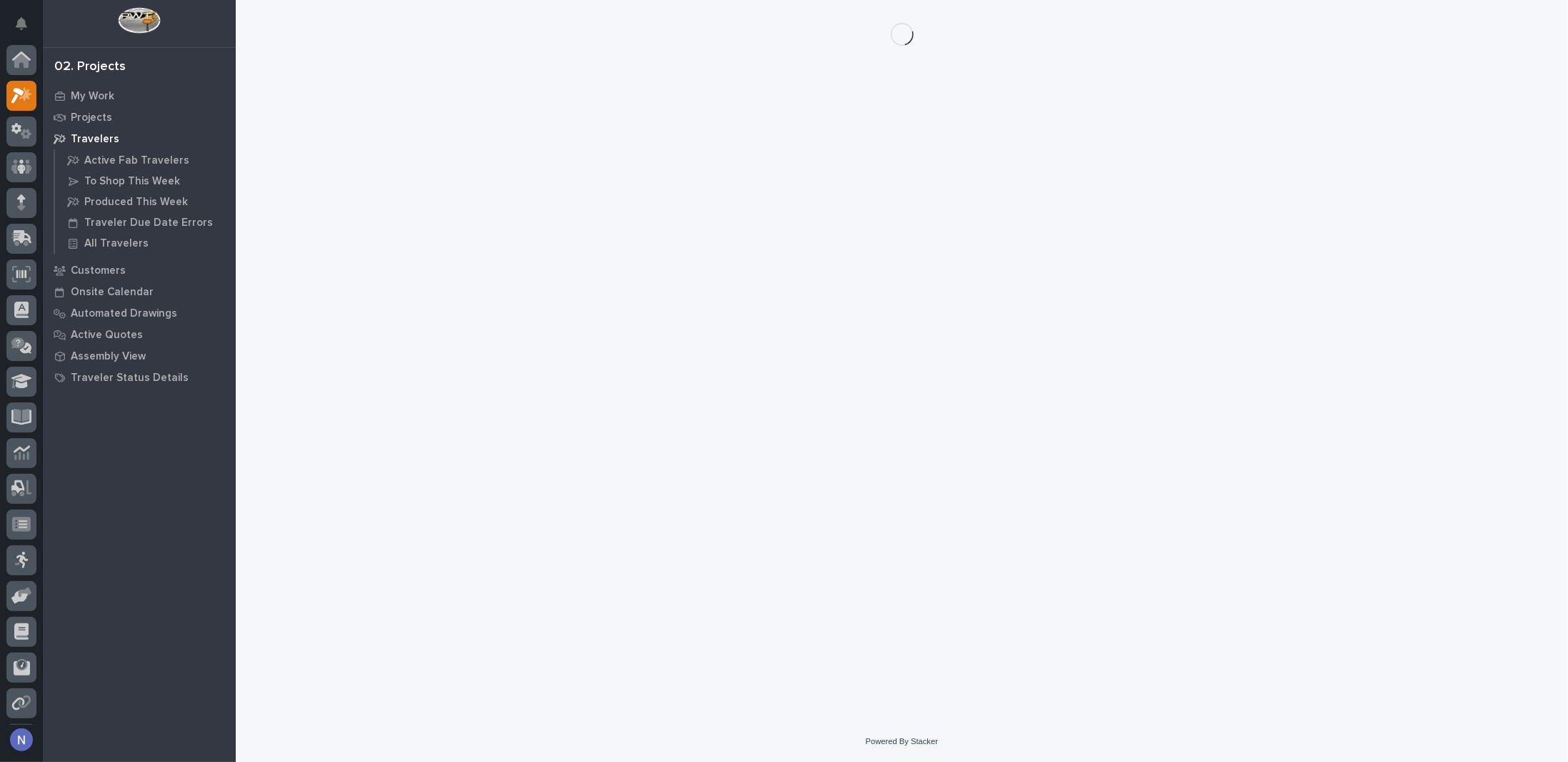
scroll to position [35, 0]
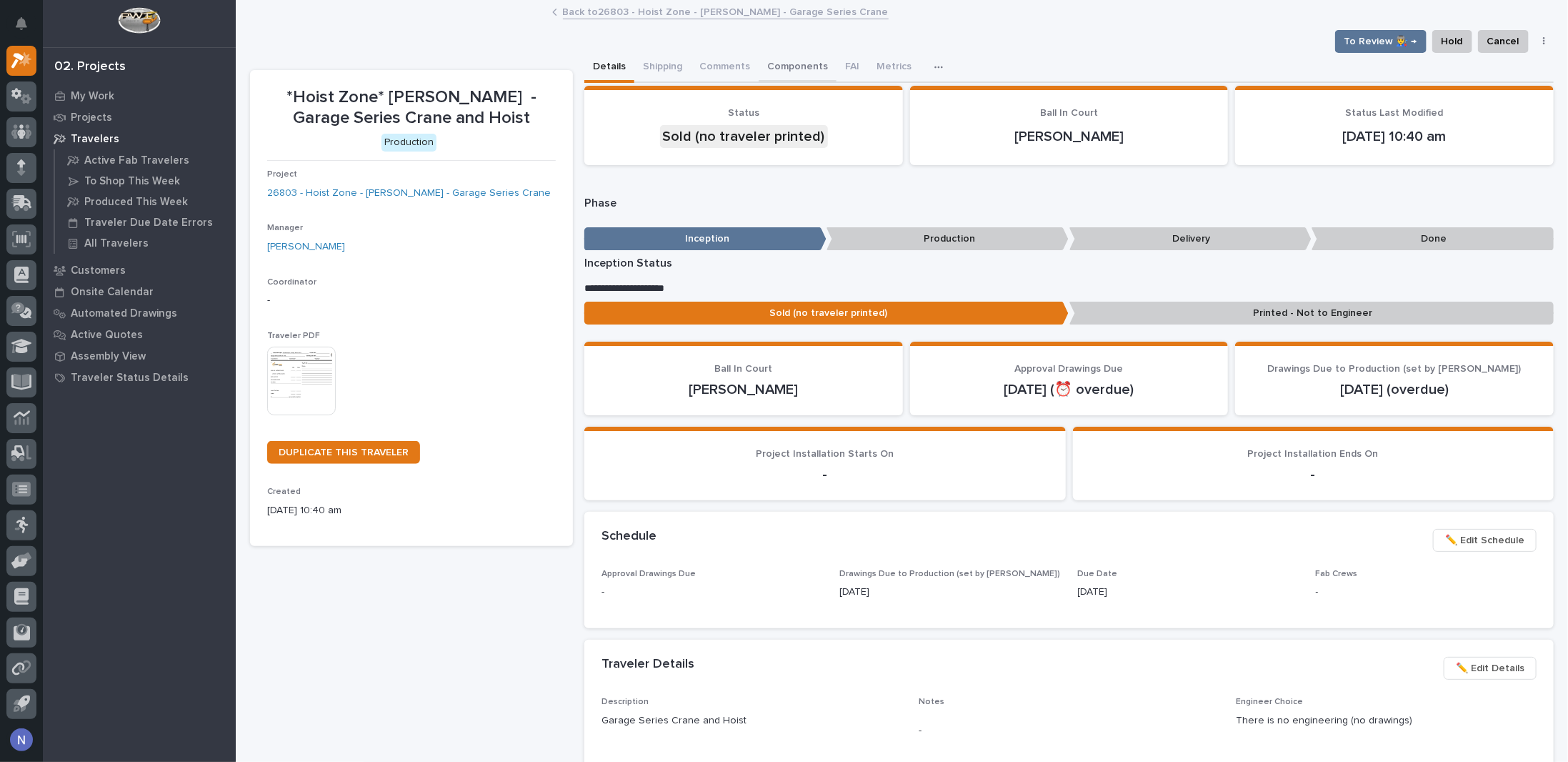
click at [786, 66] on button "Components" at bounding box center [797, 68] width 78 height 30
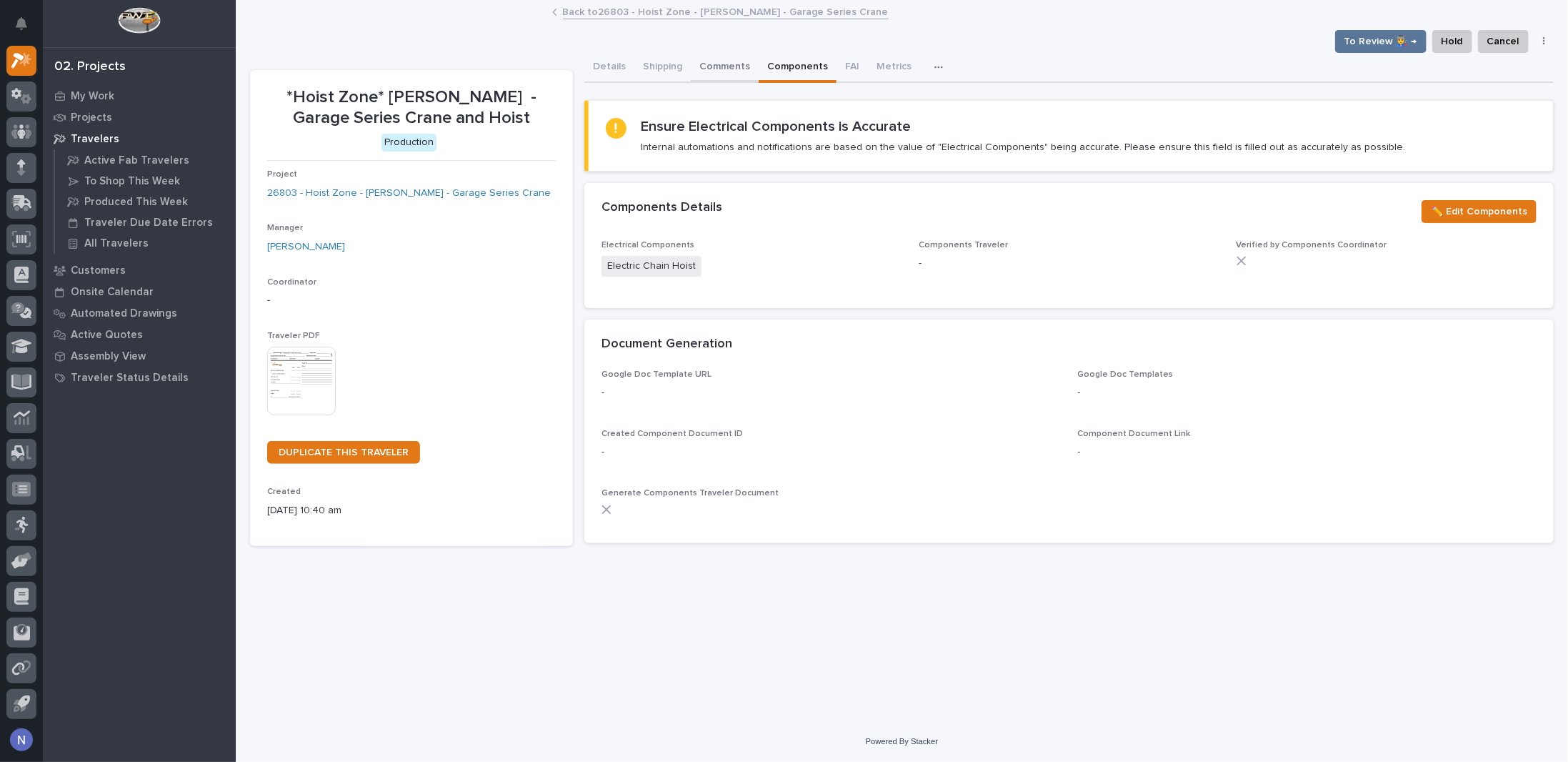
click at [707, 56] on button "Comments" at bounding box center [725, 68] width 68 height 30
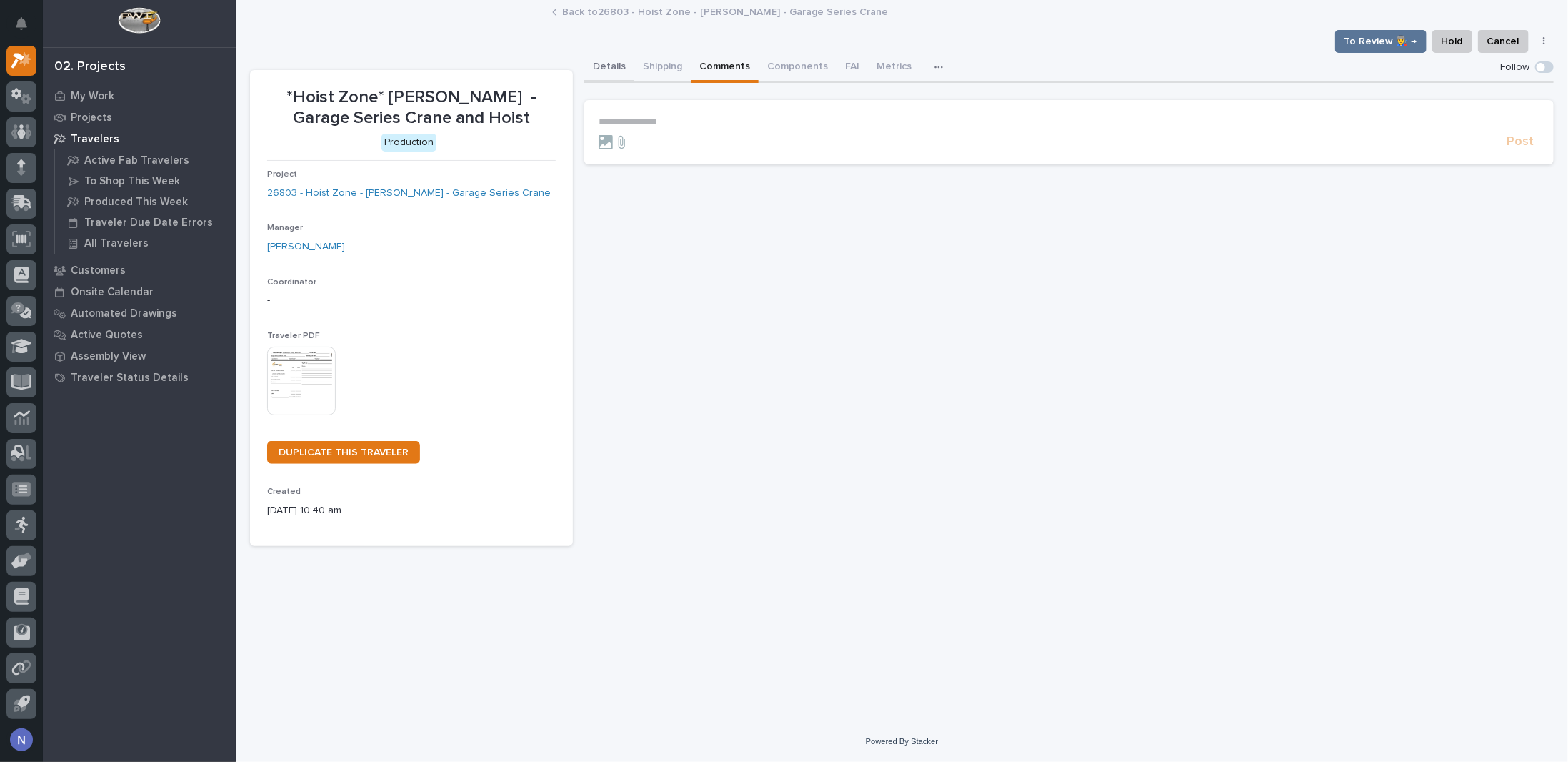
drag, startPoint x: 606, startPoint y: 66, endPoint x: 666, endPoint y: 68, distance: 60.0
click at [607, 66] on button "Details" at bounding box center [609, 68] width 50 height 30
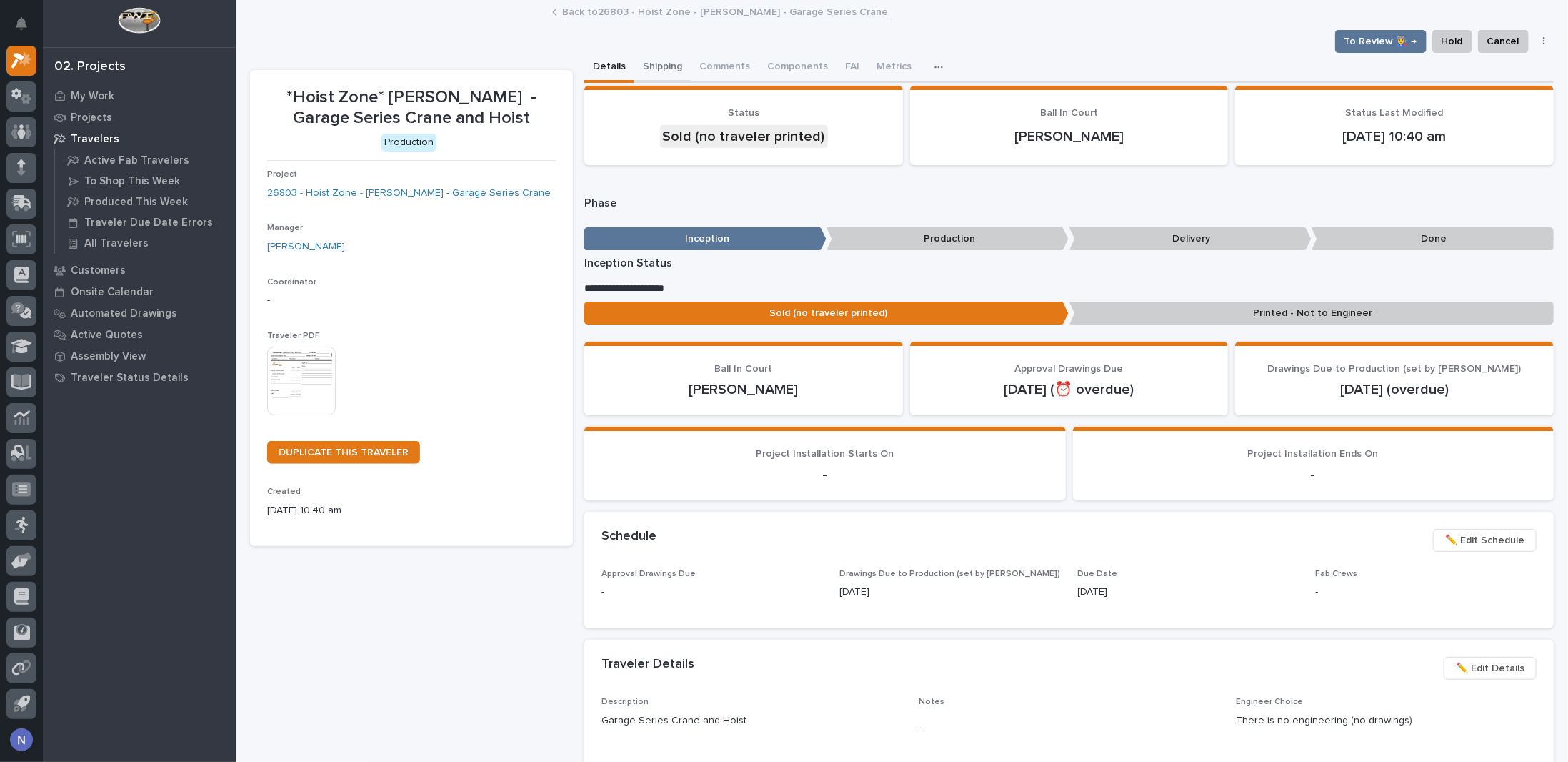
click at [665, 68] on button "Shipping" at bounding box center [662, 68] width 56 height 30
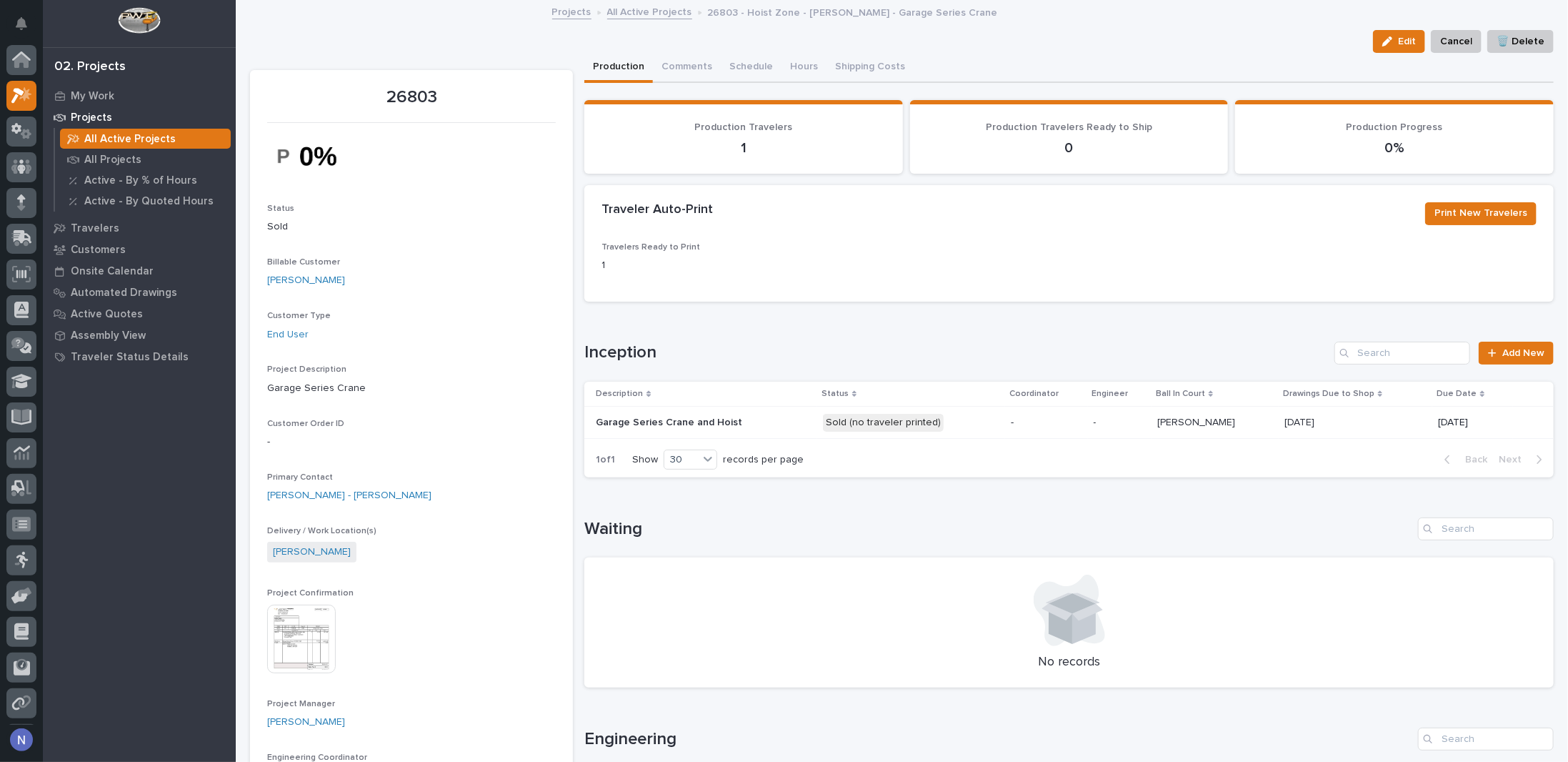
scroll to position [35, 0]
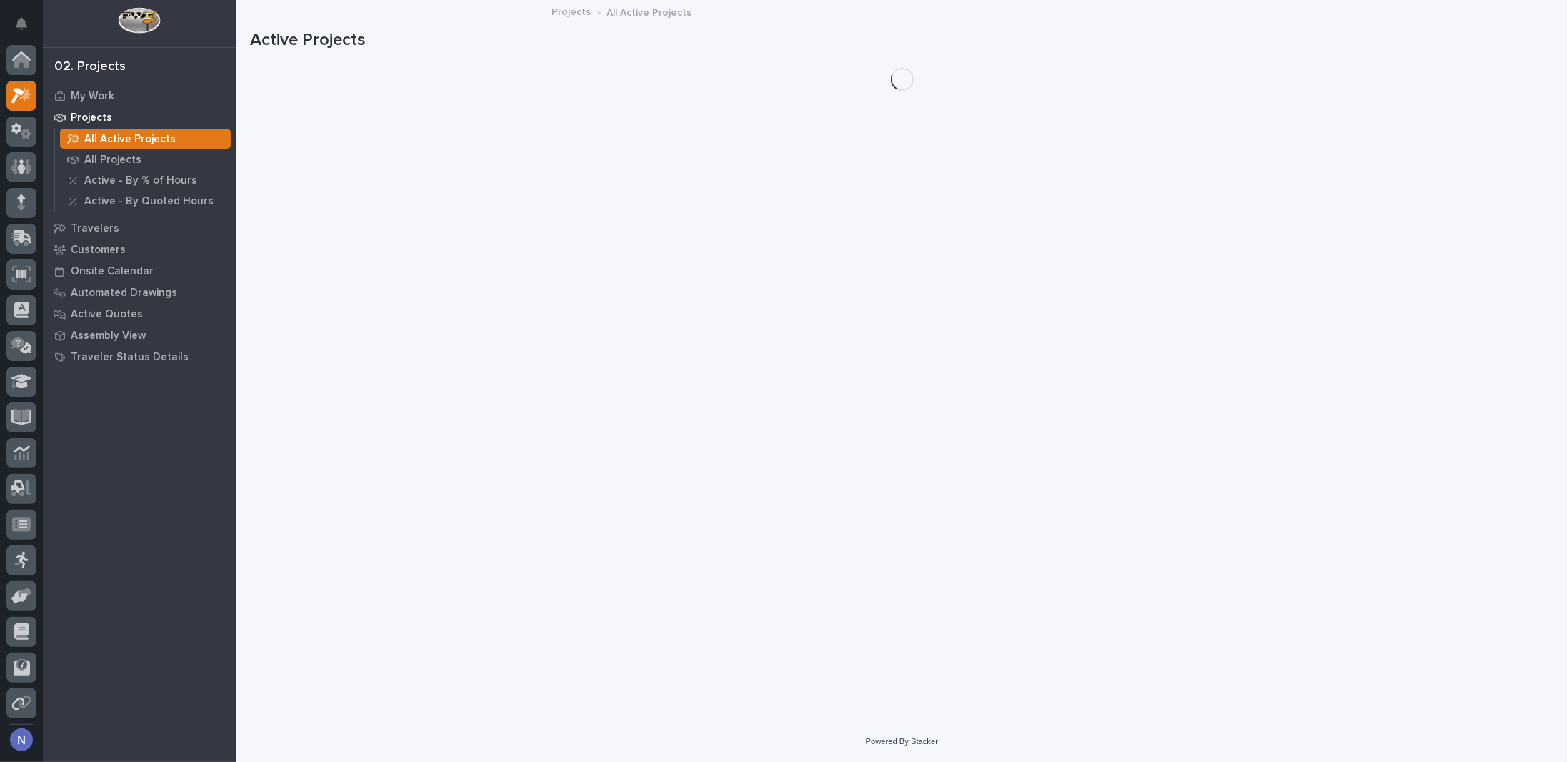
scroll to position [35, 0]
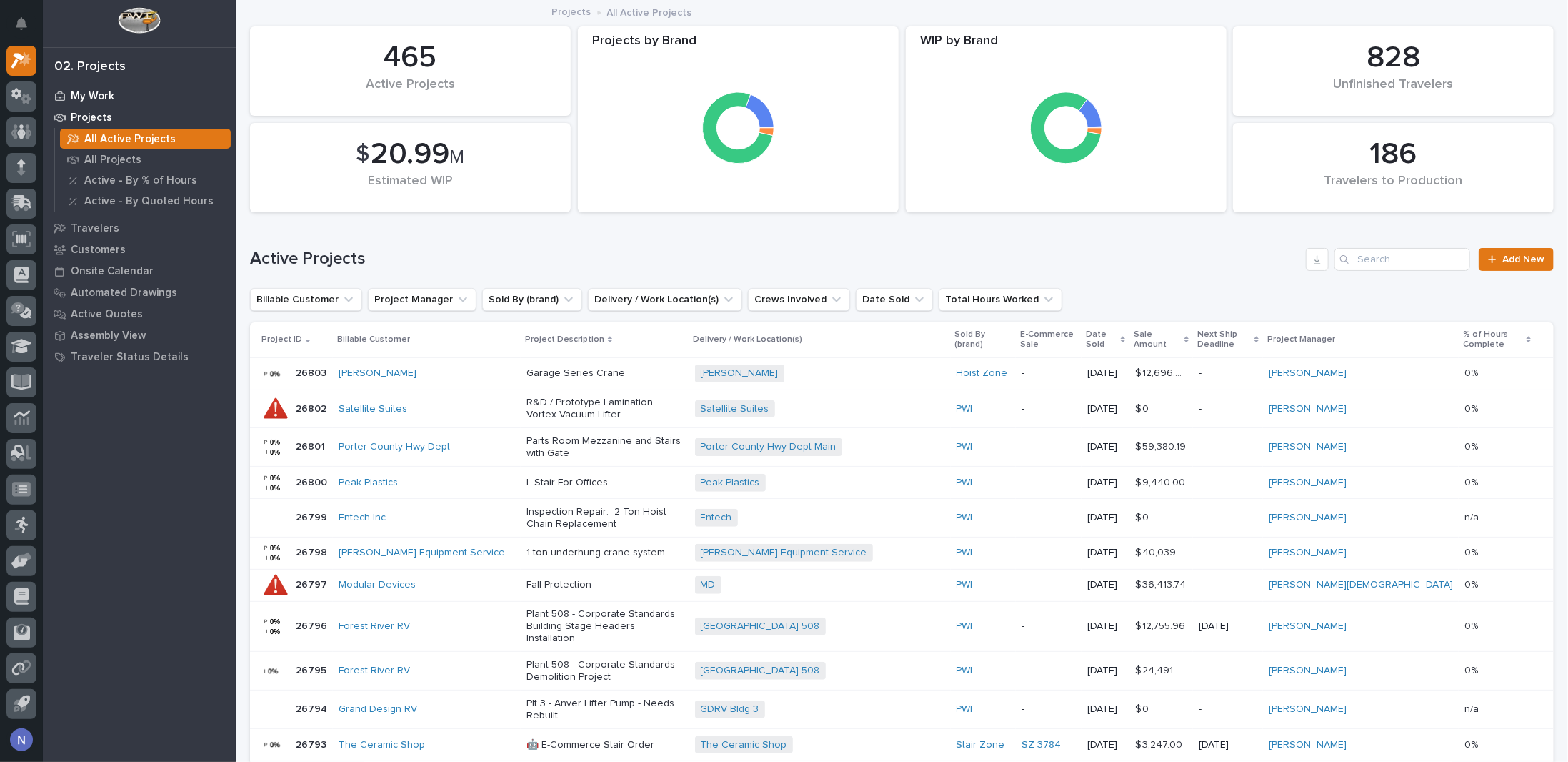
click at [94, 94] on p "My Work" at bounding box center [92, 97] width 44 height 13
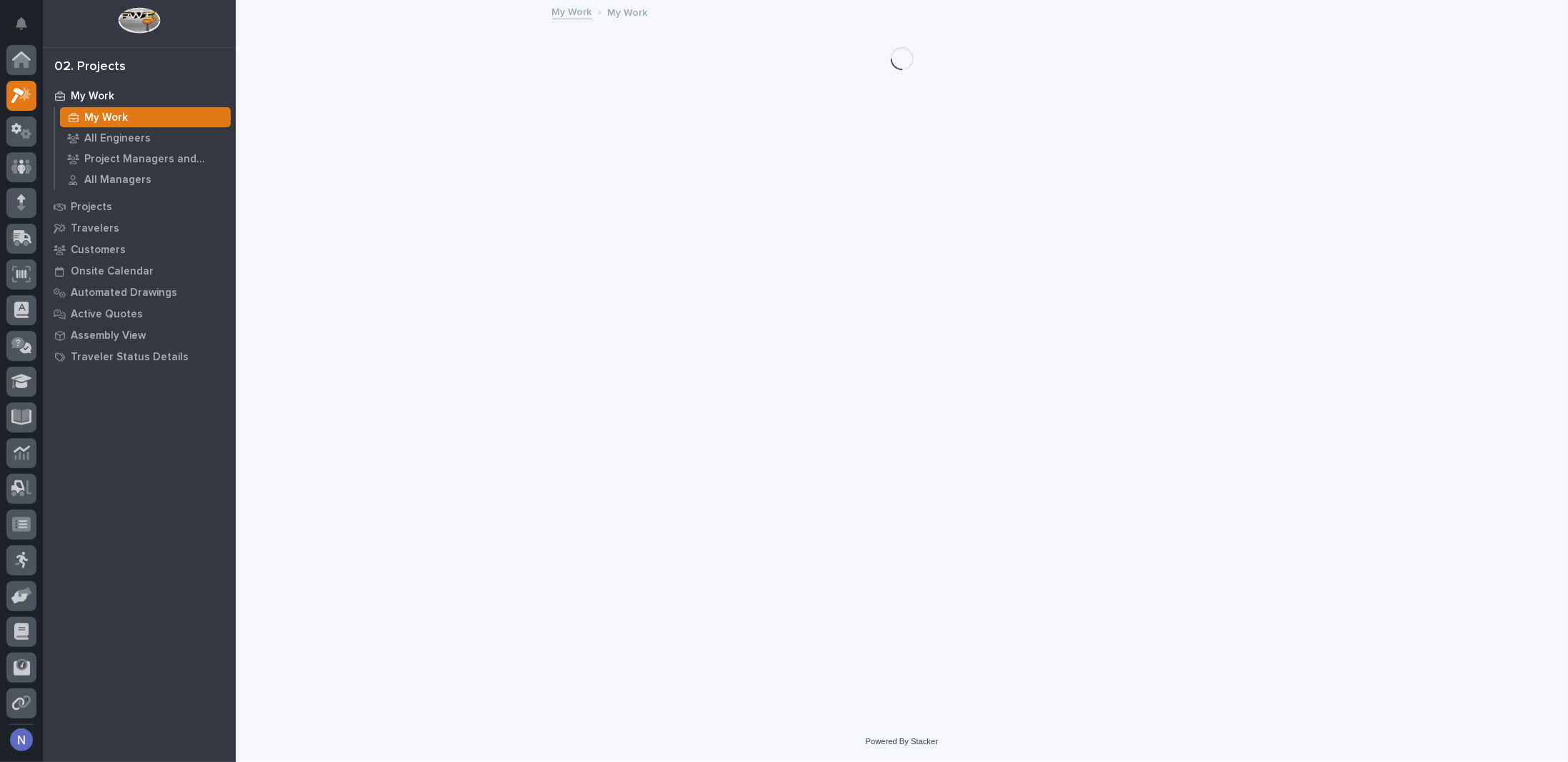
scroll to position [35, 0]
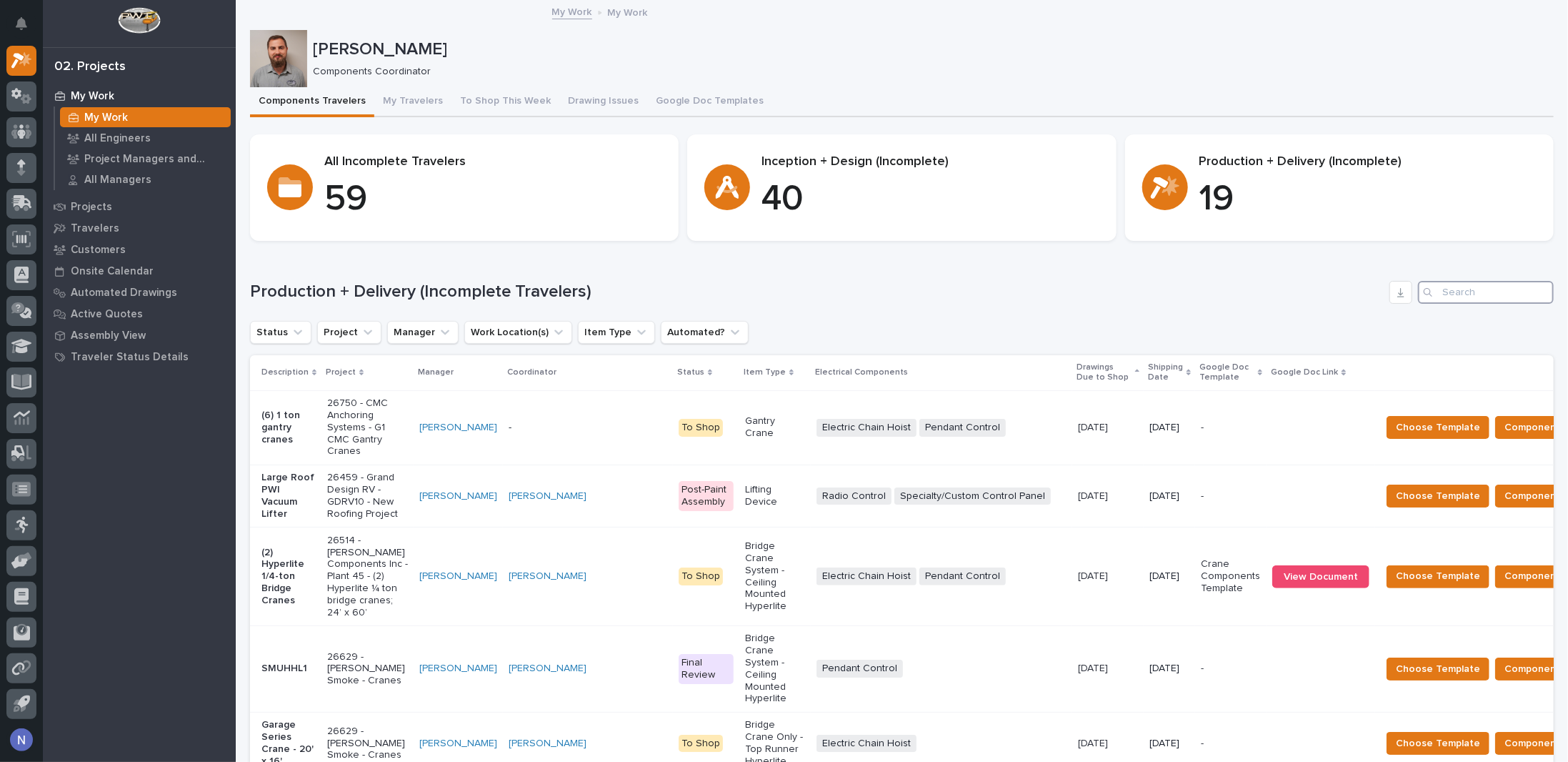
click at [1462, 296] on input "Search" at bounding box center [1485, 292] width 135 height 23
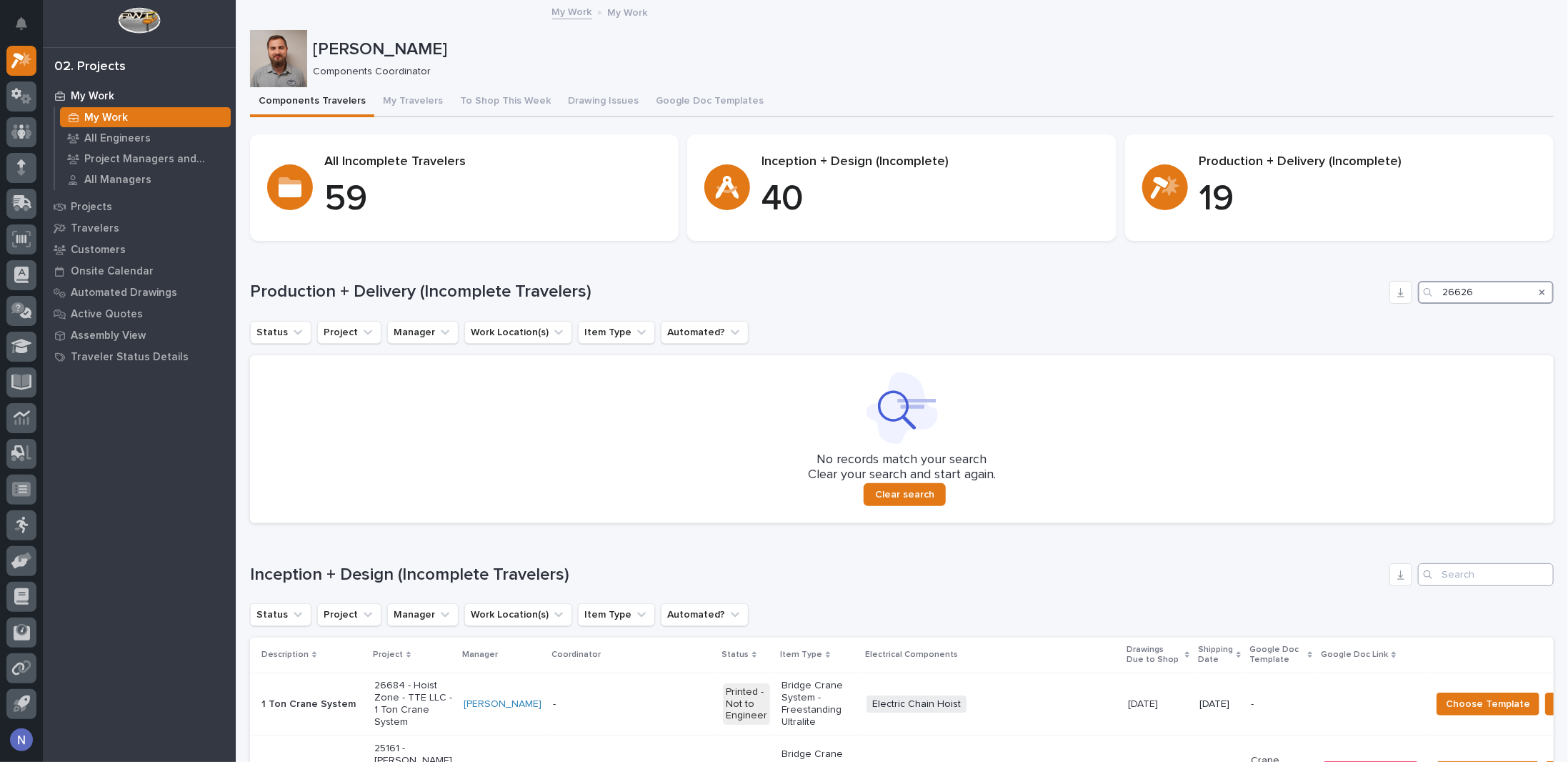
type input "26626"
click at [1500, 566] on input "Search" at bounding box center [1485, 575] width 135 height 23
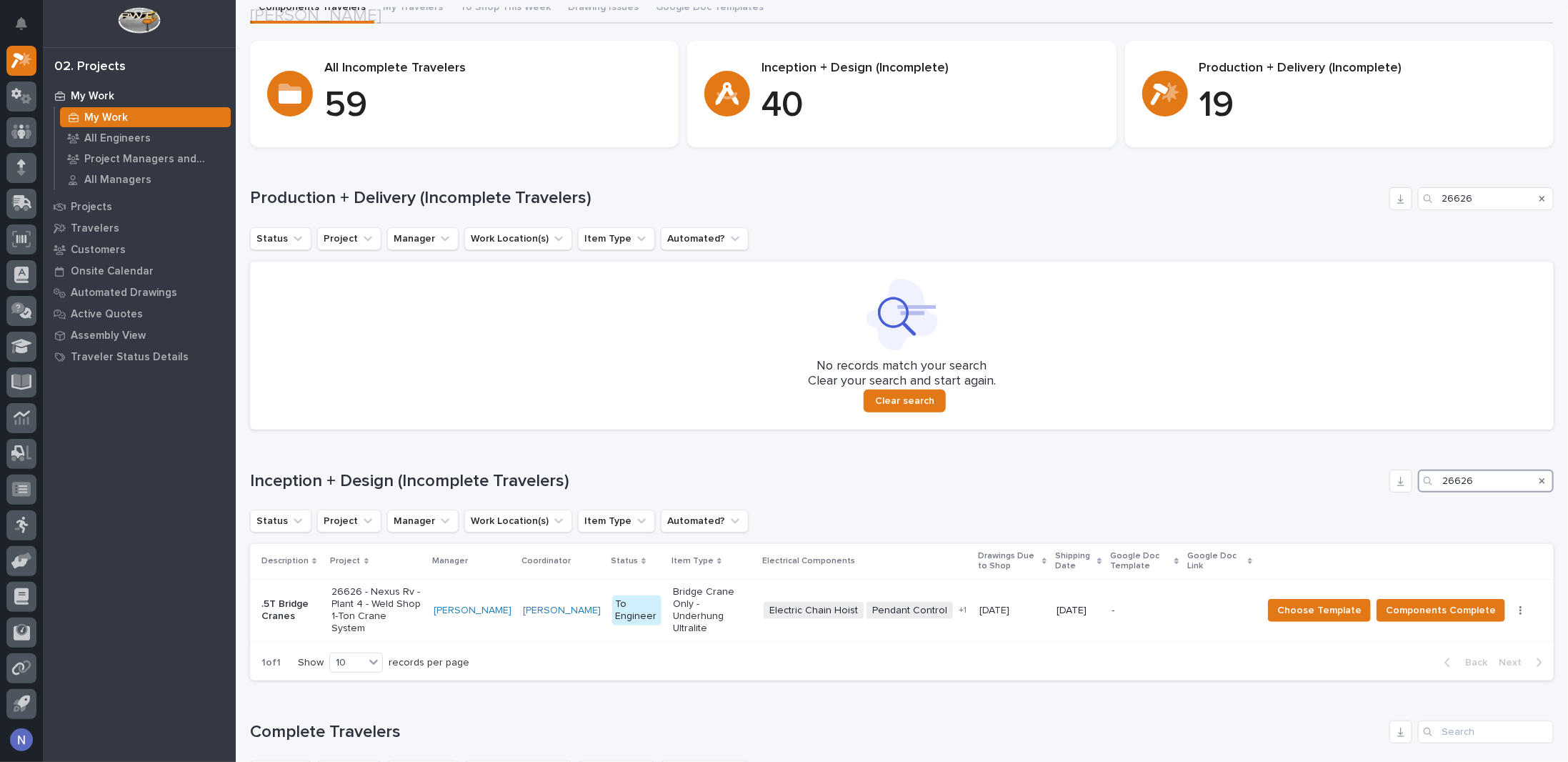
scroll to position [95, 0]
type input "26626"
click at [1539, 194] on icon "Search" at bounding box center [1542, 197] width 6 height 8
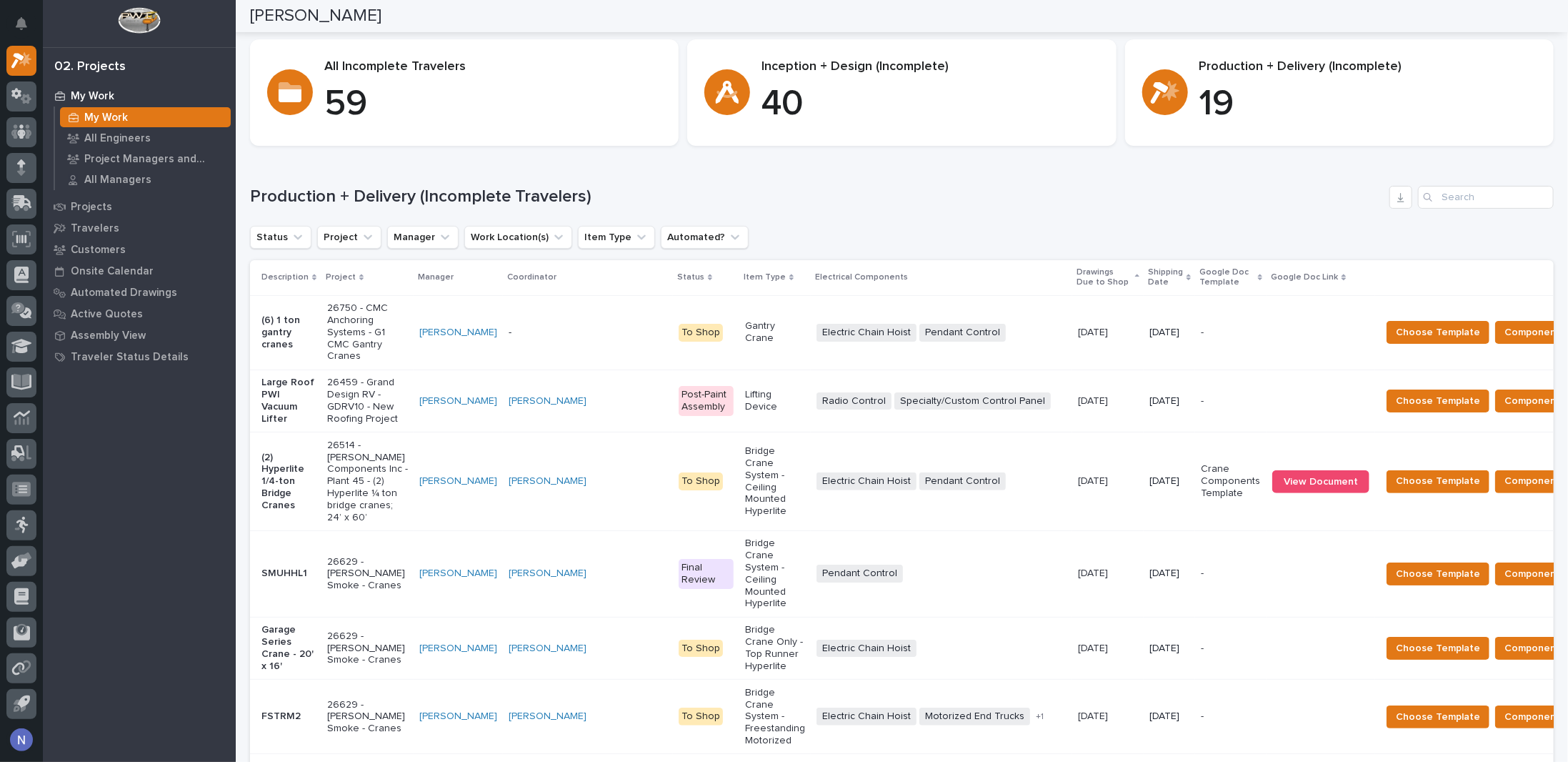
click at [1148, 286] on p "Shipping Date" at bounding box center [1165, 277] width 35 height 26
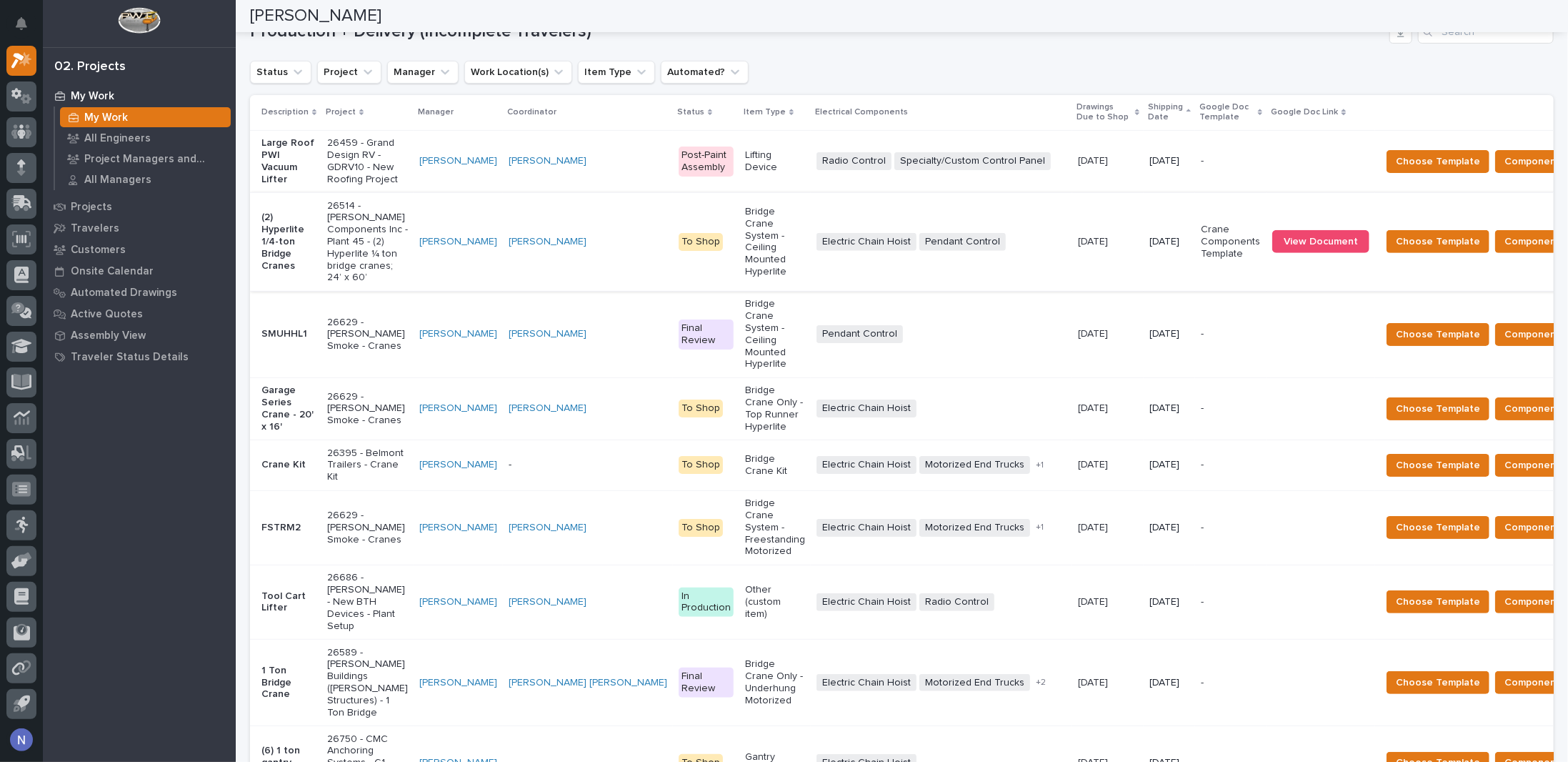
scroll to position [262, 0]
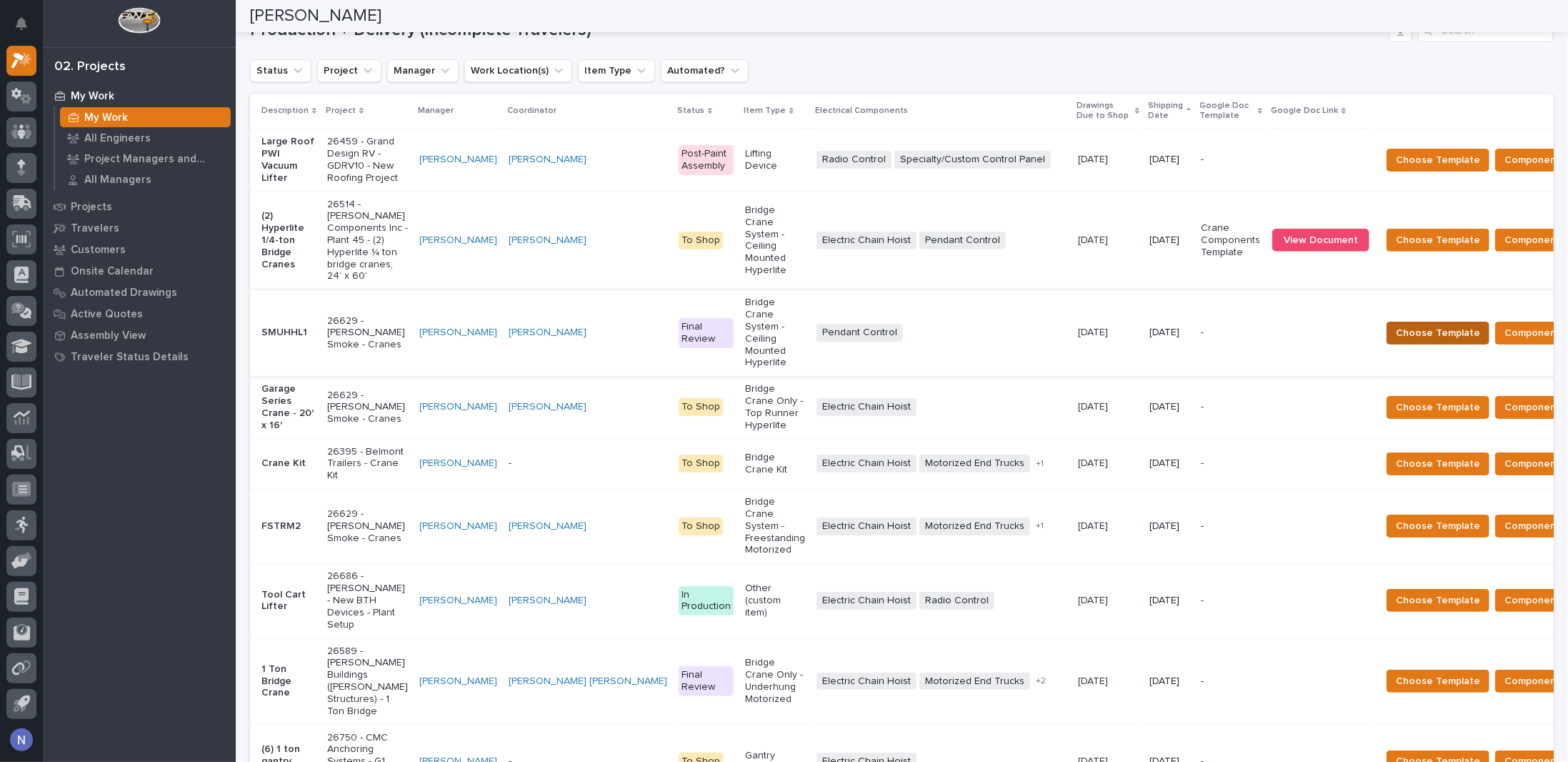
click at [1396, 342] on span "Choose Template" at bounding box center [1438, 333] width 84 height 17
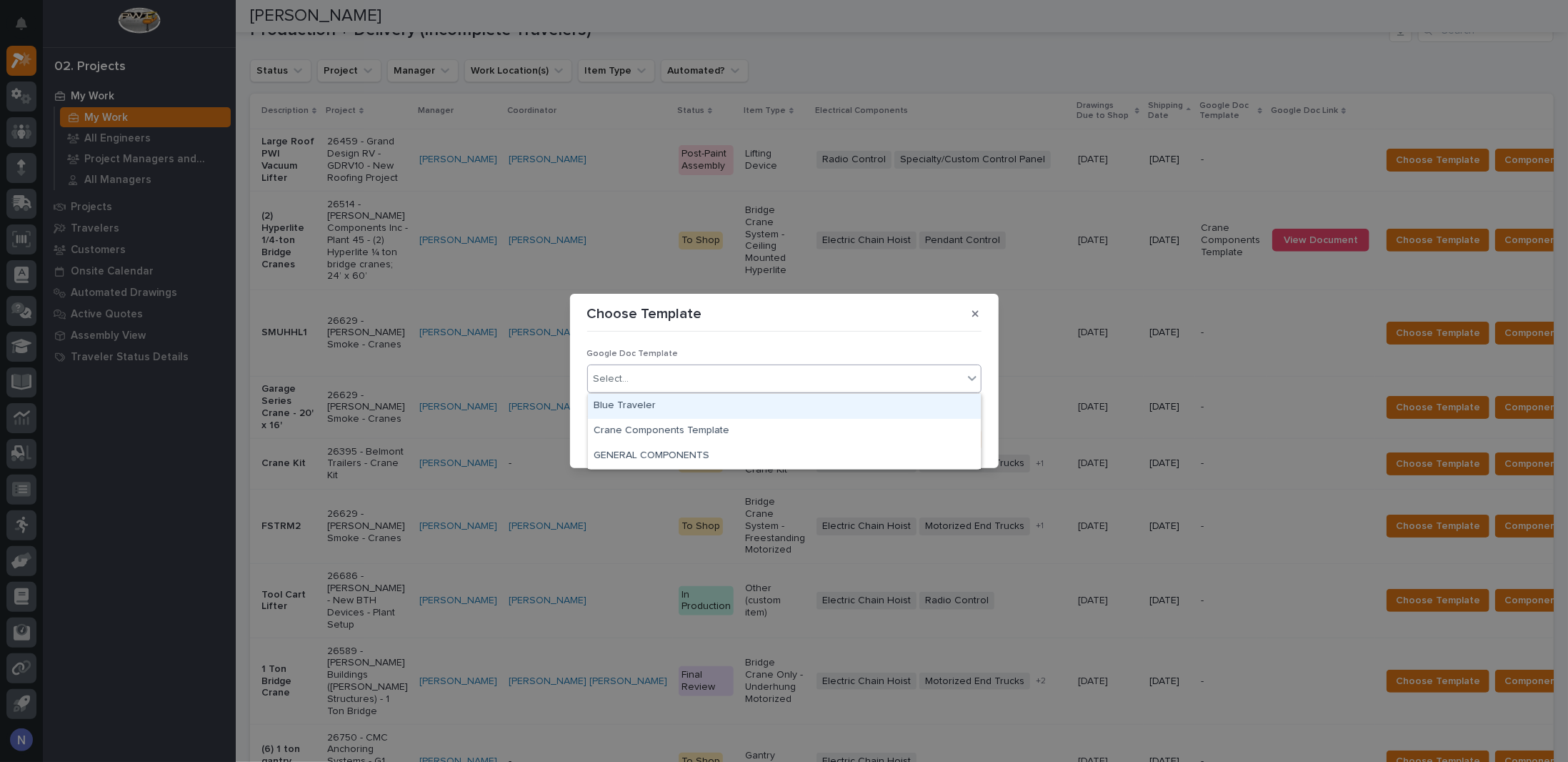
click at [777, 385] on div "Select..." at bounding box center [775, 379] width 375 height 24
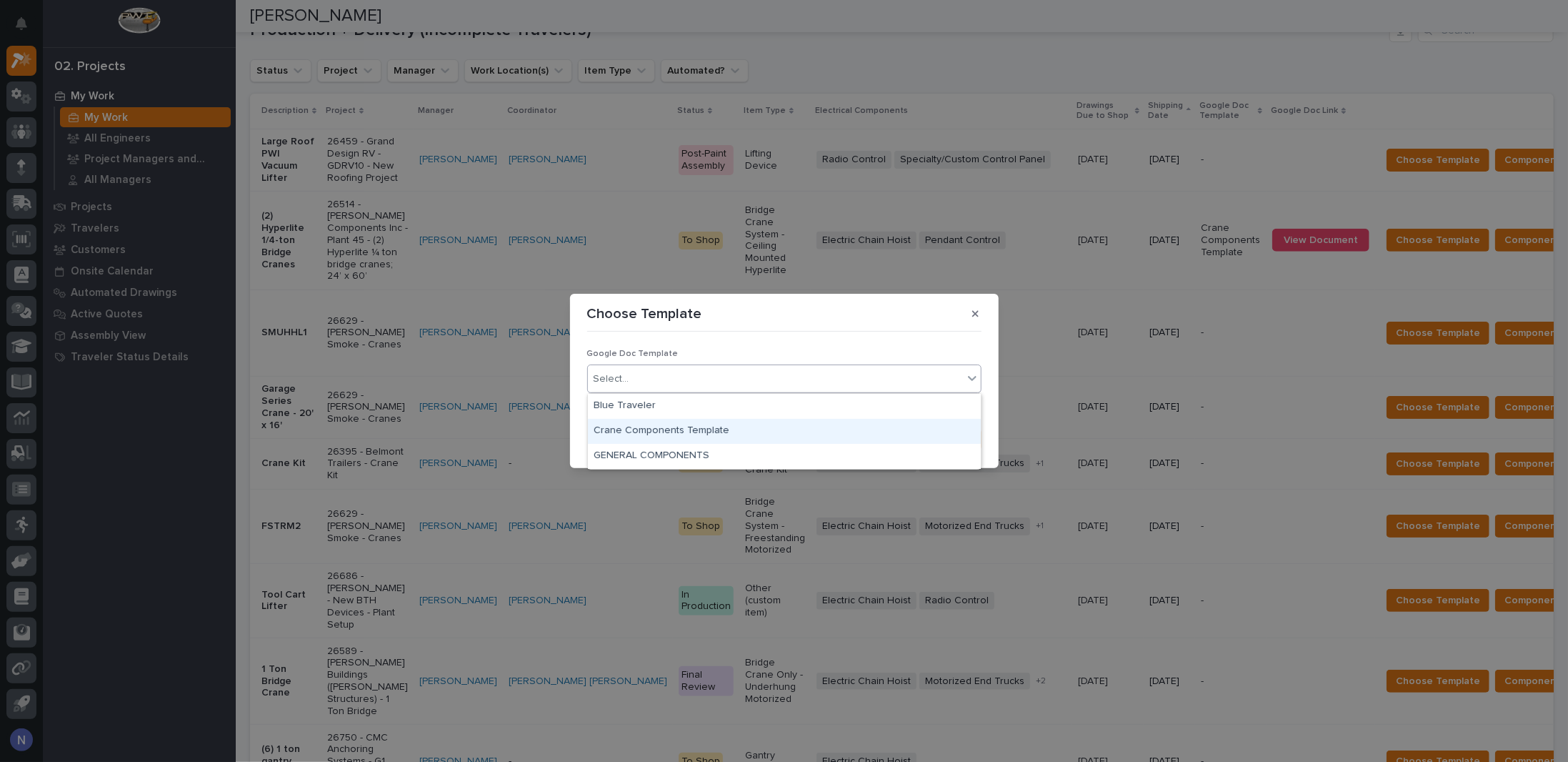
click at [749, 419] on div "Crane Components Template" at bounding box center [784, 431] width 393 height 25
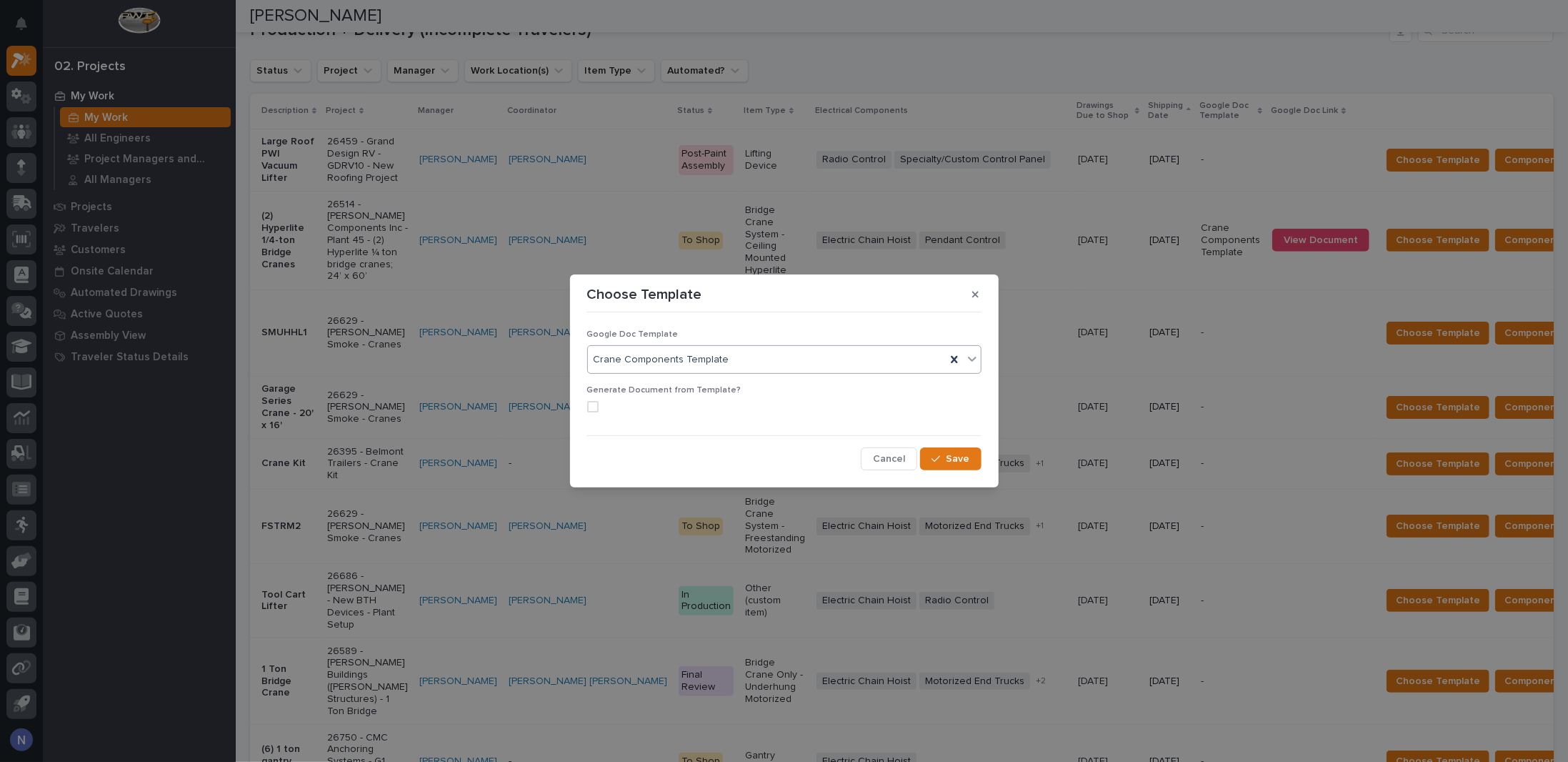
click at [593, 404] on span at bounding box center [593, 406] width 12 height 12
click at [950, 457] on span "Save" at bounding box center [958, 459] width 24 height 13
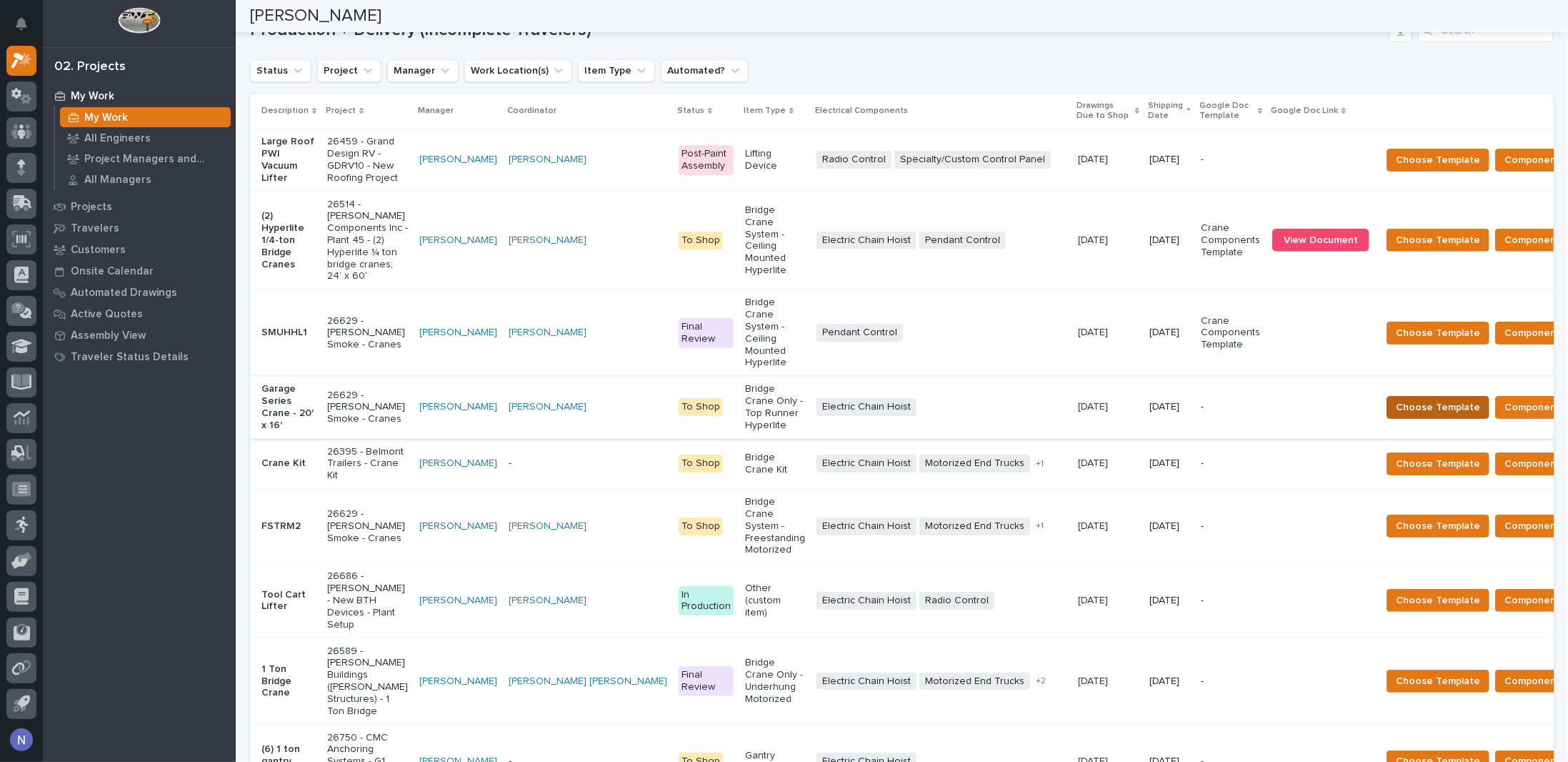
click at [1396, 416] on span "Choose Template" at bounding box center [1438, 407] width 84 height 17
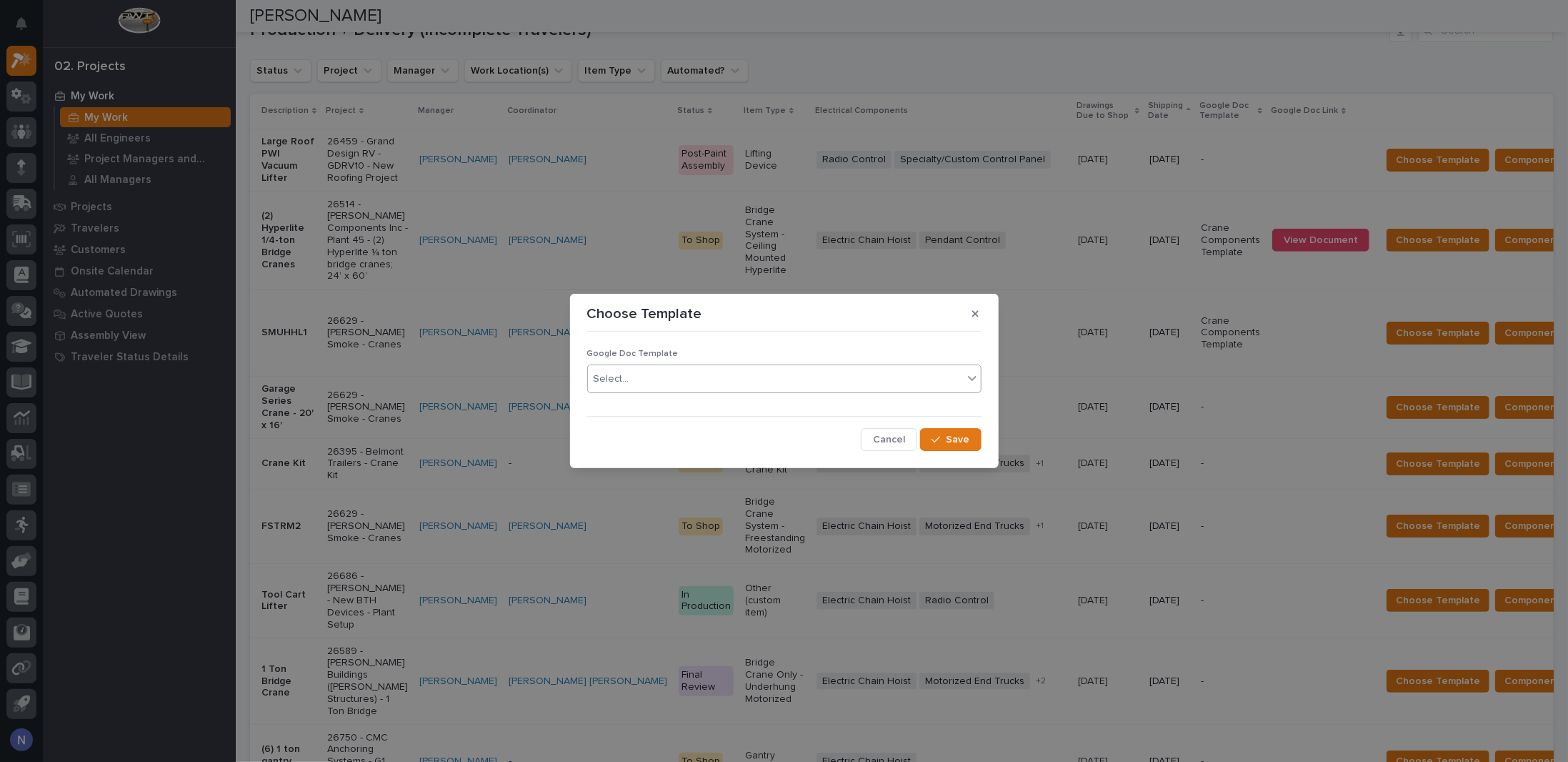
click at [616, 383] on div "Select..." at bounding box center [611, 379] width 35 height 15
click at [618, 452] on div "GENERAL COMPONENTS" at bounding box center [784, 456] width 393 height 25
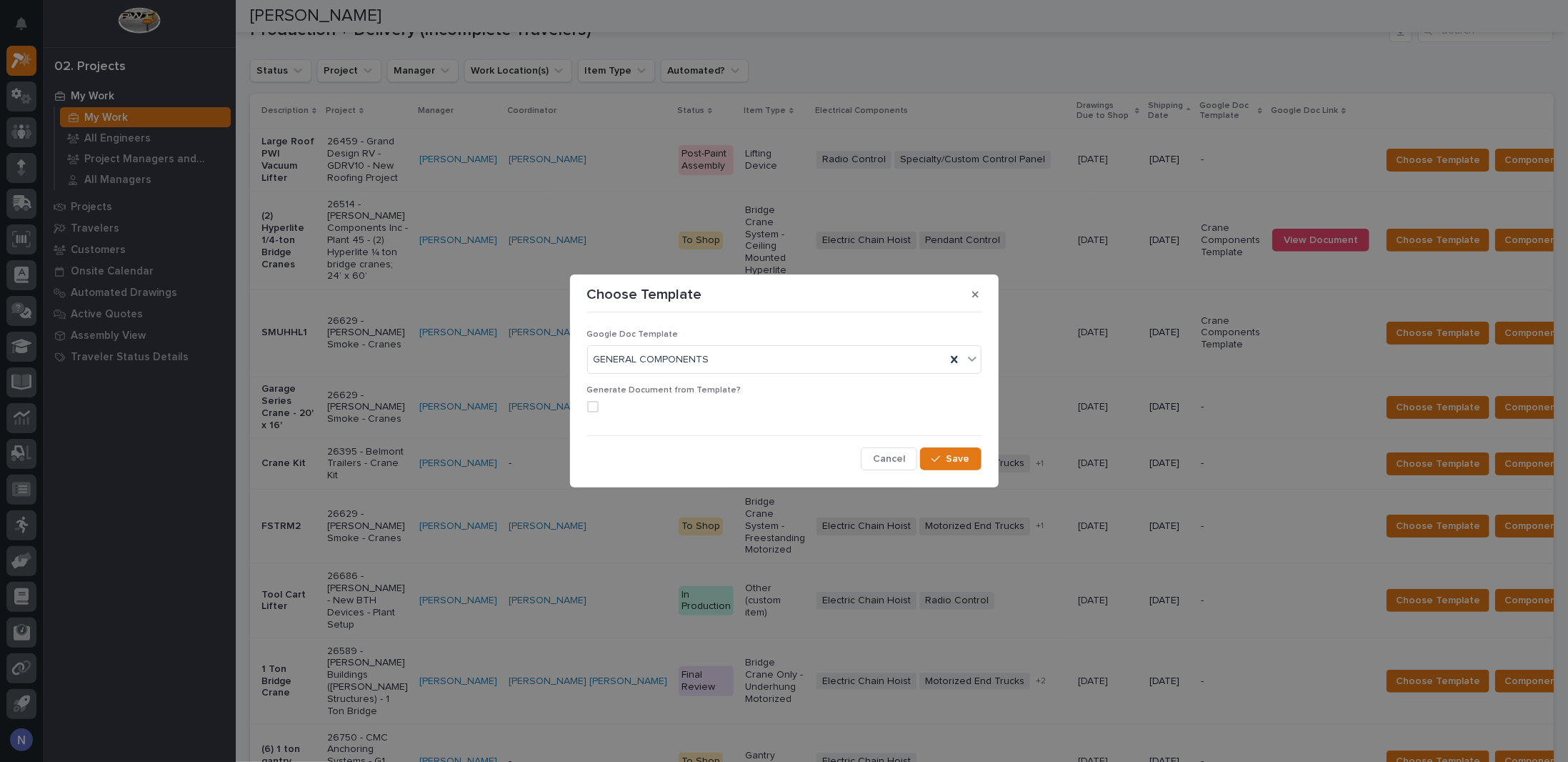
click at [594, 400] on div "Generate Document from Template?" at bounding box center [784, 404] width 394 height 39
click at [594, 409] on span at bounding box center [593, 406] width 12 height 12
click at [955, 466] on button "Save" at bounding box center [951, 459] width 61 height 23
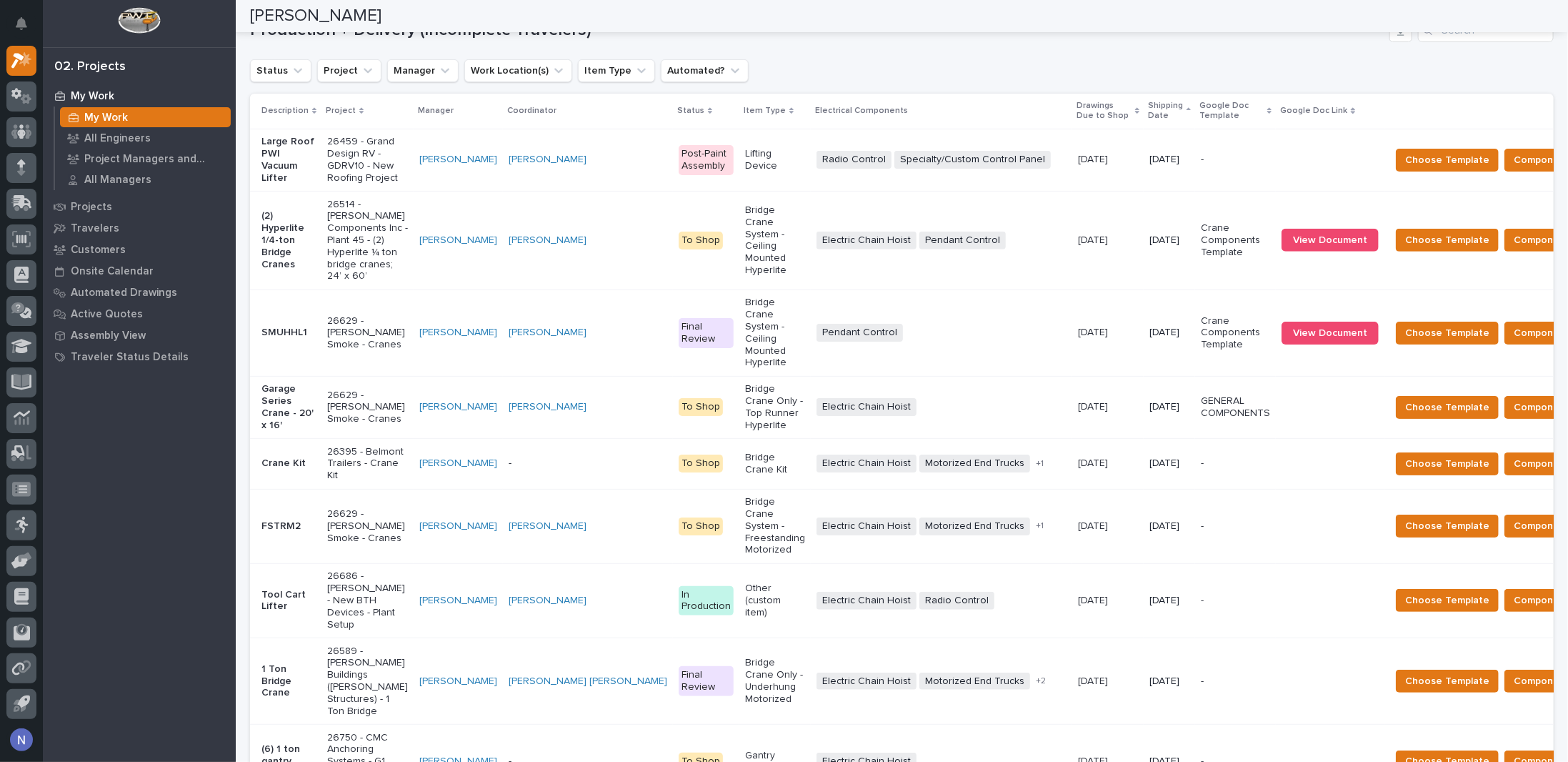
click at [1148, 107] on p "Shipping Date" at bounding box center [1165, 111] width 35 height 26
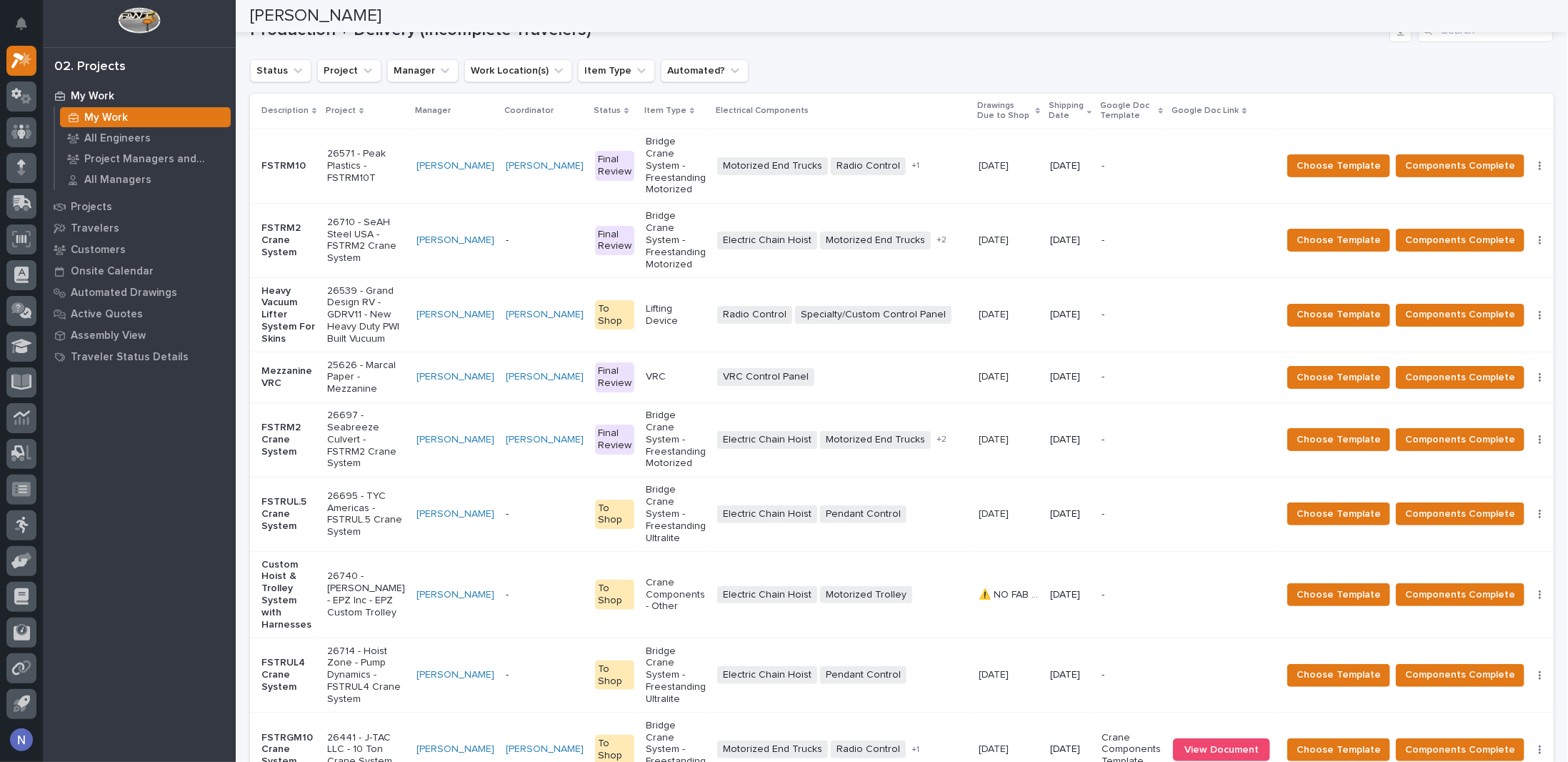
click at [1053, 107] on p "Shipping Date" at bounding box center [1065, 111] width 35 height 26
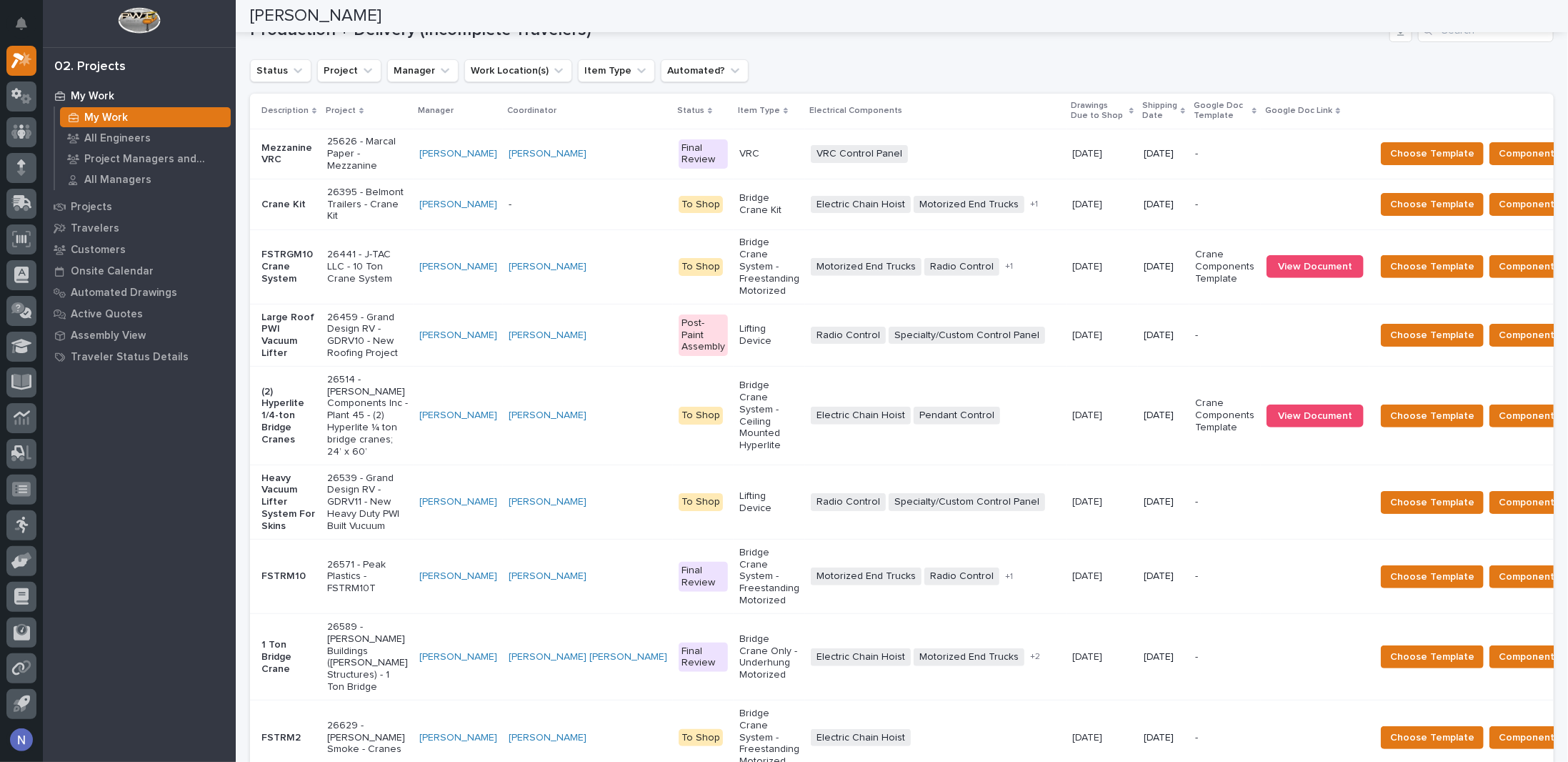
click at [435, 192] on td "Riley Youngman" at bounding box center [458, 204] width 89 height 50
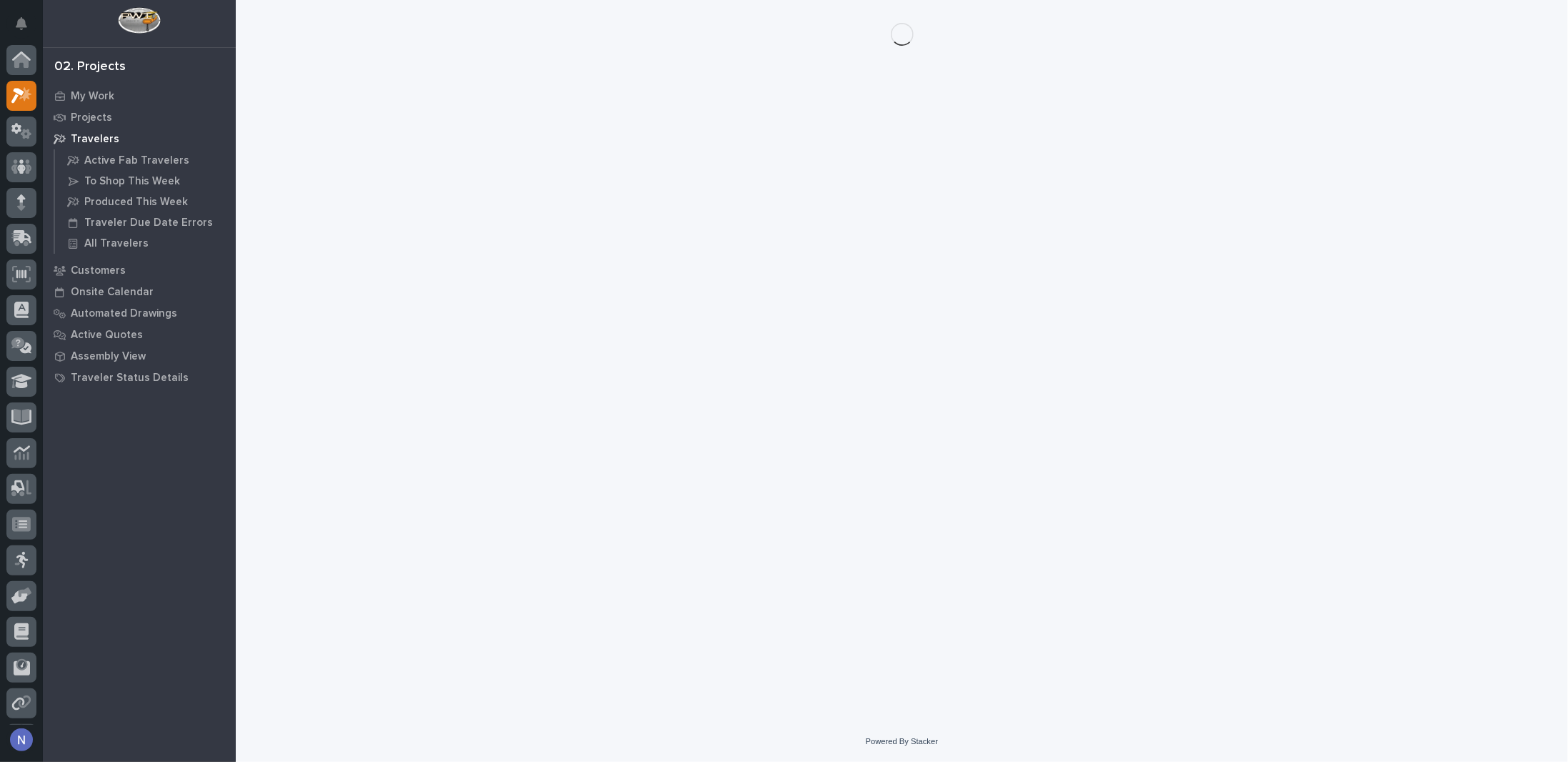
scroll to position [35, 0]
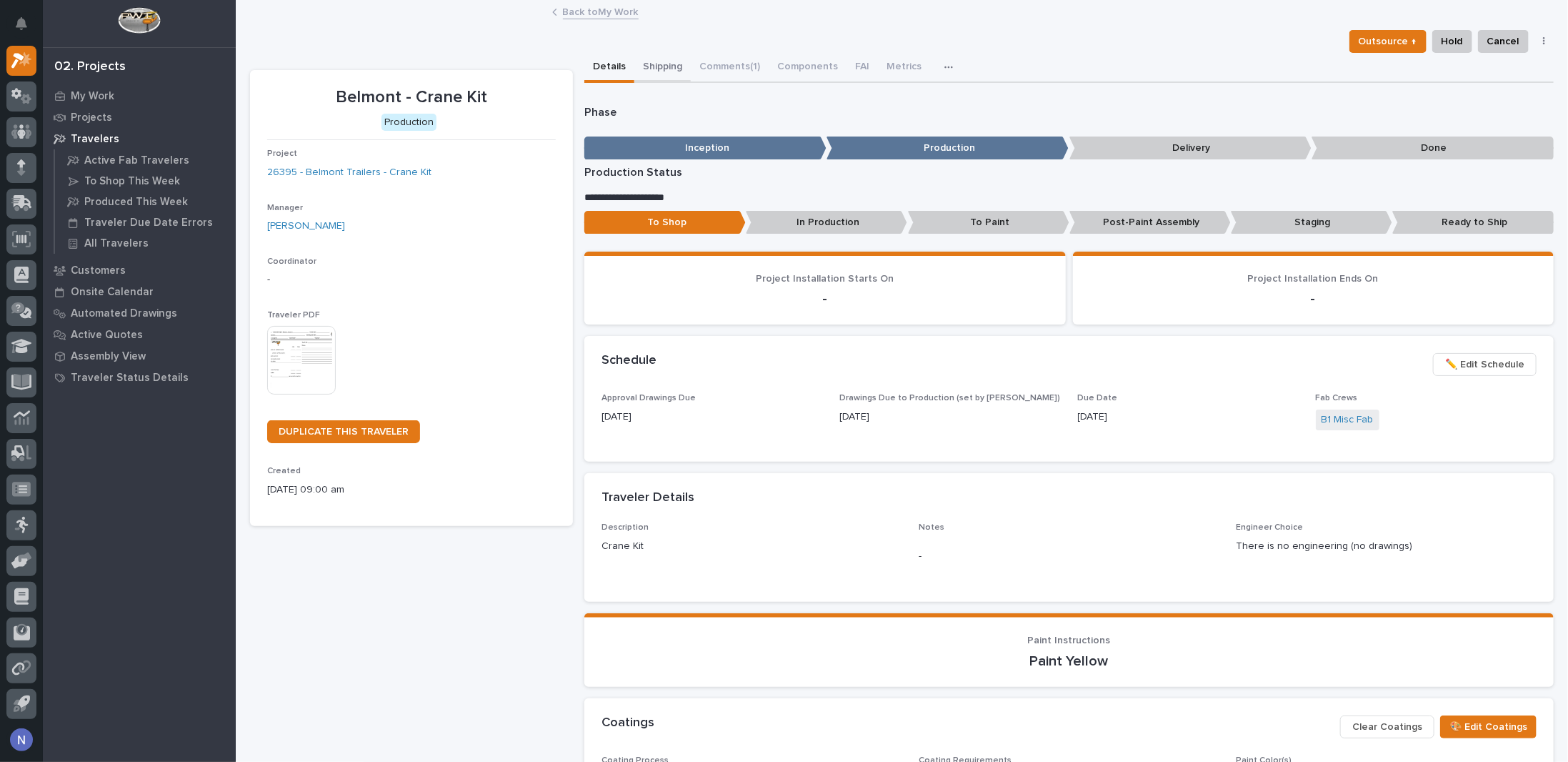
click at [669, 69] on button "Shipping" at bounding box center [662, 68] width 56 height 30
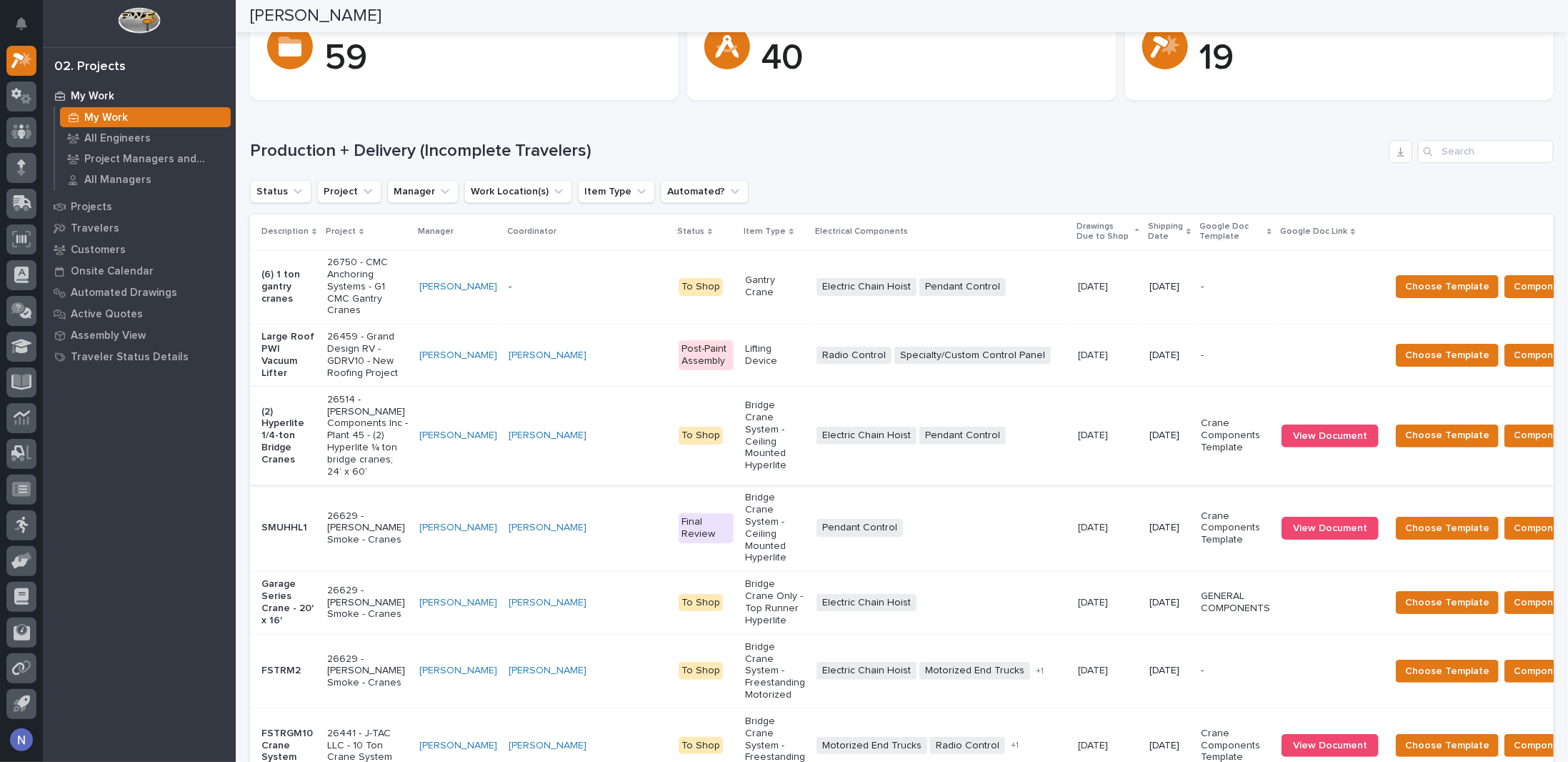
scroll to position [143, 0]
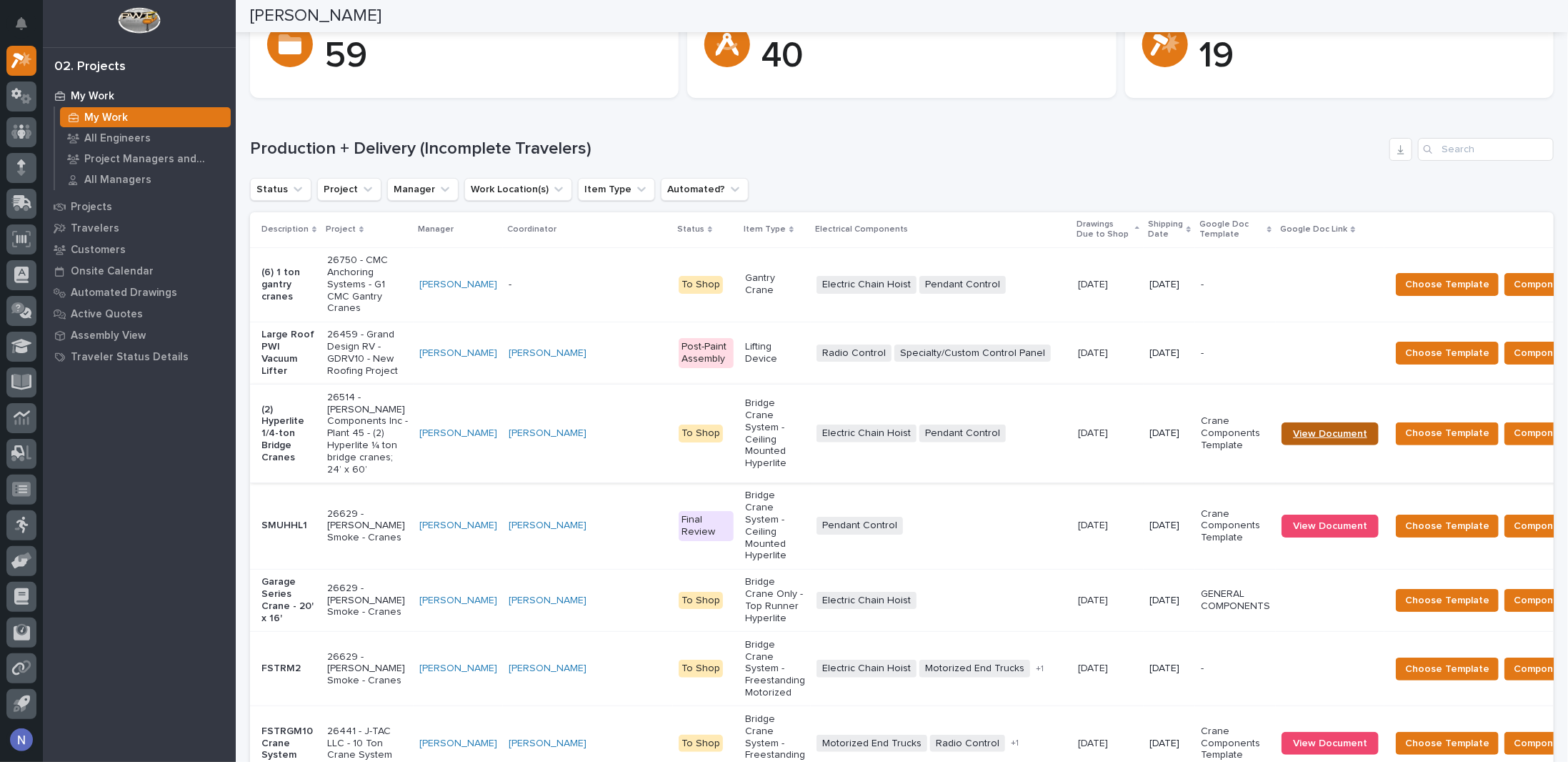
click at [1282, 445] on link "View Document" at bounding box center [1330, 433] width 97 height 23
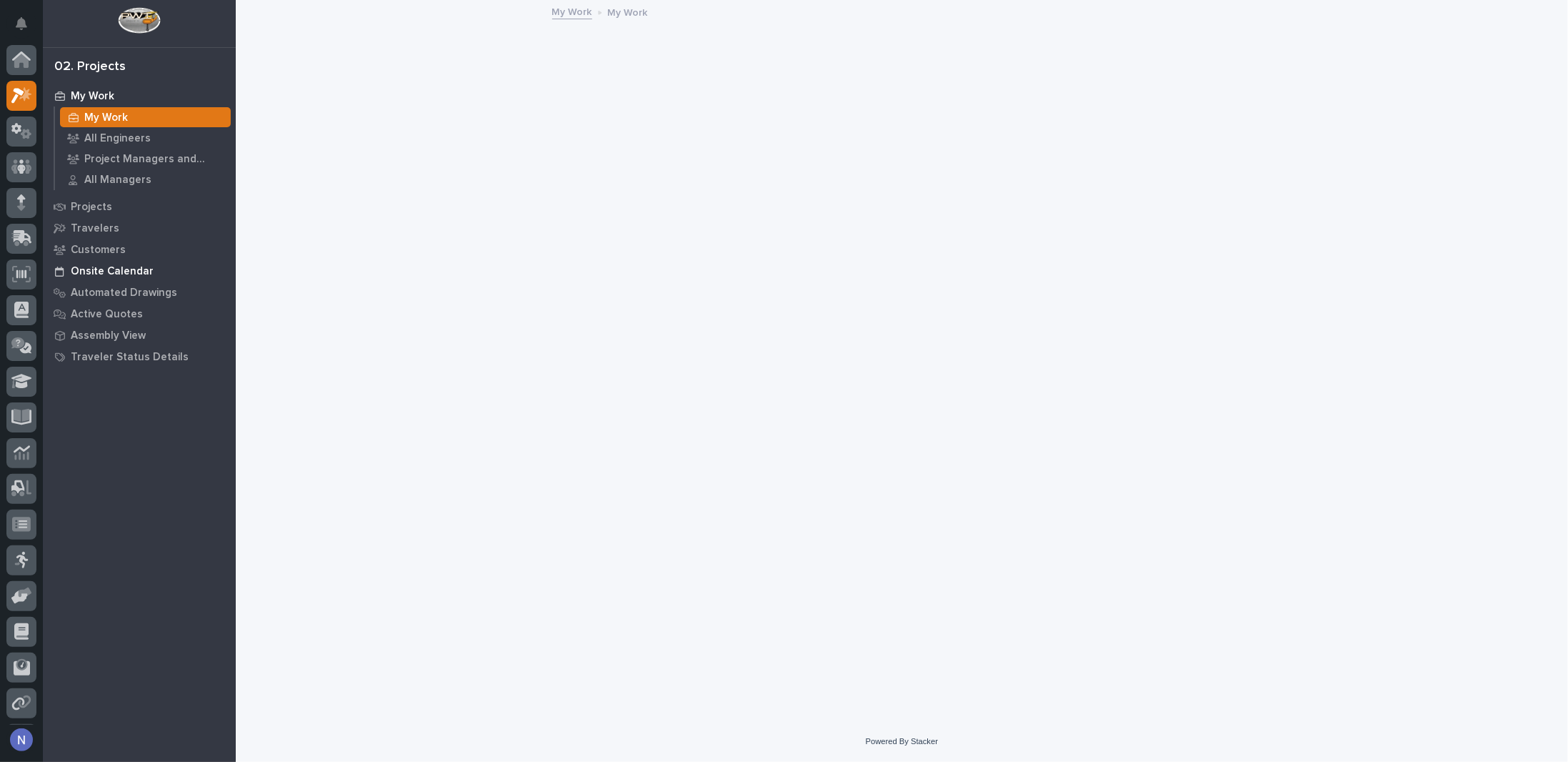
scroll to position [35, 0]
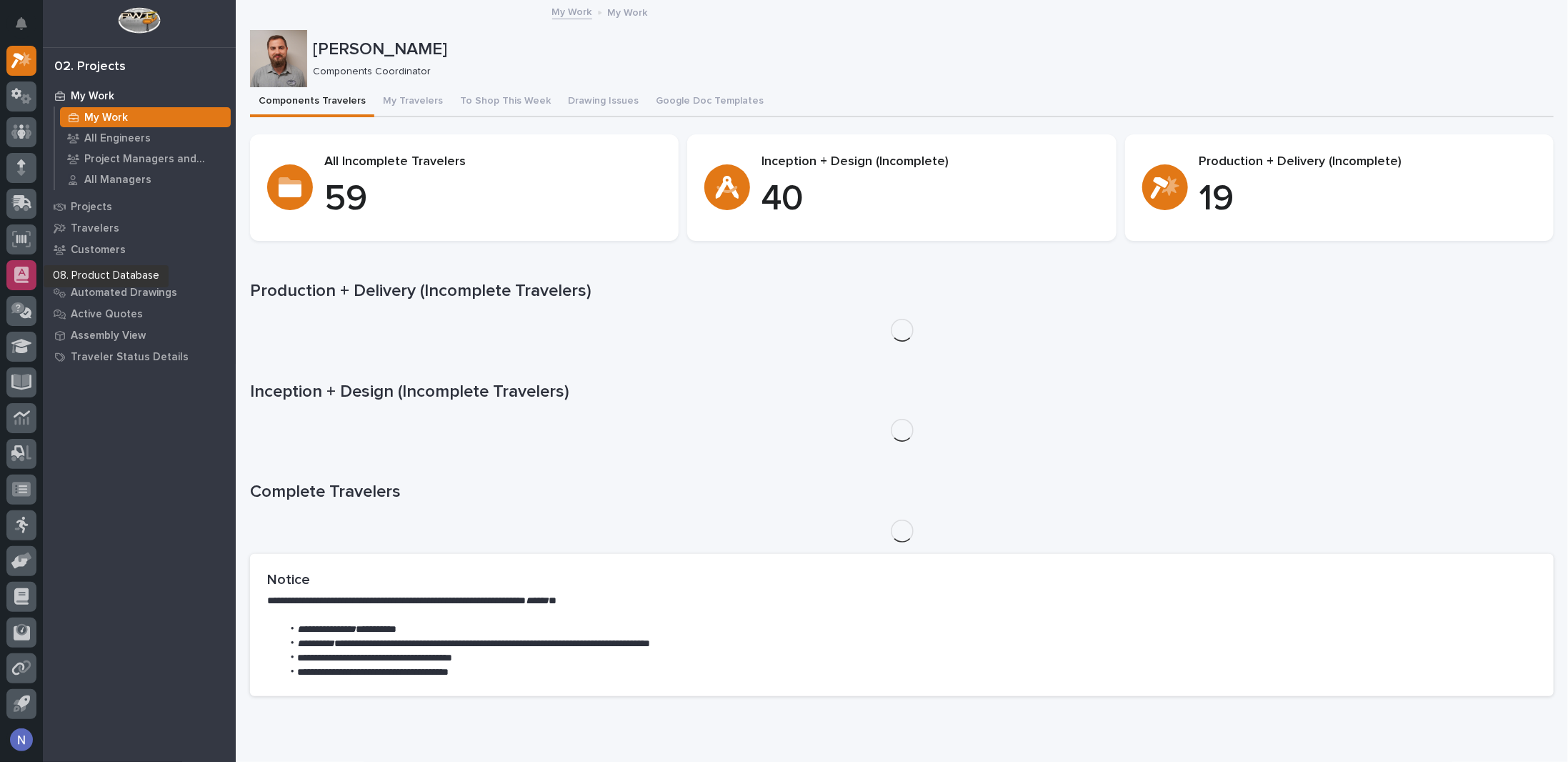
click at [21, 268] on icon at bounding box center [21, 275] width 14 height 17
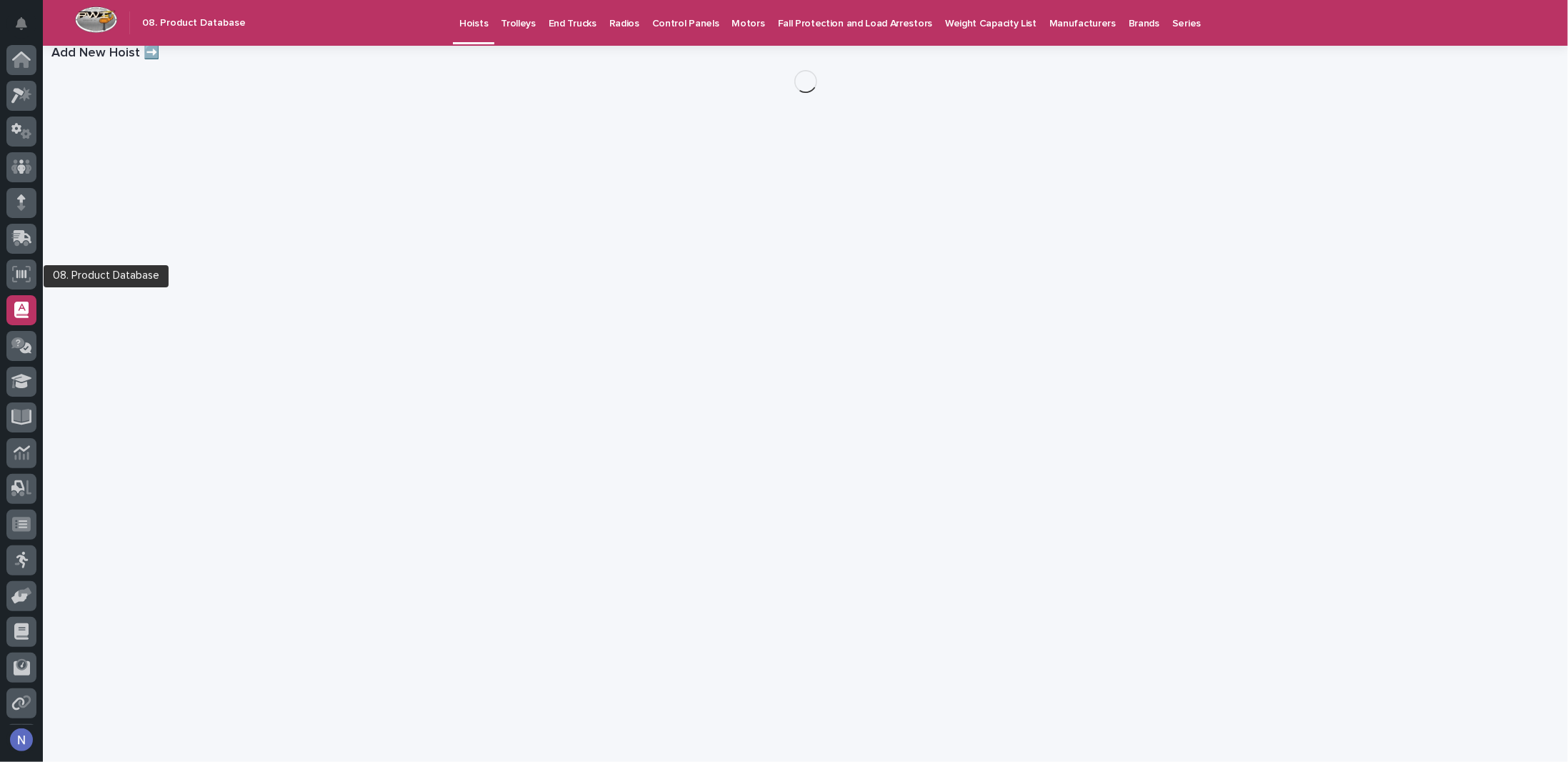
scroll to position [35, 0]
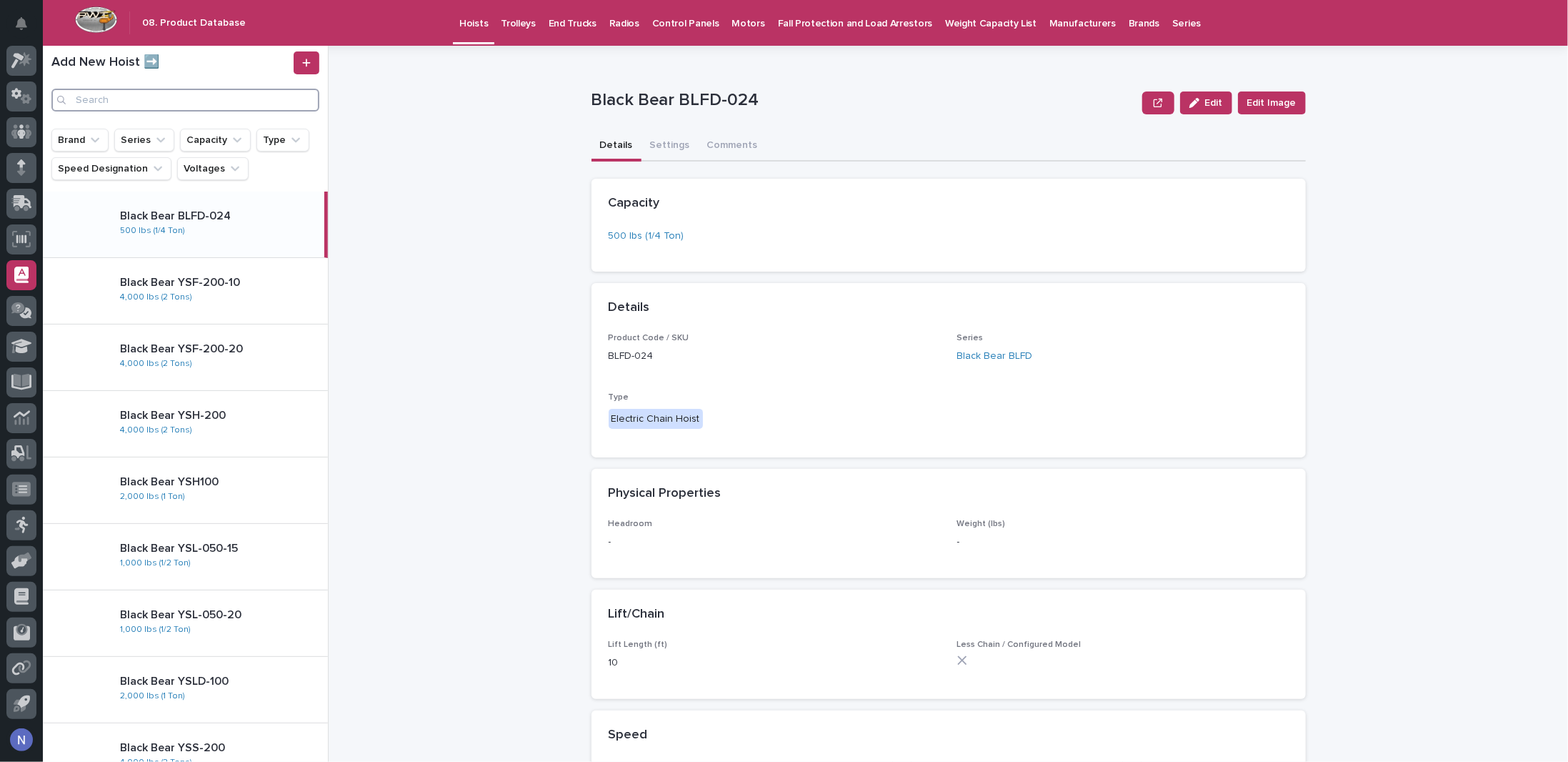
click at [218, 97] on input "Search" at bounding box center [185, 100] width 268 height 23
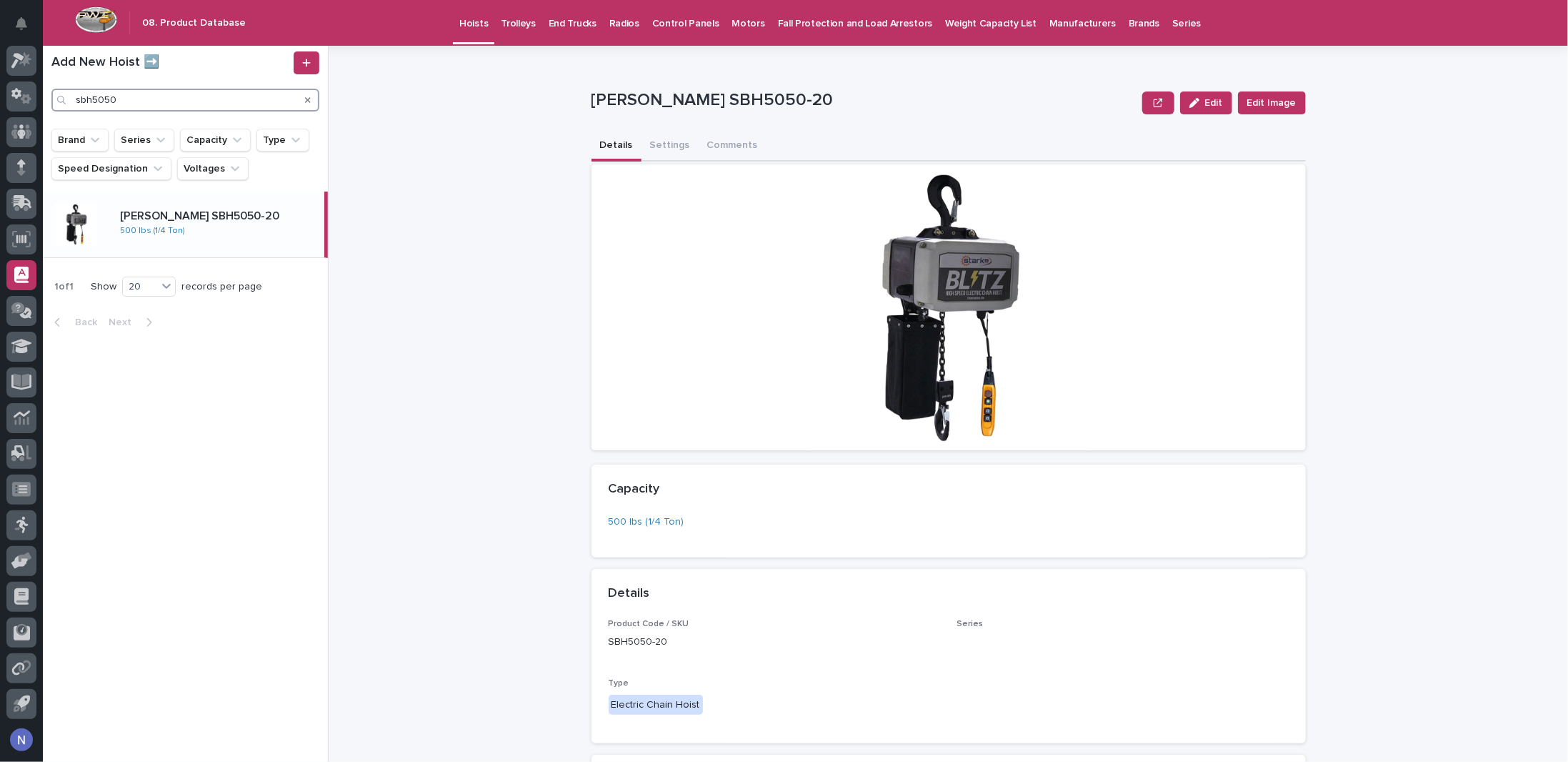
type input "sbh5050"
click at [111, 215] on div "[PERSON_NAME] SBH5050-20 500 lbs (1/4 Ton)" at bounding box center [216, 225] width 215 height 41
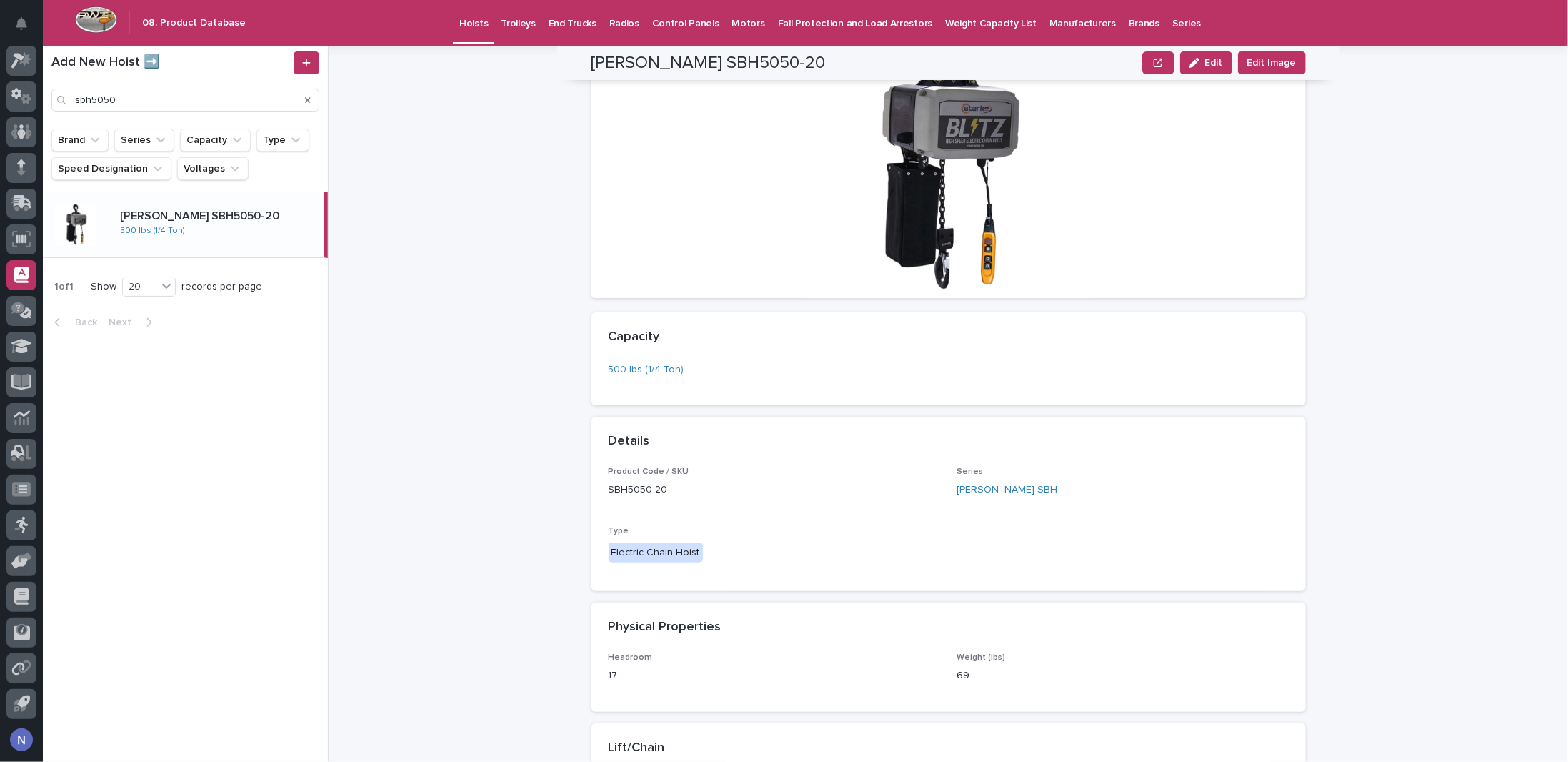
scroll to position [140, 0]
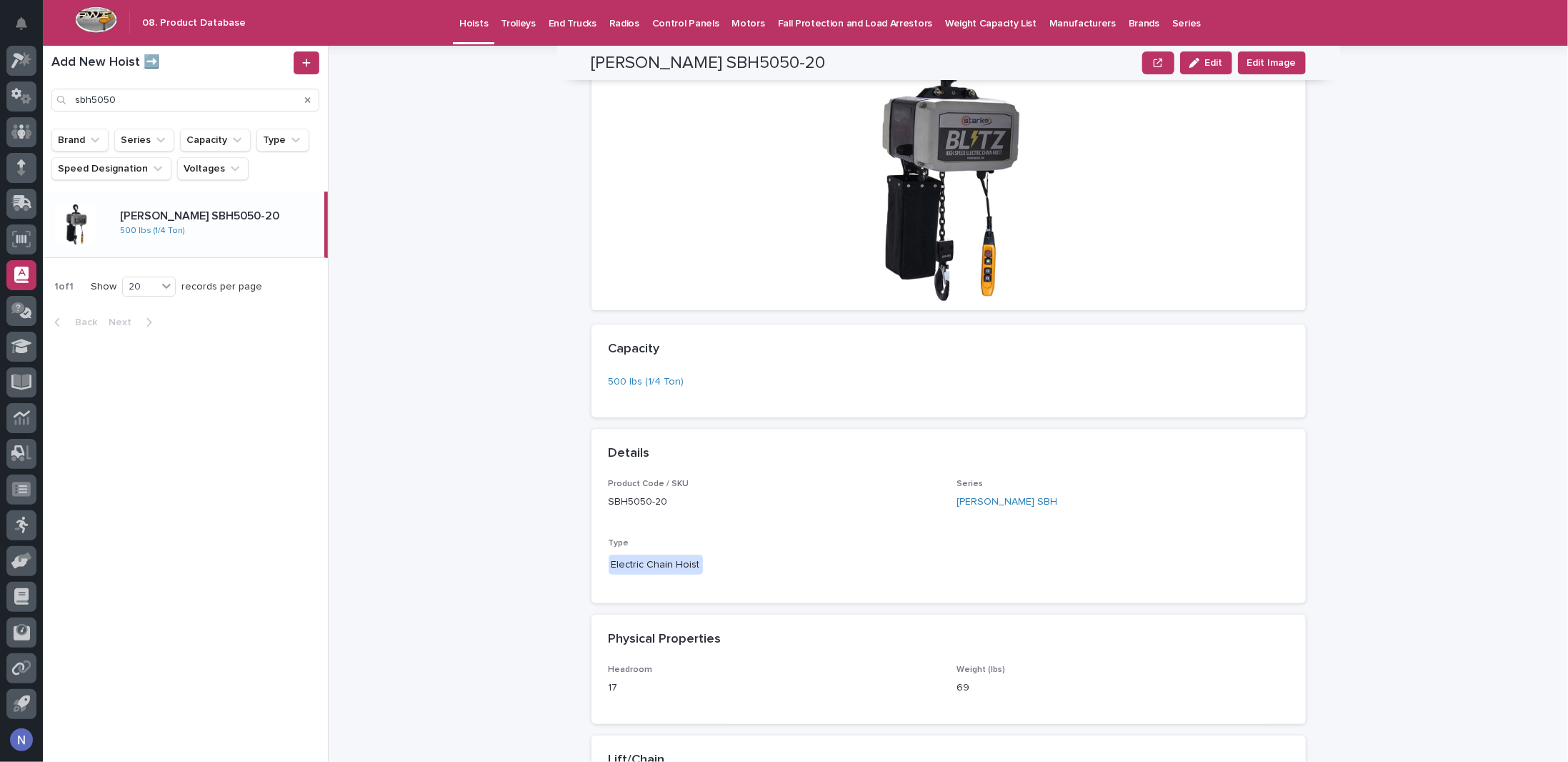
click at [502, 25] on p "Trolleys" at bounding box center [518, 15] width 35 height 30
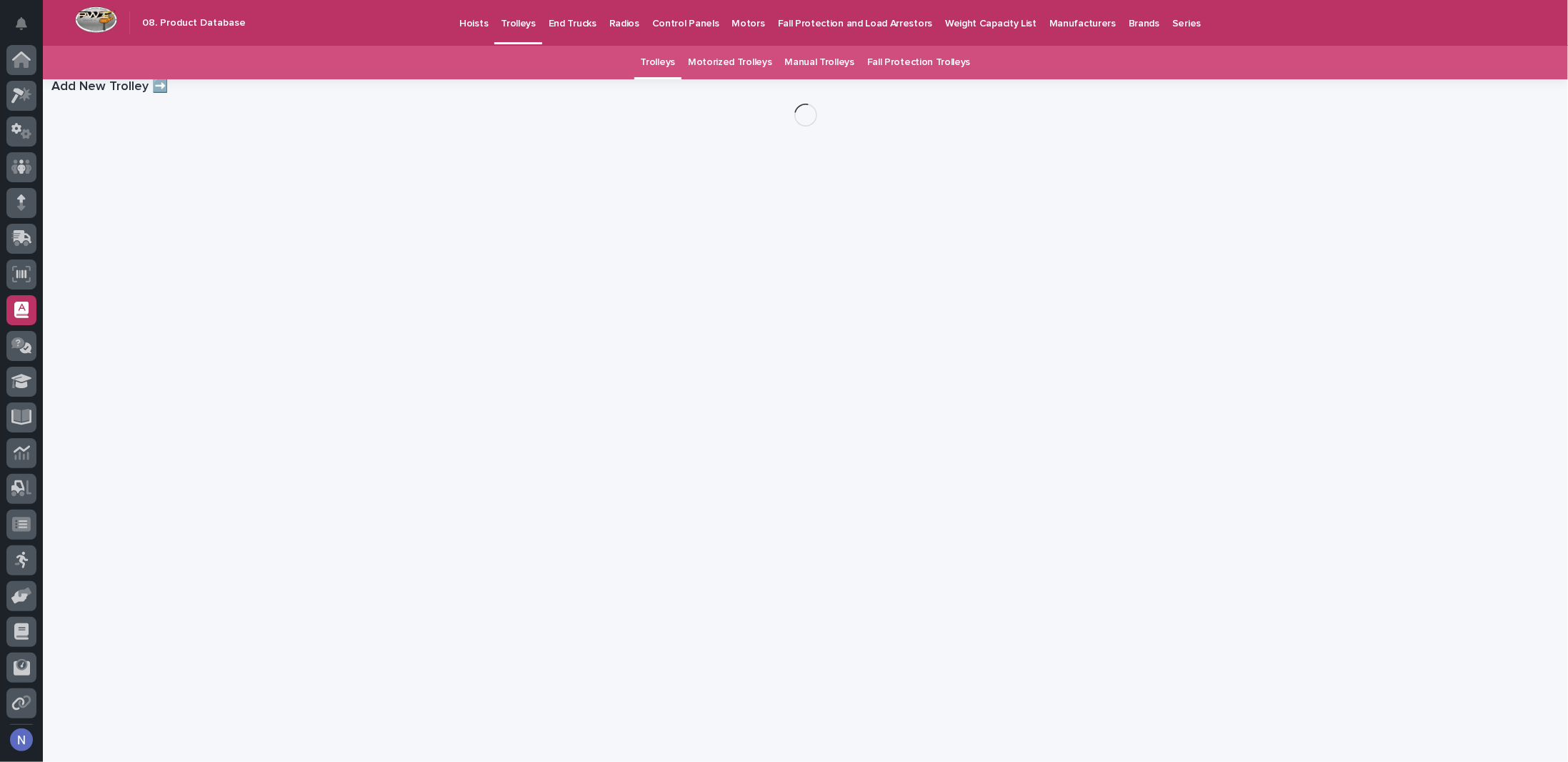
scroll to position [35, 0]
click at [579, 24] on p "End Trucks" at bounding box center [573, 15] width 48 height 30
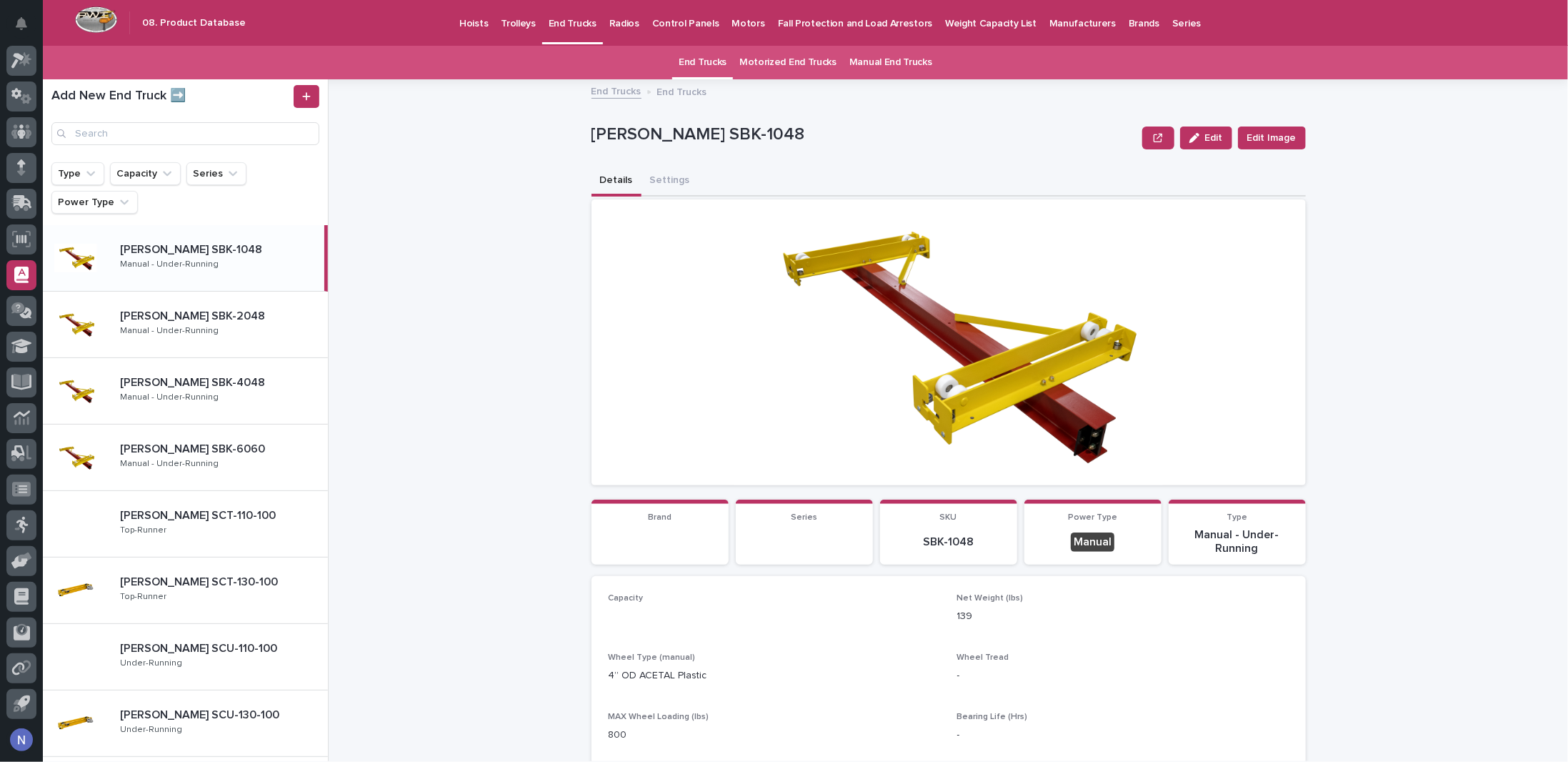
click at [621, 25] on p "Radios" at bounding box center [624, 15] width 30 height 30
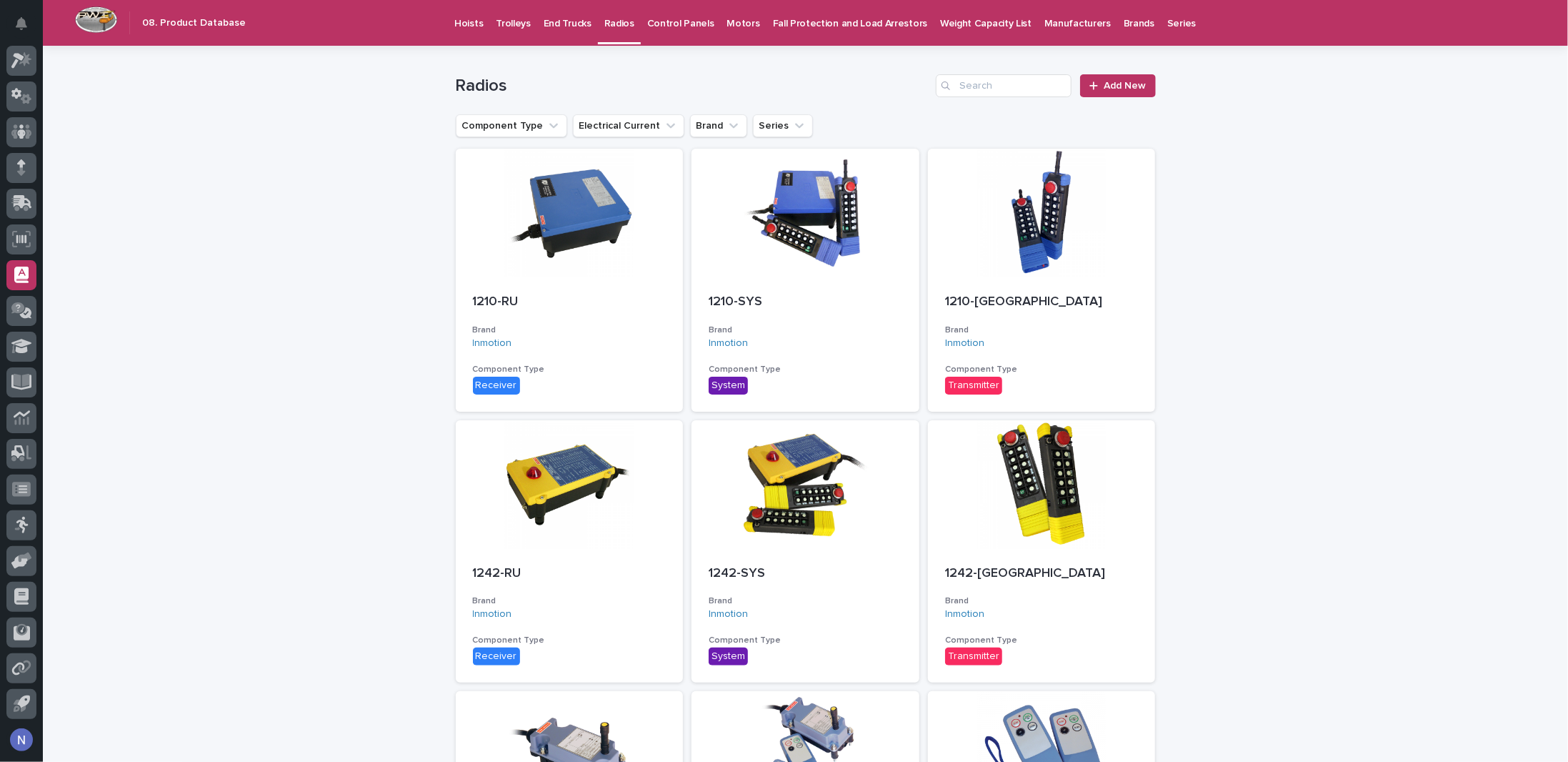
click at [681, 24] on p "Control Panels" at bounding box center [680, 15] width 67 height 30
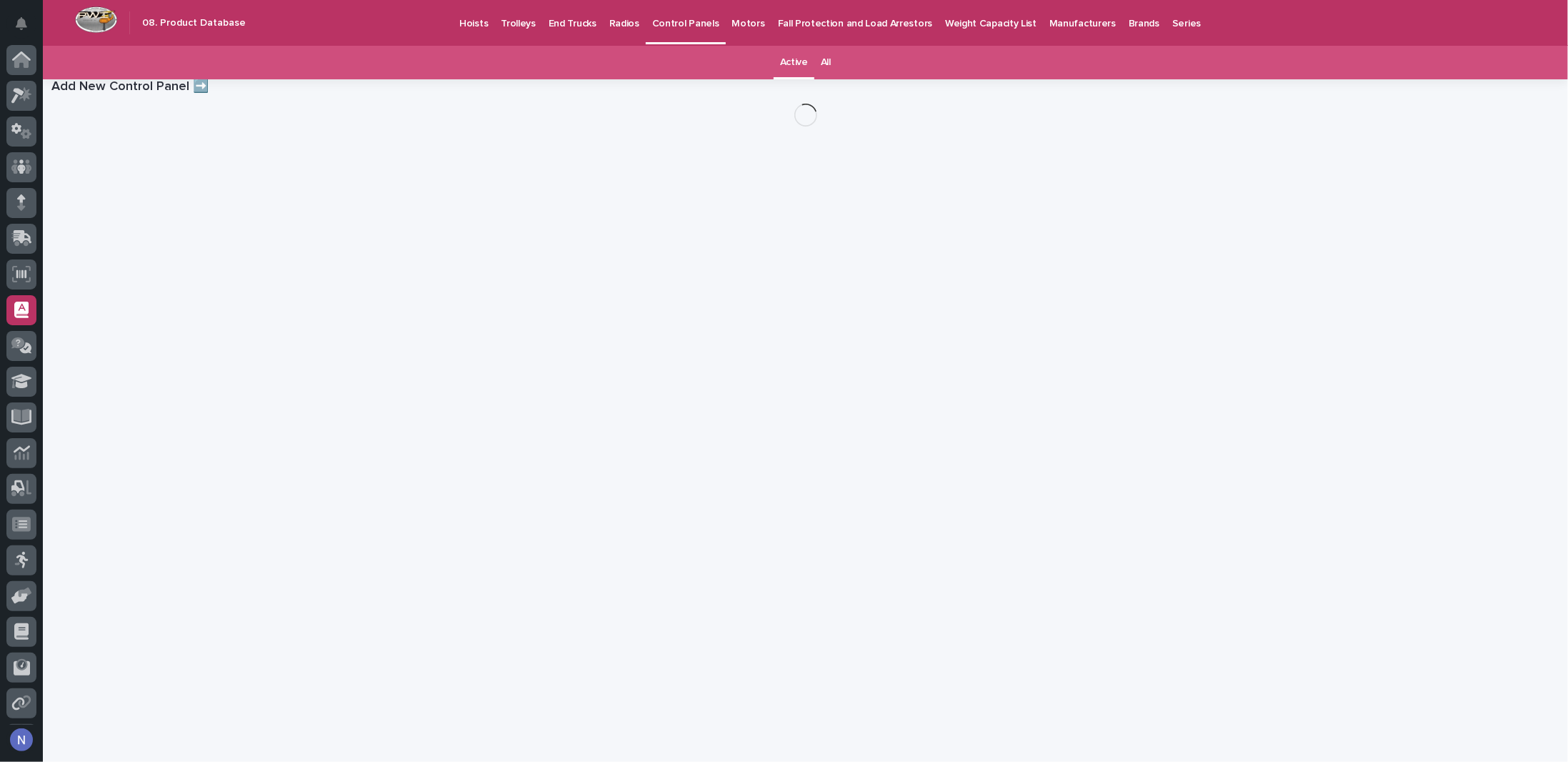
scroll to position [35, 0]
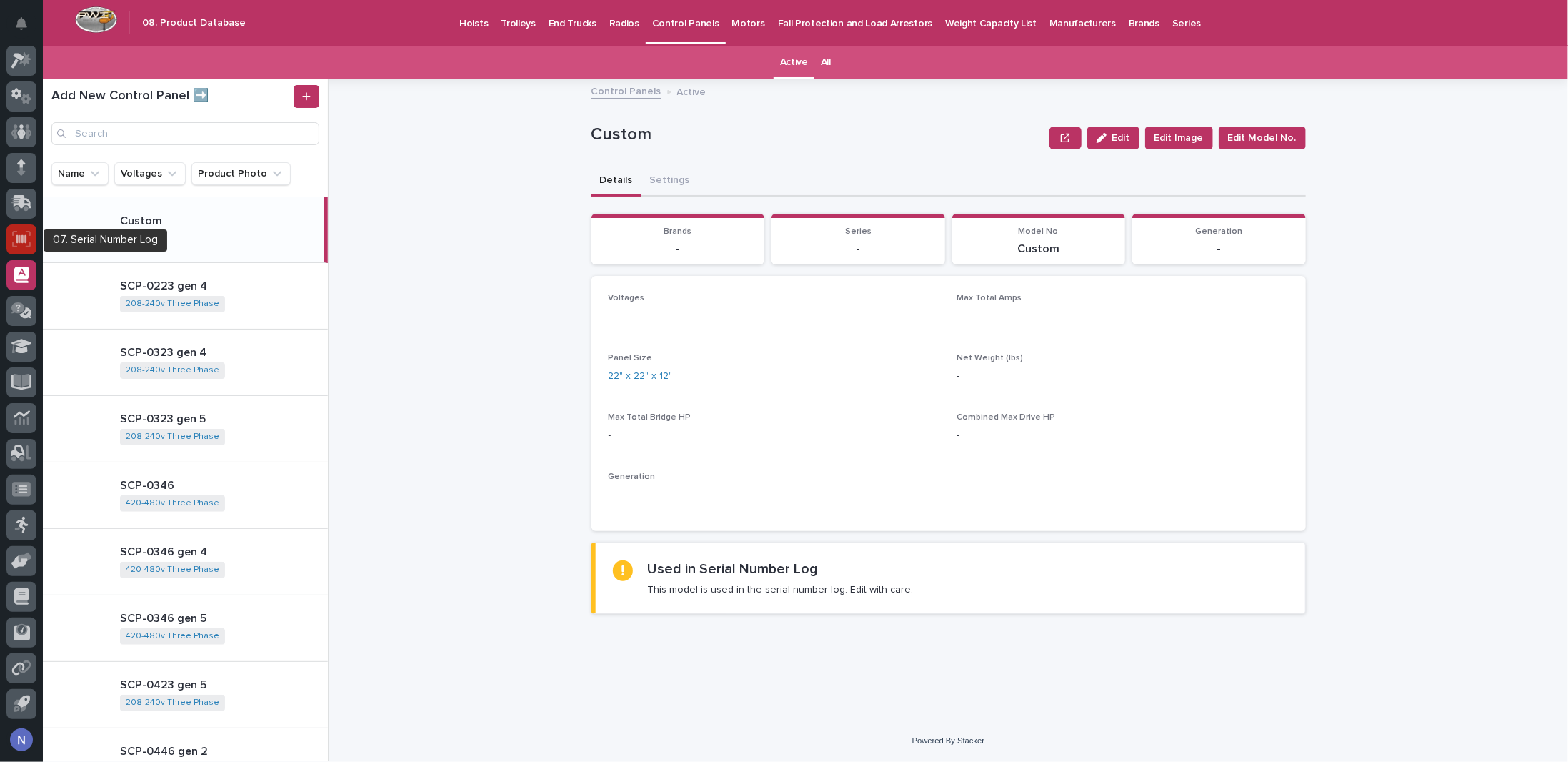
click at [24, 239] on icon at bounding box center [21, 239] width 19 height 17
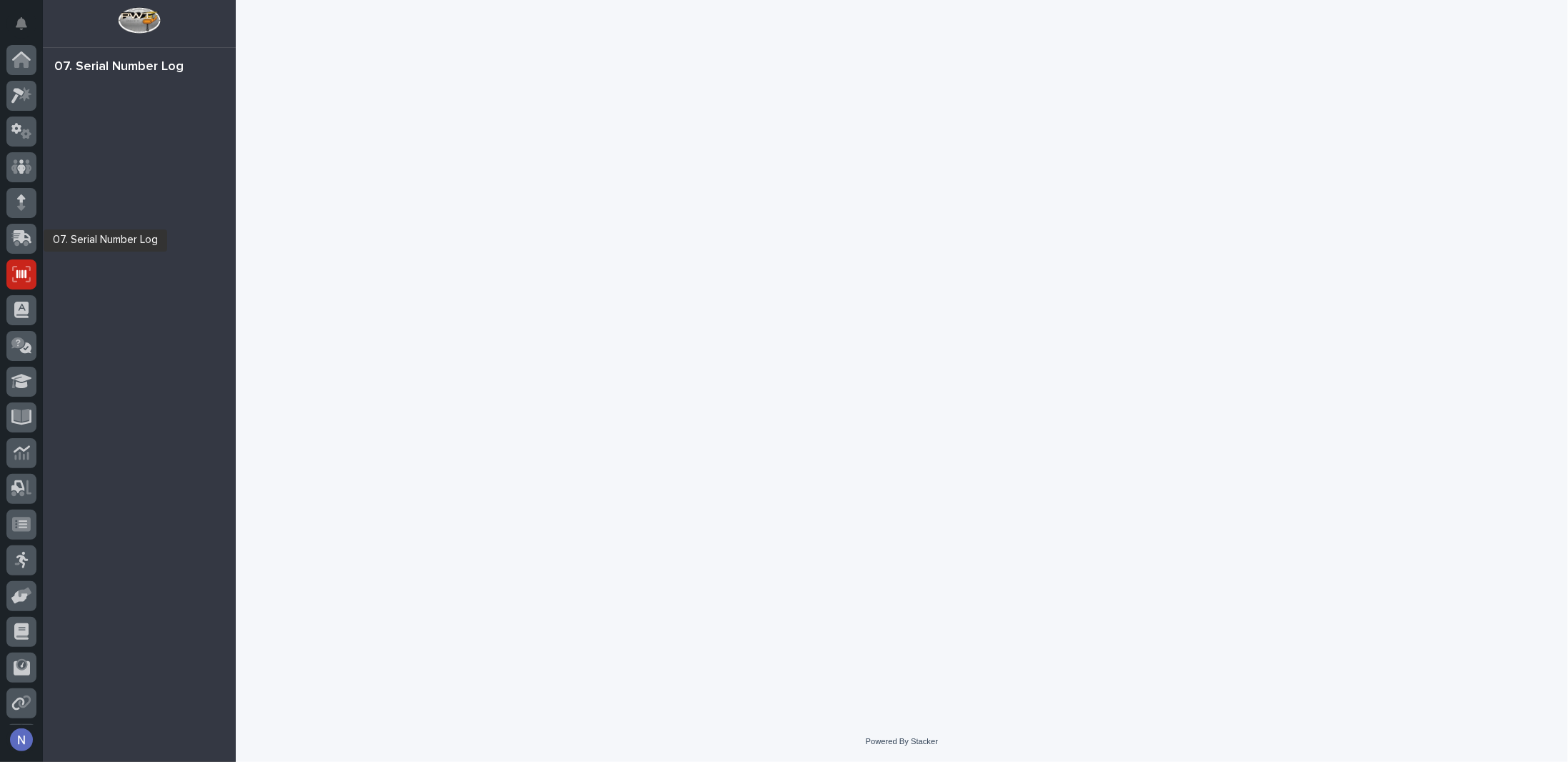
scroll to position [35, 0]
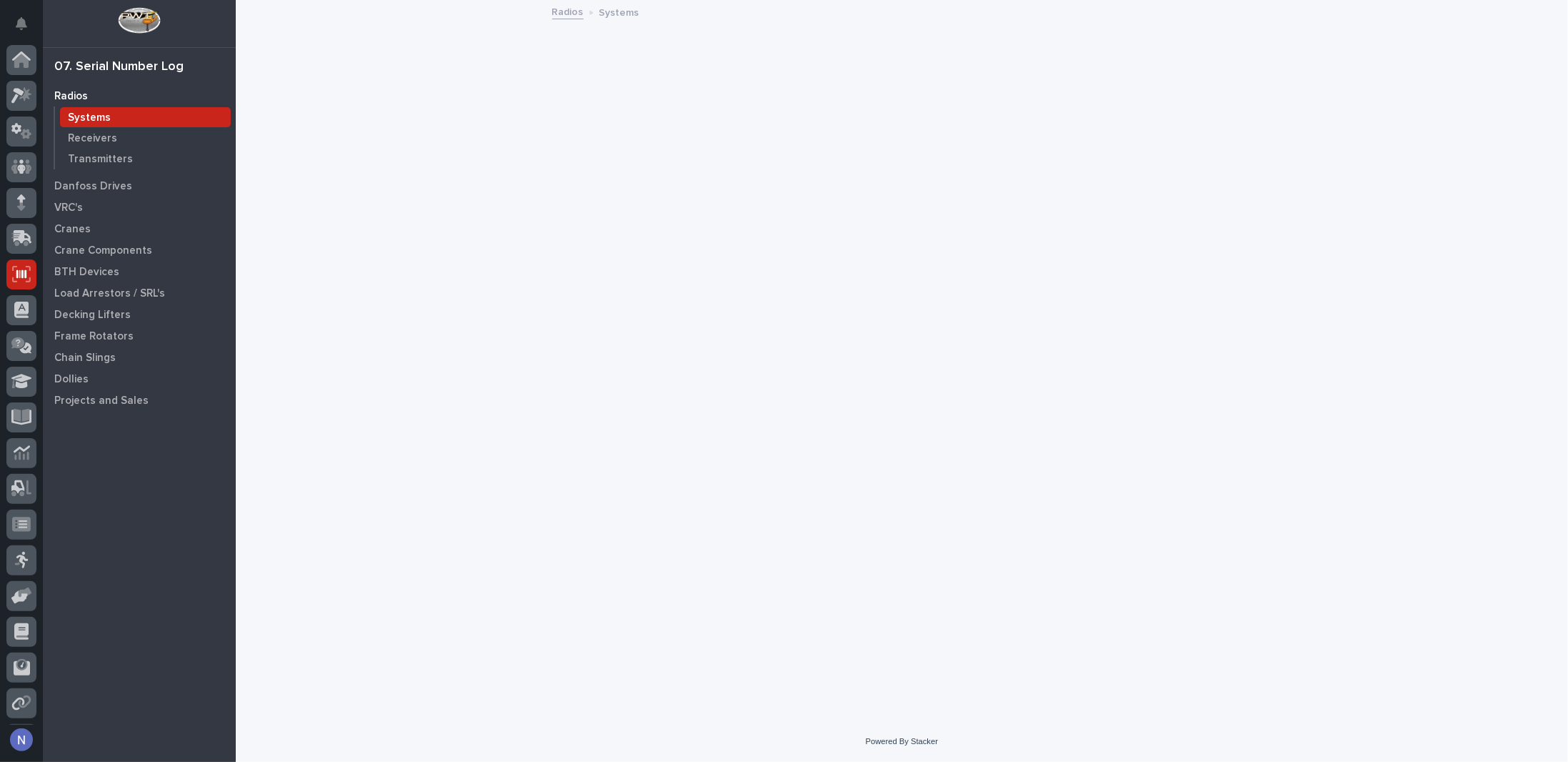
scroll to position [35, 0]
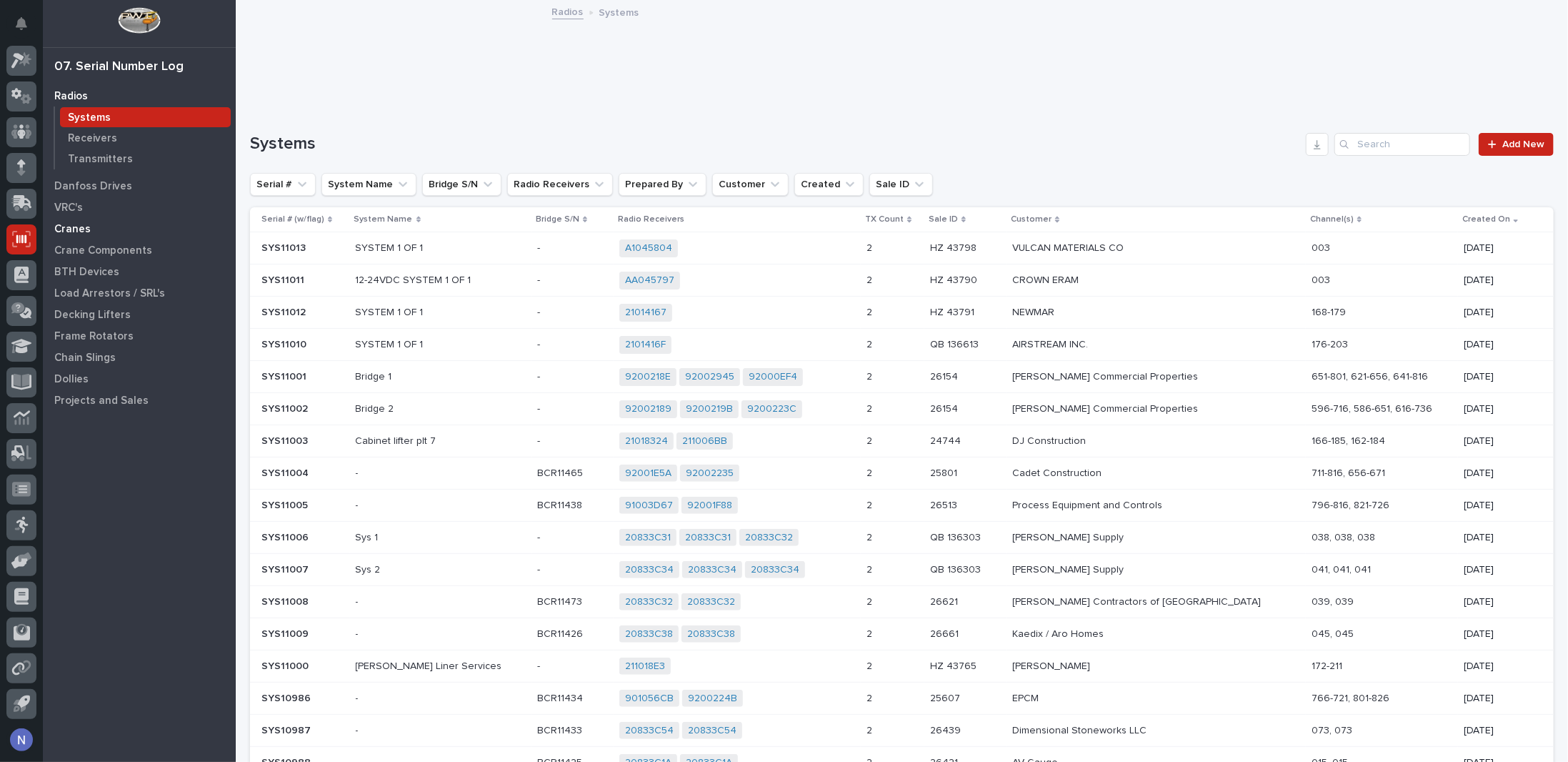
click at [81, 228] on p "Cranes" at bounding box center [73, 230] width 36 height 13
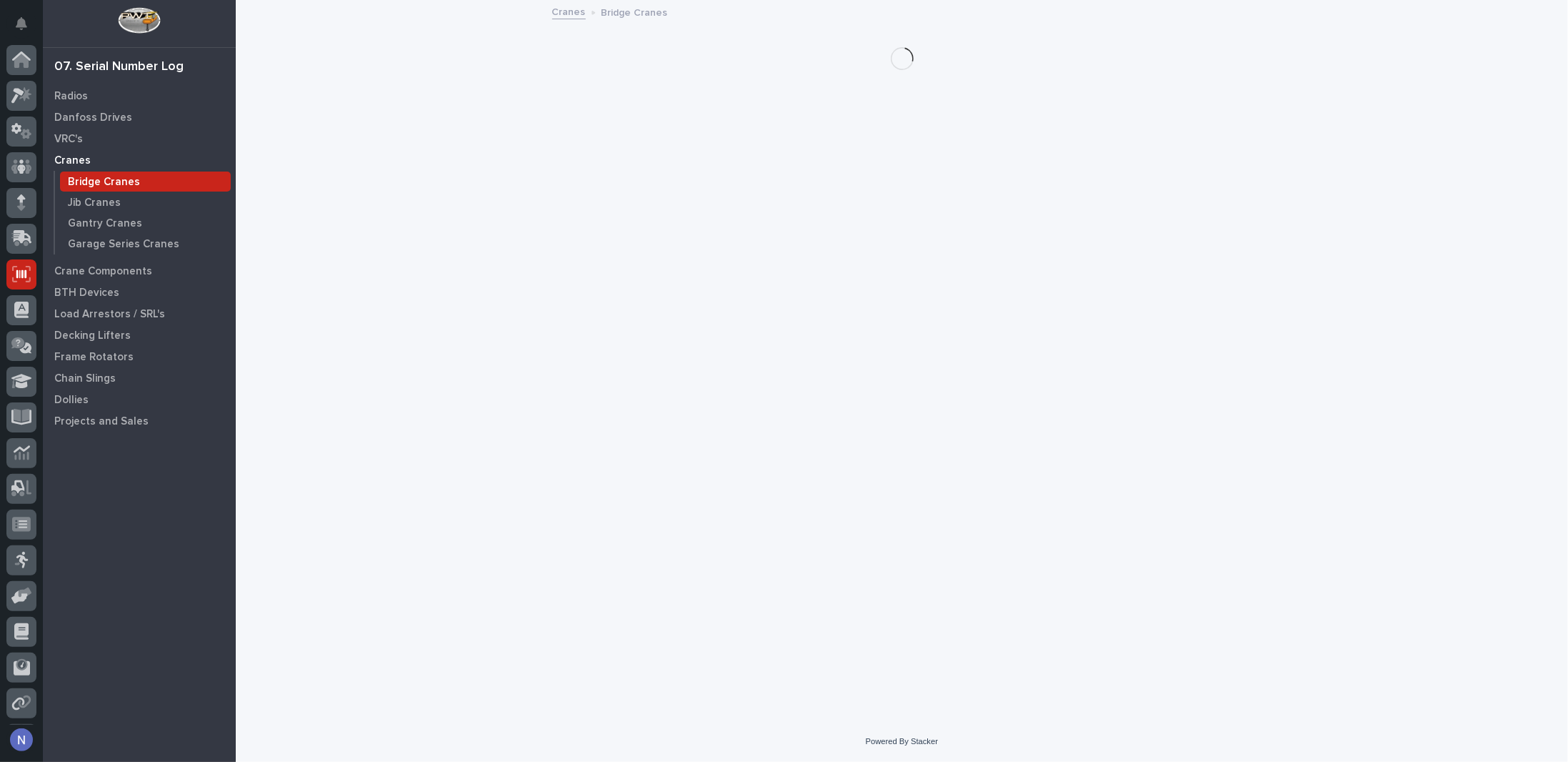
scroll to position [35, 0]
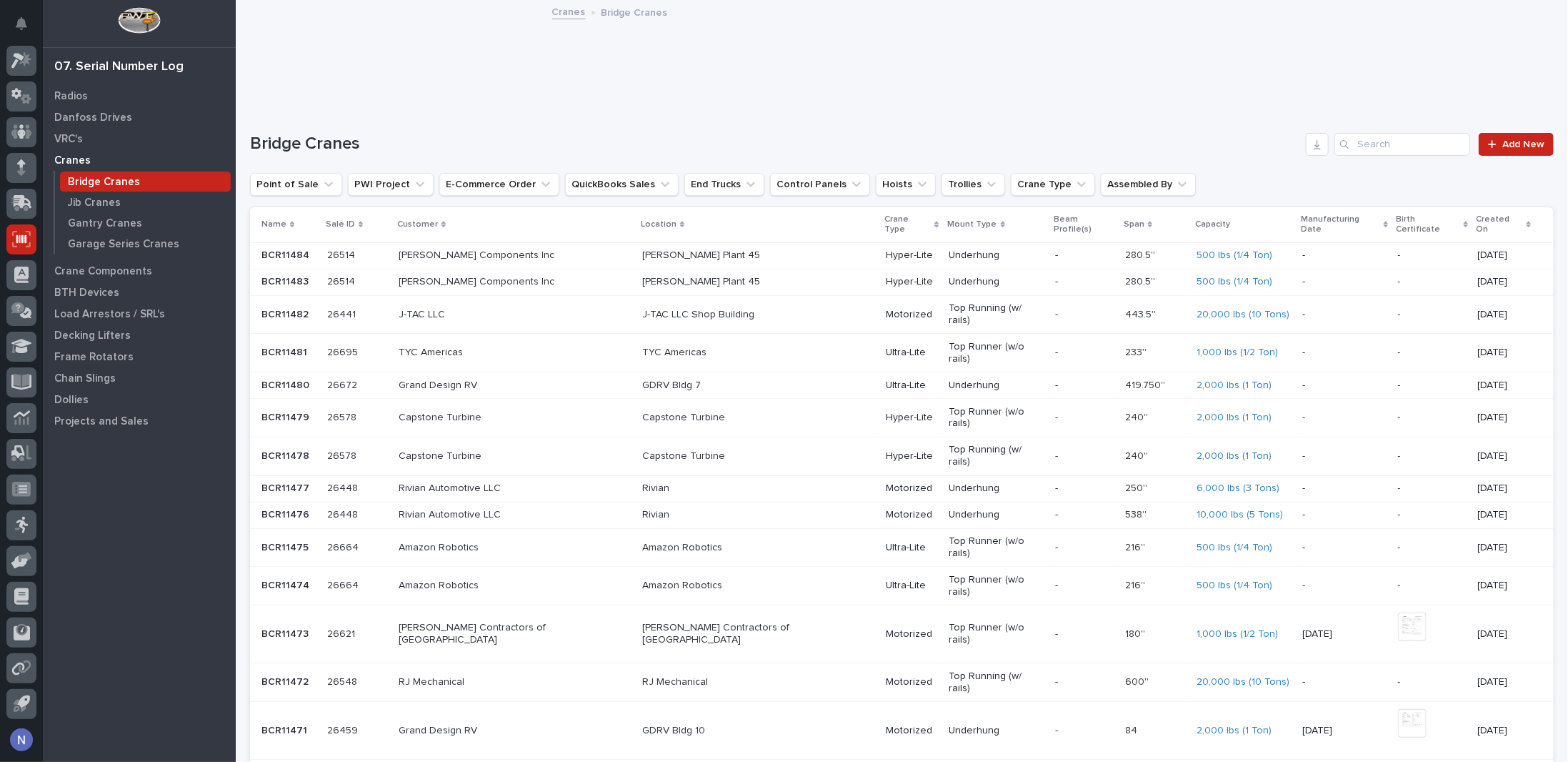
click at [387, 249] on p at bounding box center [357, 255] width 60 height 12
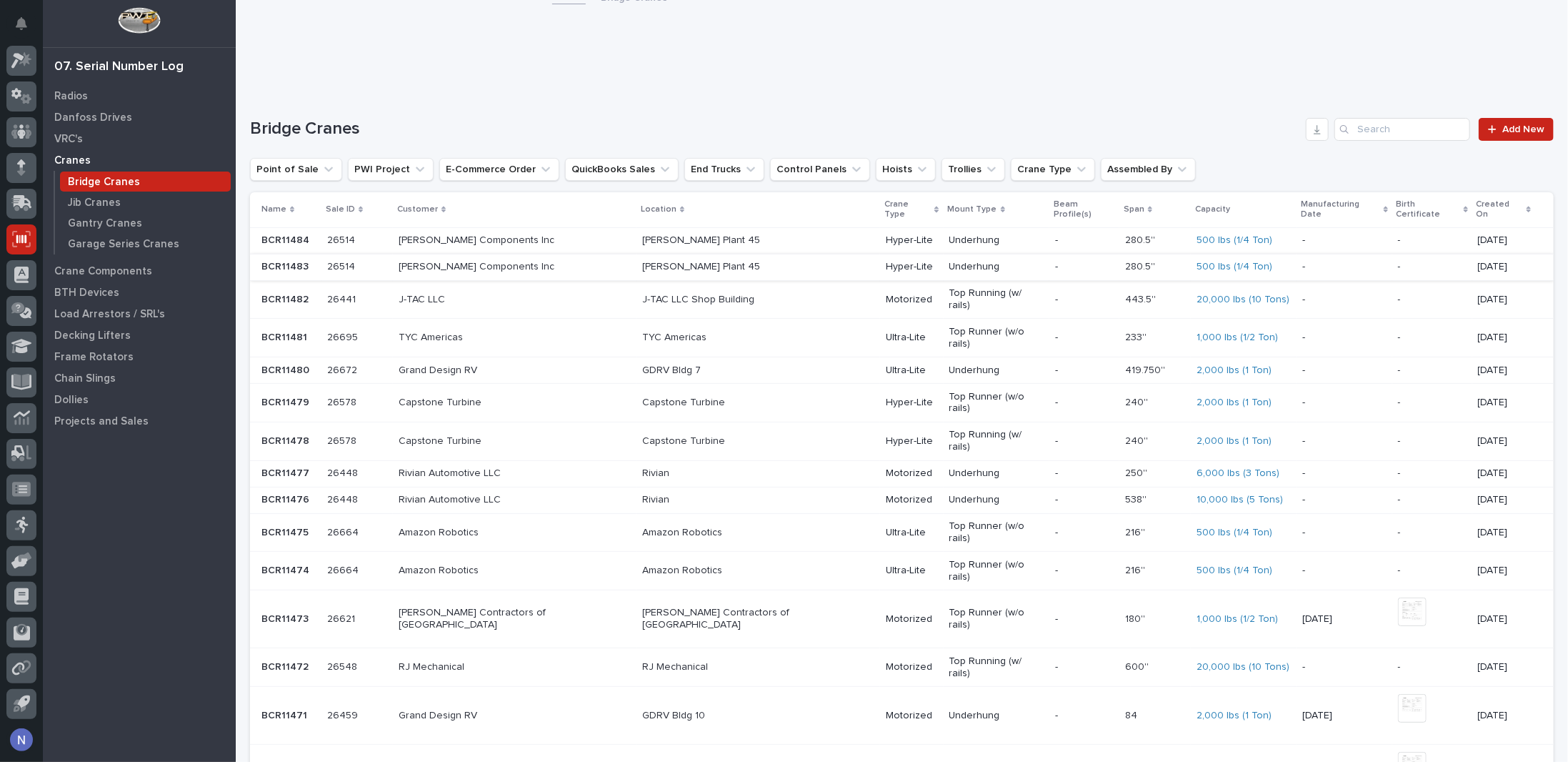
scroll to position [24, 0]
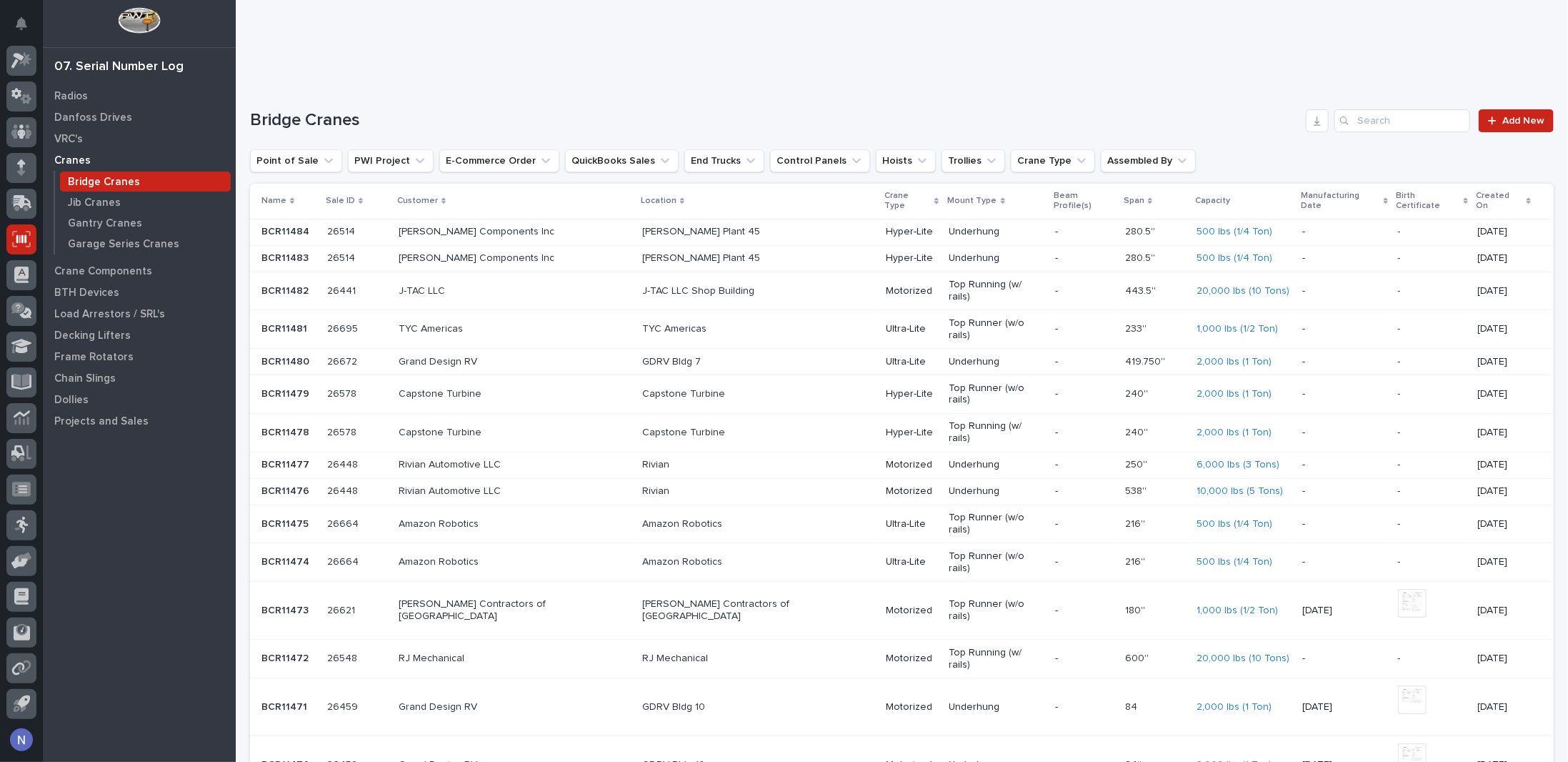
click at [1055, 599] on div "-" at bounding box center [1084, 610] width 59 height 24
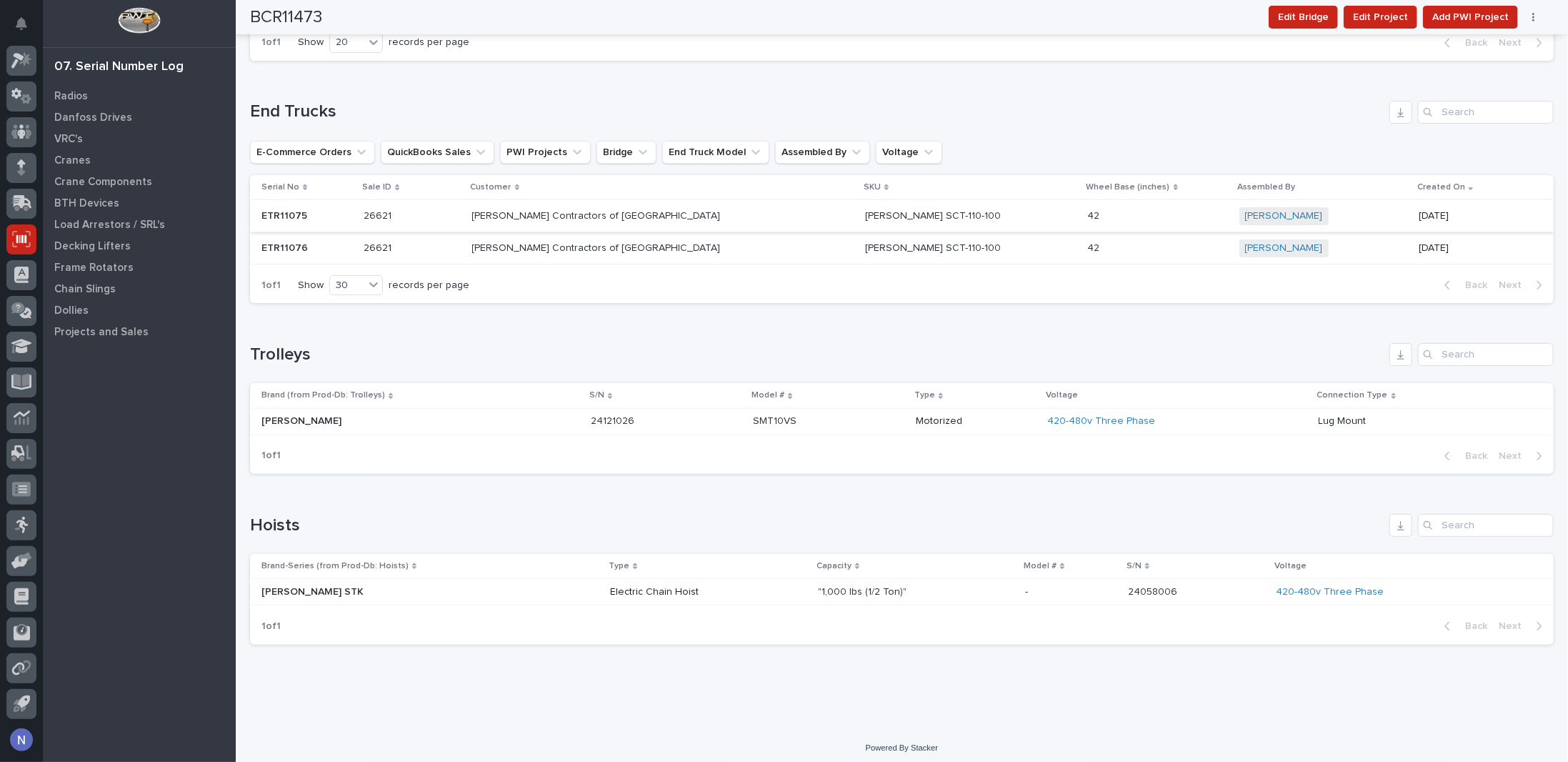
scroll to position [1578, 0]
click at [390, 413] on p at bounding box center [386, 419] width 250 height 12
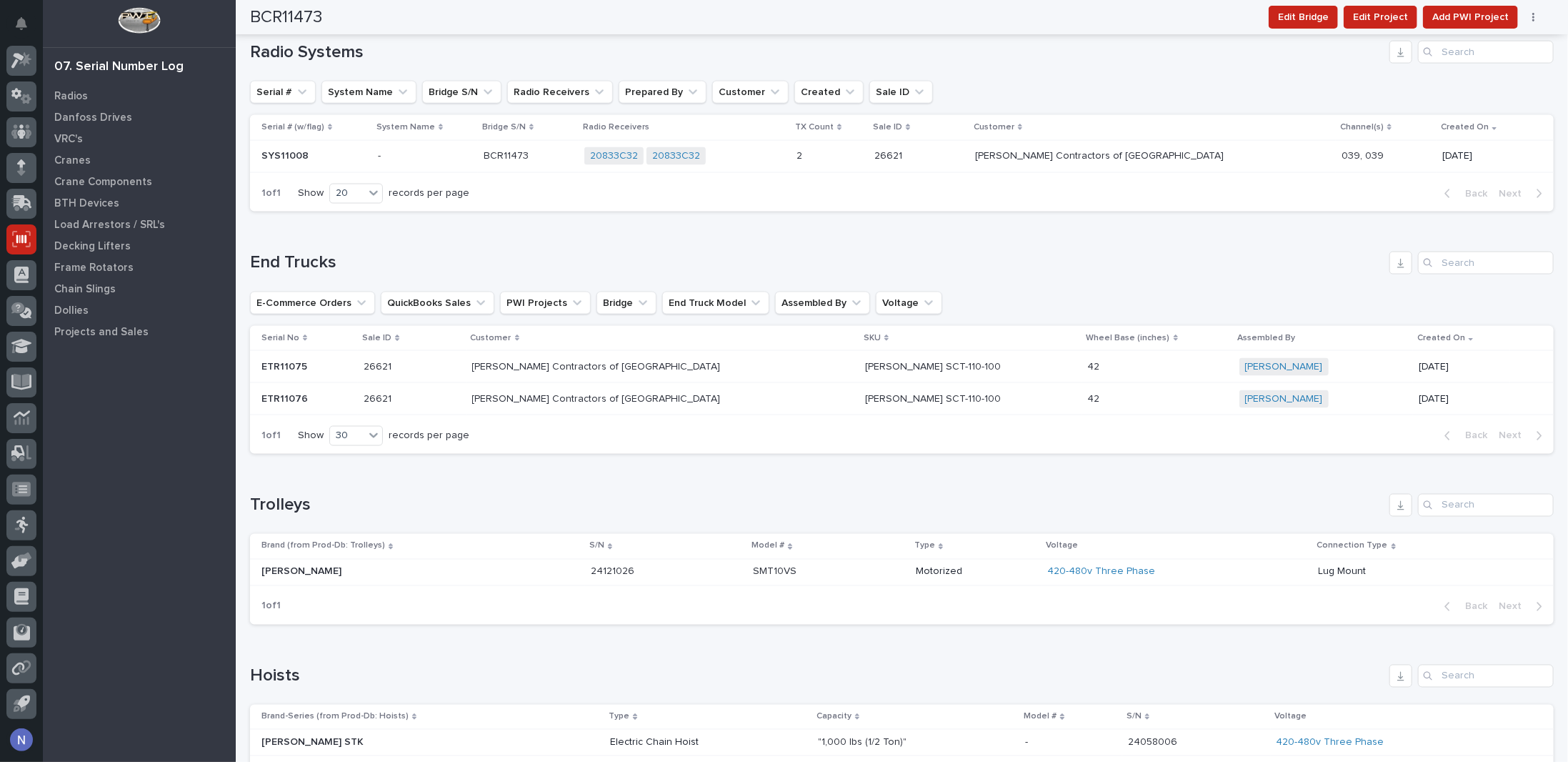
scroll to position [1524, 0]
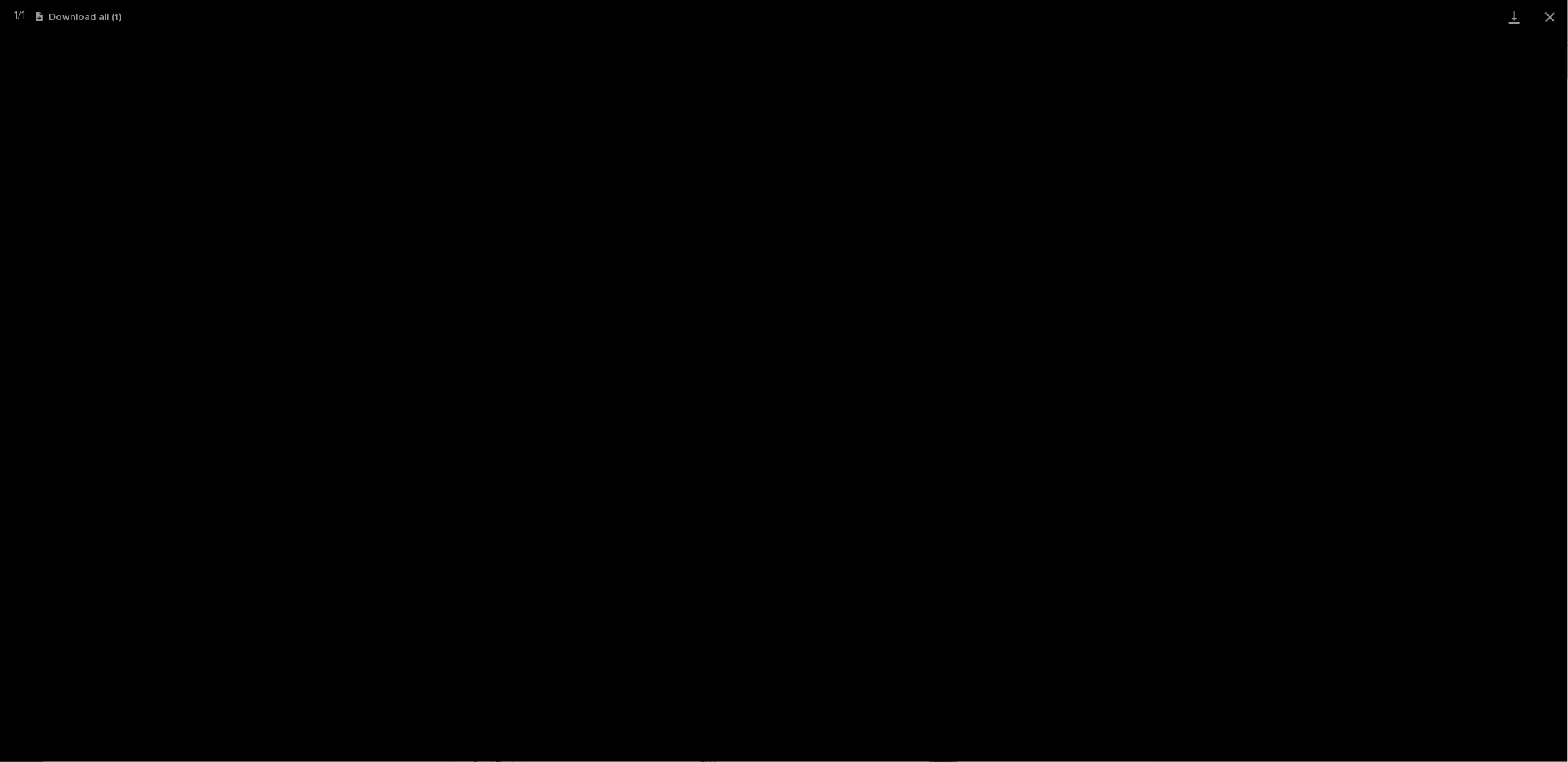
scroll to position [35, 0]
